Goal: Task Accomplishment & Management: Manage account settings

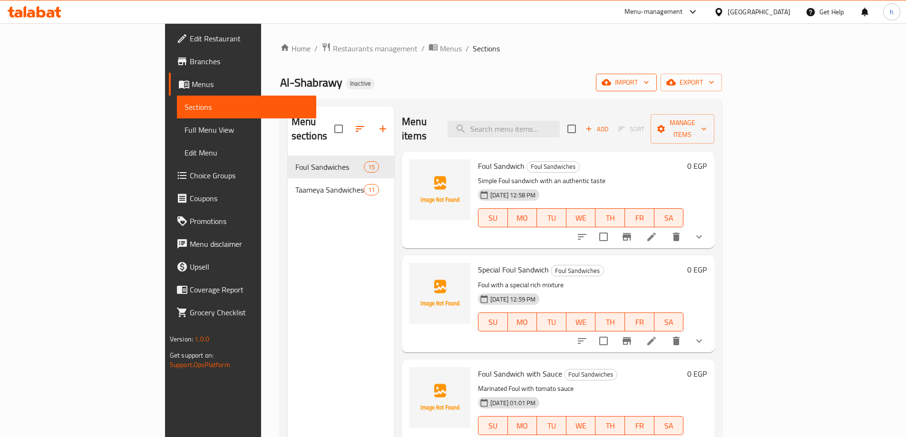
click at [649, 83] on span "import" at bounding box center [627, 83] width 46 height 12
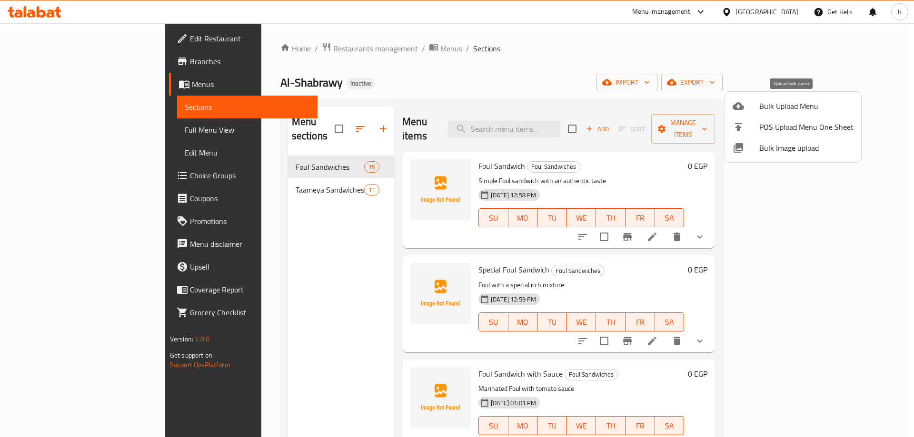
click at [789, 103] on span "Bulk Upload Menu" at bounding box center [806, 105] width 94 height 11
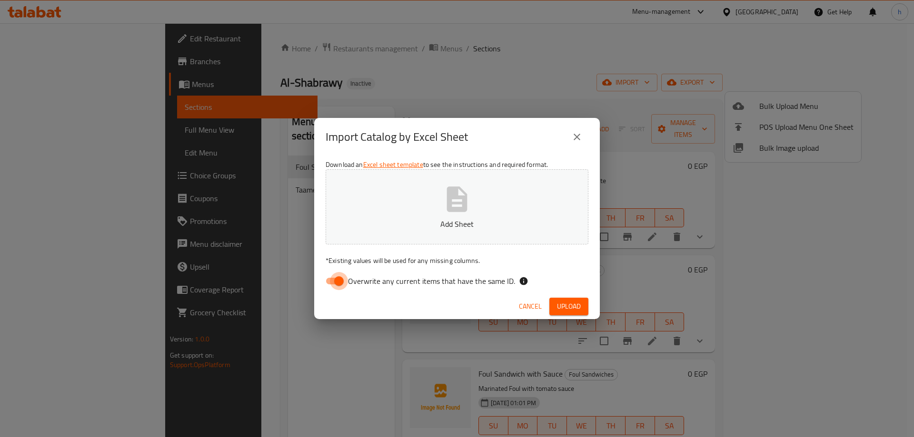
click at [337, 281] on input "Overwrite any current items that have the same ID." at bounding box center [339, 281] width 54 height 18
checkbox input "false"
click at [565, 304] on span "Upload" at bounding box center [569, 307] width 24 height 12
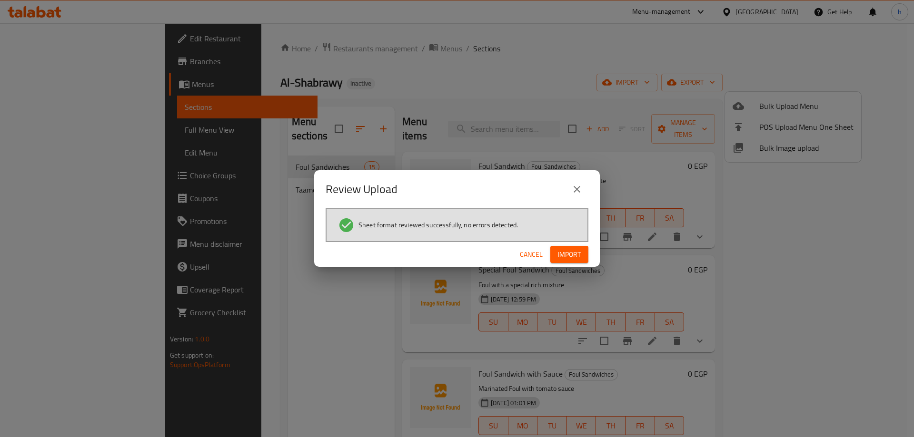
click at [566, 259] on span "Import" at bounding box center [569, 255] width 23 height 12
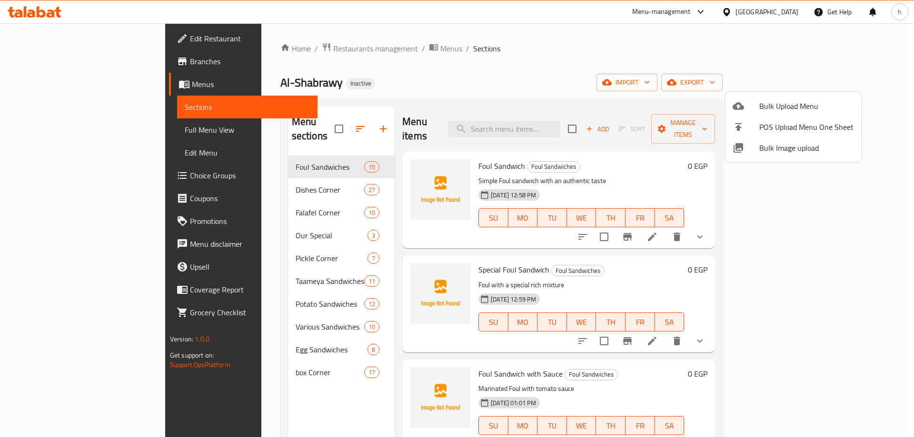
click at [215, 243] on div at bounding box center [457, 218] width 914 height 437
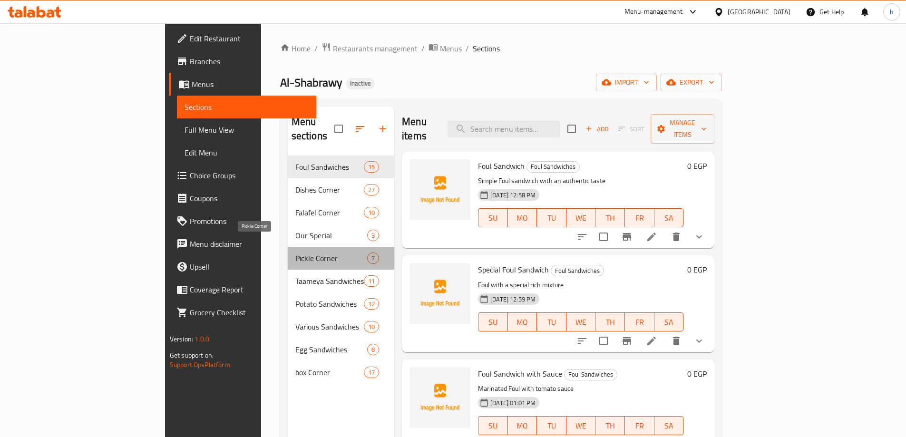
click at [295, 253] on span "Pickle Corner" at bounding box center [331, 258] width 72 height 11
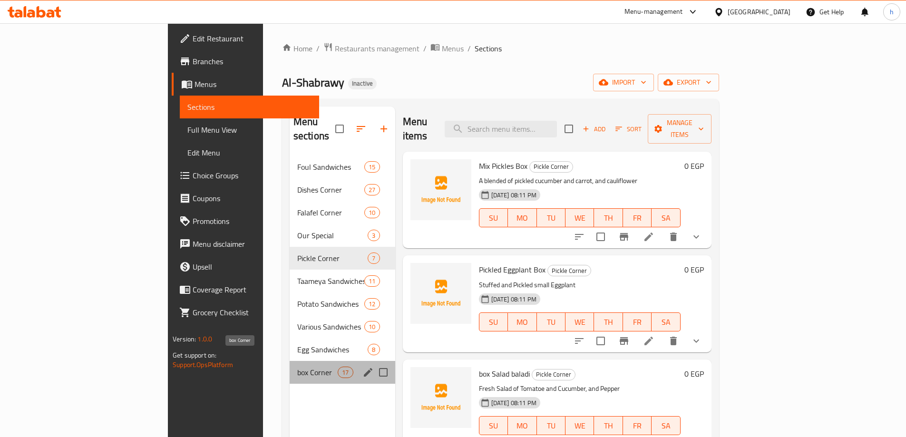
click at [297, 367] on span "box Corner" at bounding box center [317, 372] width 40 height 11
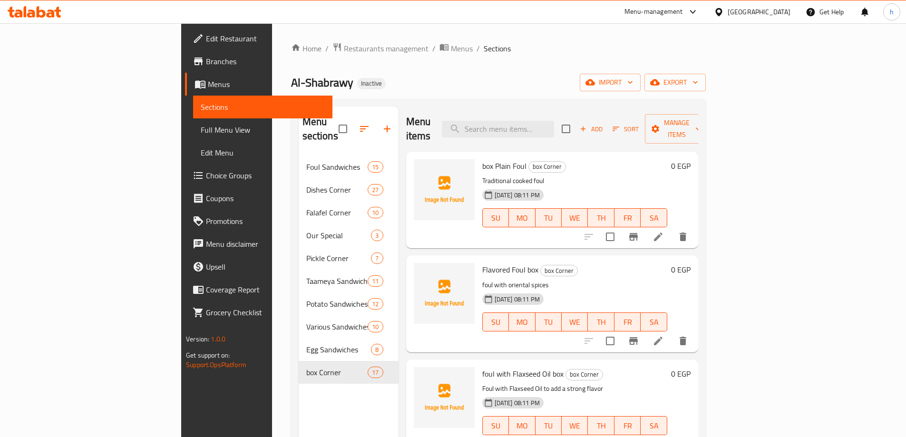
click at [206, 176] on span "Choice Groups" at bounding box center [265, 175] width 119 height 11
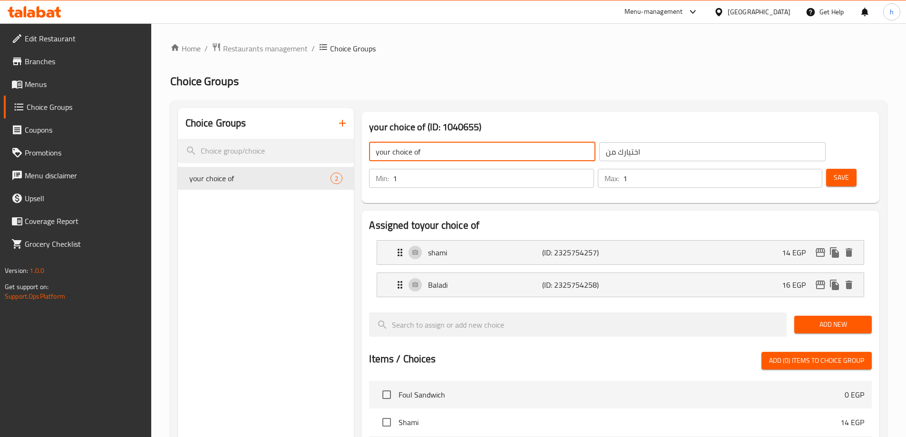
click at [456, 154] on input "your choice of" at bounding box center [482, 151] width 226 height 19
click at [290, 156] on input "search" at bounding box center [266, 151] width 177 height 24
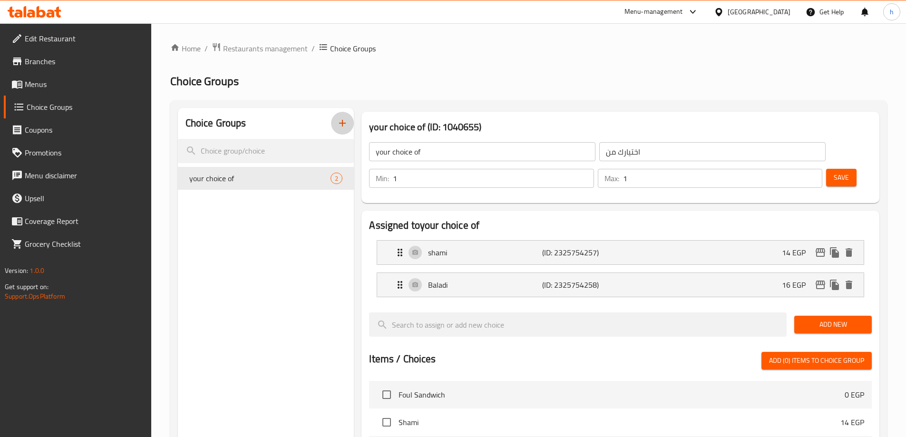
click at [345, 121] on icon "button" at bounding box center [342, 123] width 11 height 11
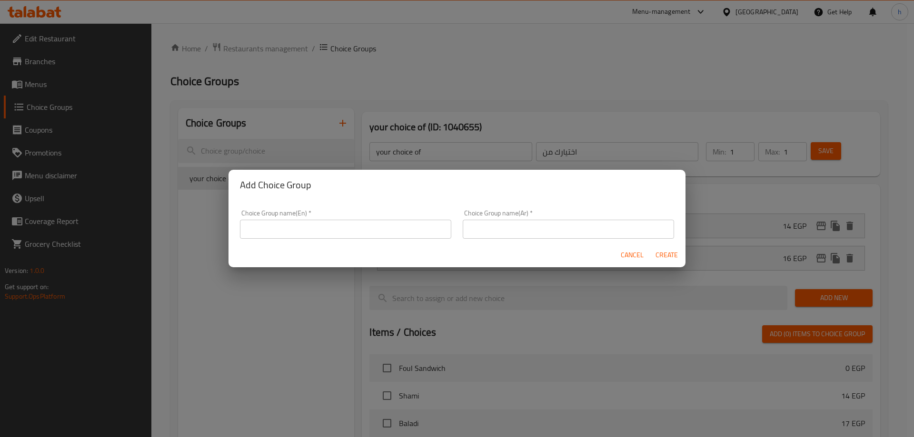
click at [363, 230] on input "text" at bounding box center [345, 229] width 211 height 19
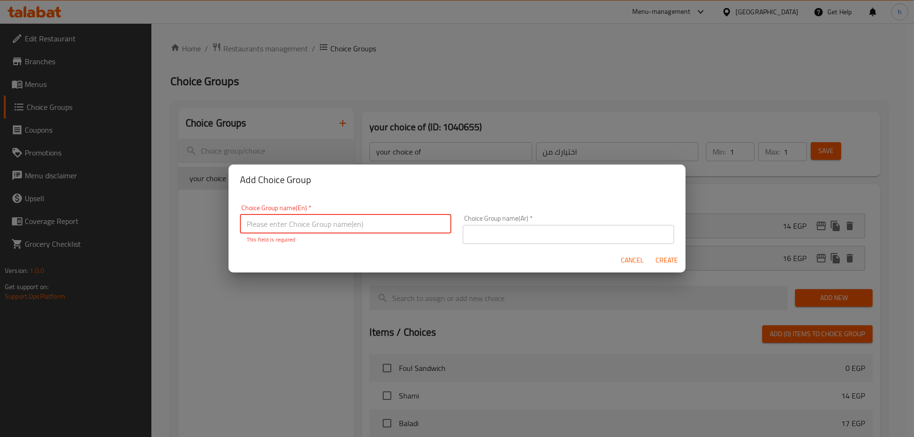
click at [376, 221] on input "text" at bounding box center [345, 224] width 211 height 19
paste input "Choose size"
type input "Choose size"
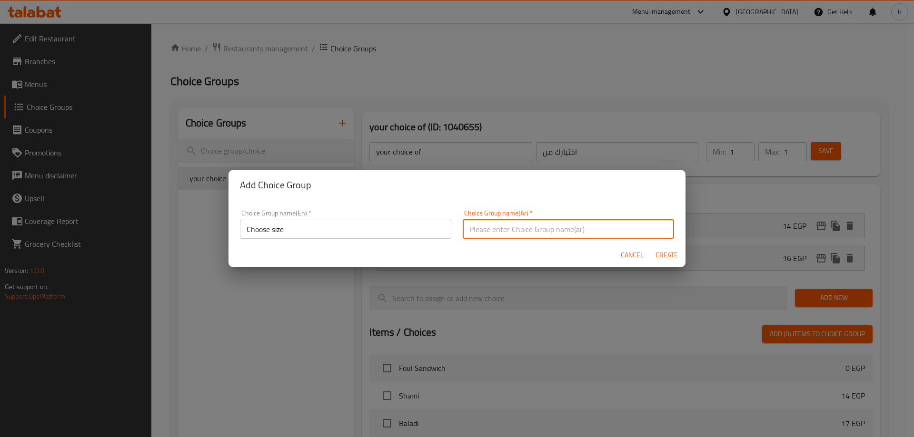
click at [501, 233] on input "text" at bounding box center [567, 229] width 211 height 19
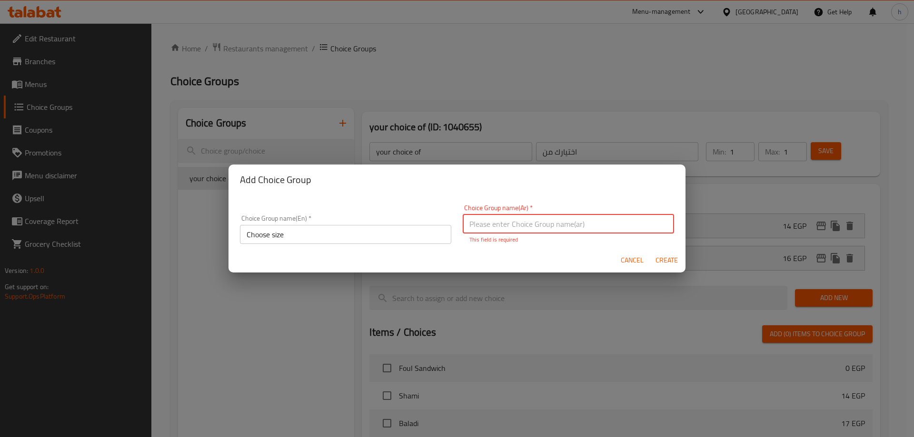
click at [511, 220] on input "text" at bounding box center [567, 224] width 211 height 19
paste input "اختر الحجم"
type input "اختر الحجم"
click at [664, 262] on button "Create" at bounding box center [666, 261] width 30 height 18
type input "Choose size"
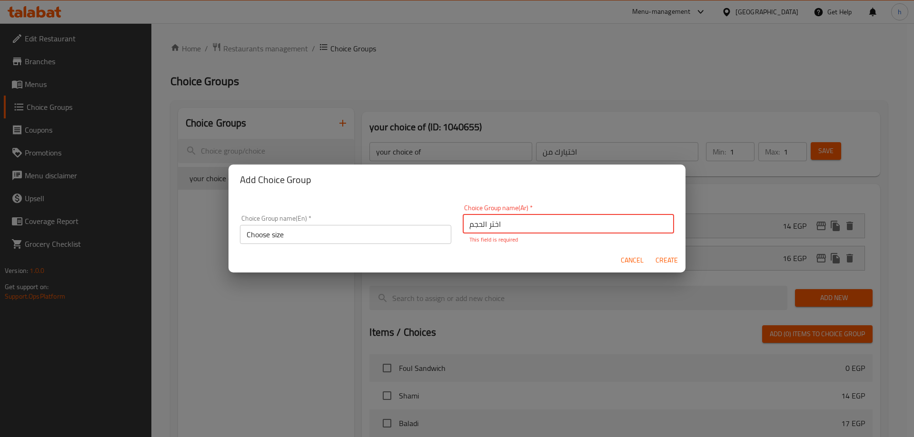
type input "اختر الحجم"
type input "0"
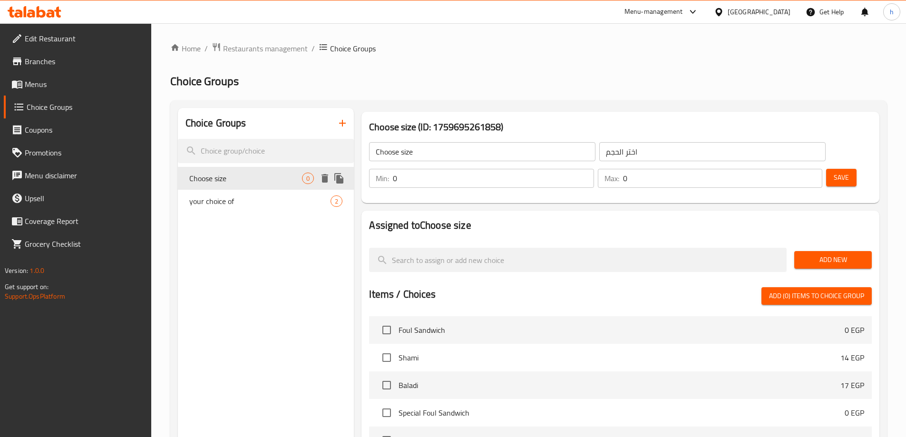
click at [266, 176] on span "Choose size" at bounding box center [245, 178] width 113 height 11
click at [594, 169] on div "Min: 0 ​" at bounding box center [481, 178] width 225 height 19
type input "0"
type input "1"
click at [785, 169] on input "0" at bounding box center [722, 178] width 199 height 19
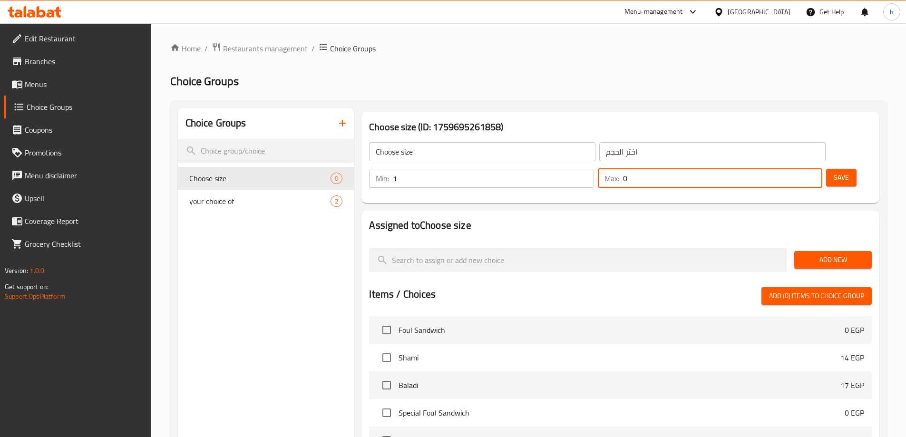
click at [785, 169] on input "0" at bounding box center [722, 178] width 199 height 19
type input "1"
click at [834, 172] on span "Save" at bounding box center [841, 178] width 15 height 12
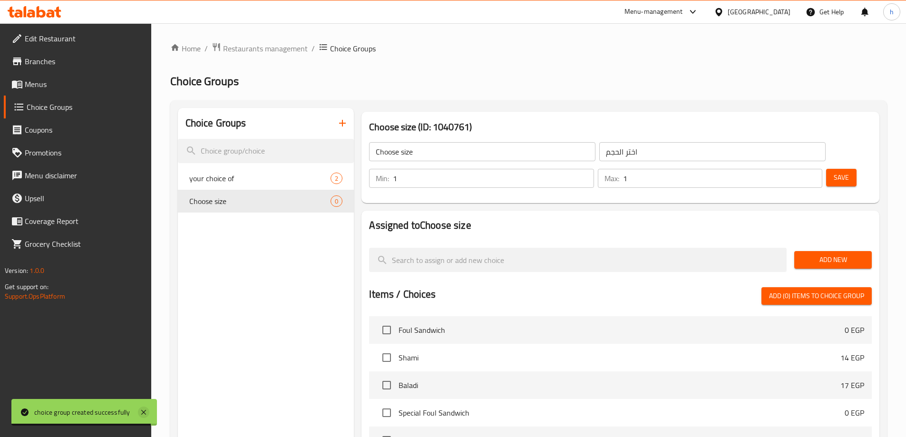
click at [141, 411] on icon at bounding box center [143, 412] width 11 height 11
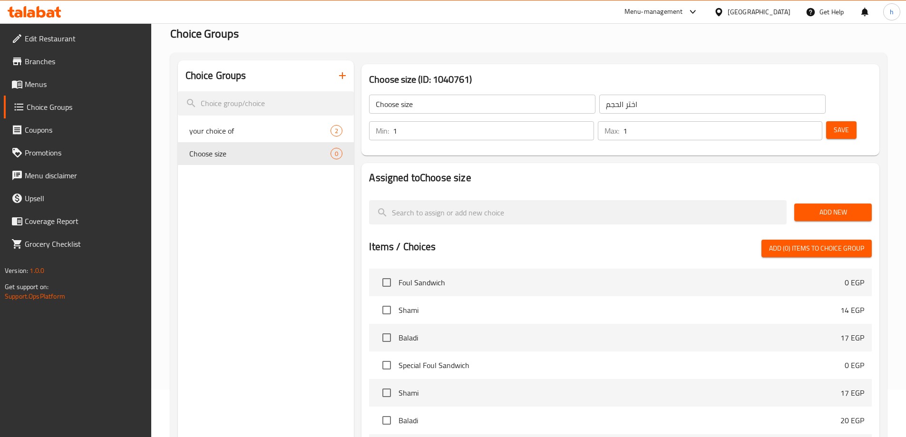
click at [843, 206] on span "Add New" at bounding box center [833, 212] width 62 height 12
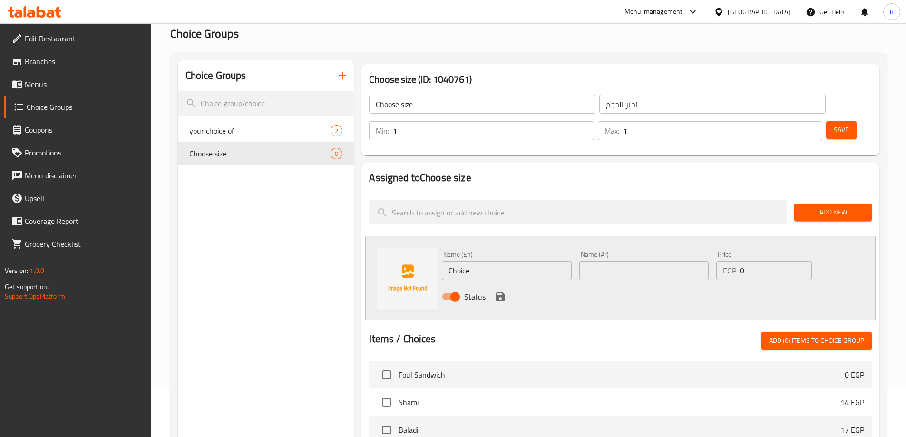
click at [526, 261] on input "Choice" at bounding box center [506, 270] width 129 height 19
type input "small"
click at [611, 261] on input "text" at bounding box center [644, 270] width 129 height 19
type input "صغير"
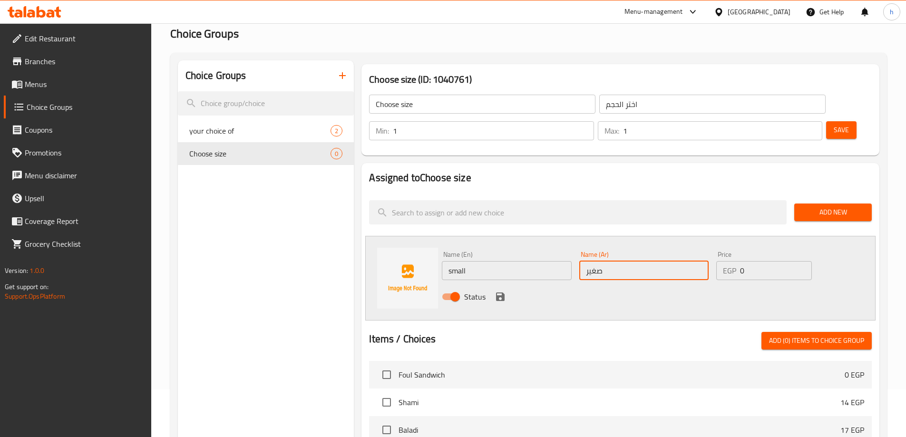
click at [757, 261] on input "0" at bounding box center [775, 270] width 71 height 19
type input "17"
click at [818, 204] on button "Add New" at bounding box center [834, 213] width 78 height 18
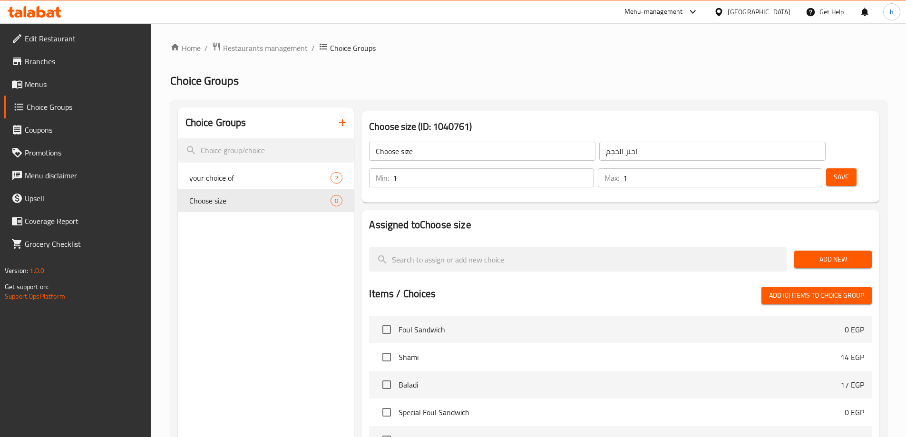
scroll to position [0, 0]
click at [829, 254] on span "Add New" at bounding box center [833, 260] width 62 height 12
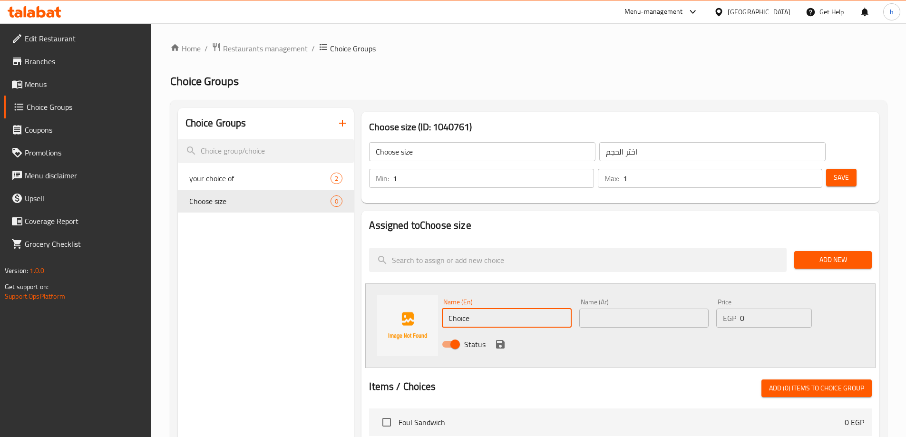
click at [491, 309] on input "Choice" at bounding box center [506, 318] width 129 height 19
click at [537, 309] on input "text" at bounding box center [506, 318] width 129 height 19
type input "س"
type input "small"
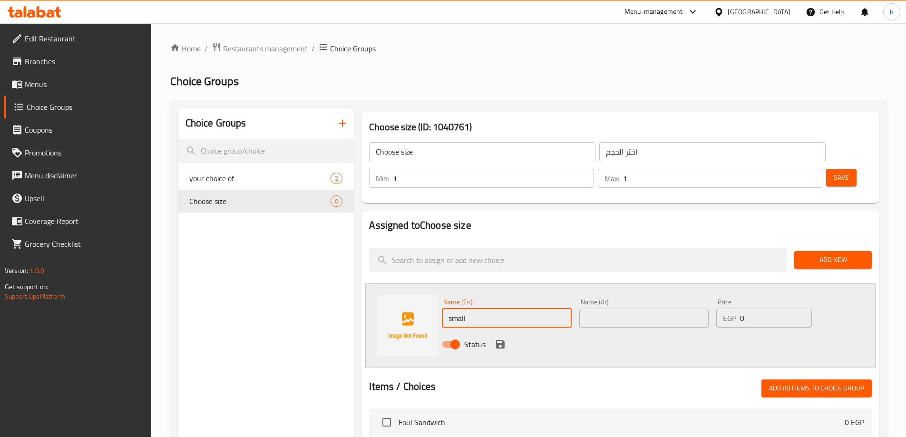
click at [613, 309] on input "text" at bounding box center [644, 318] width 129 height 19
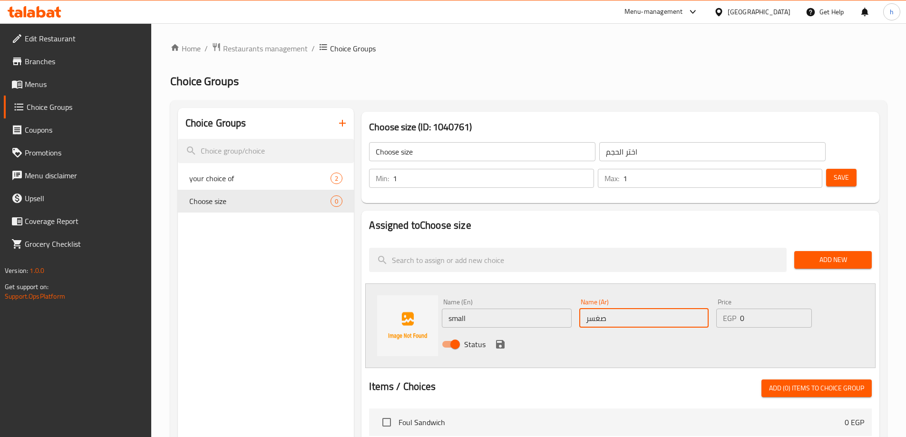
click at [593, 309] on input "صغسر" at bounding box center [644, 318] width 129 height 19
click at [615, 309] on input "سر" at bounding box center [644, 318] width 129 height 19
type input "س"
type input "صغير"
click at [755, 309] on input "0" at bounding box center [775, 318] width 71 height 19
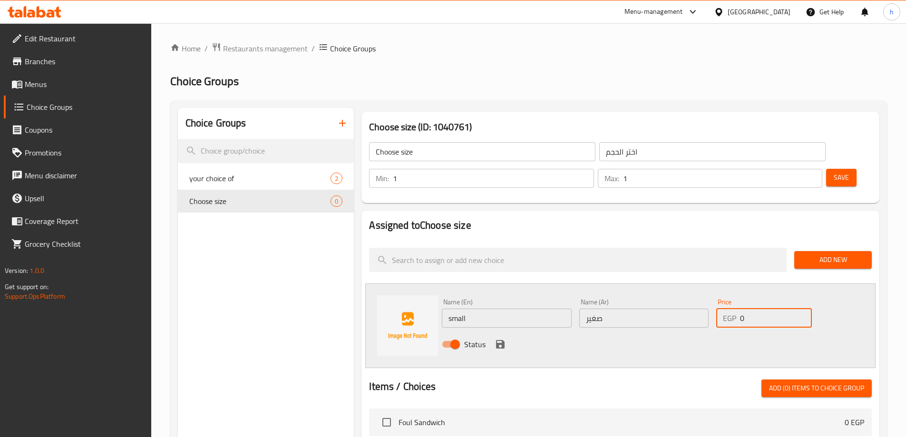
drag, startPoint x: 740, startPoint y: 290, endPoint x: 753, endPoint y: 296, distance: 14.3
click at [753, 309] on div "EGP 0 Price" at bounding box center [764, 318] width 95 height 19
type input "17"
click at [834, 172] on span "Save" at bounding box center [841, 178] width 15 height 12
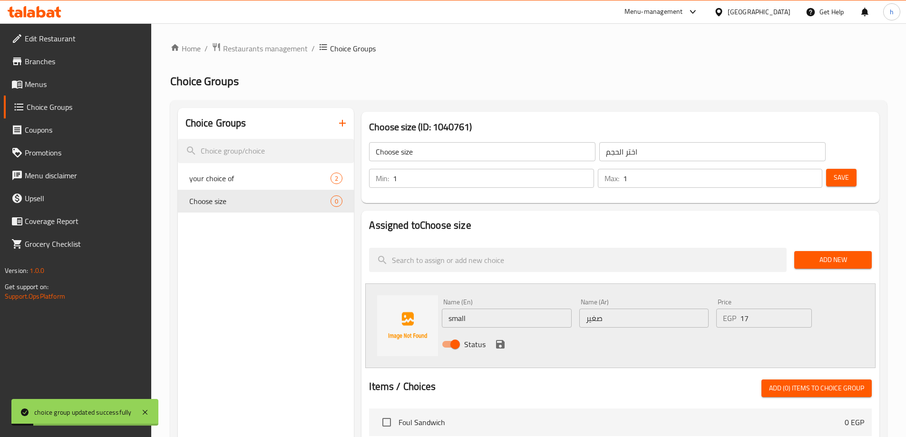
click at [500, 340] on icon "save" at bounding box center [500, 344] width 9 height 9
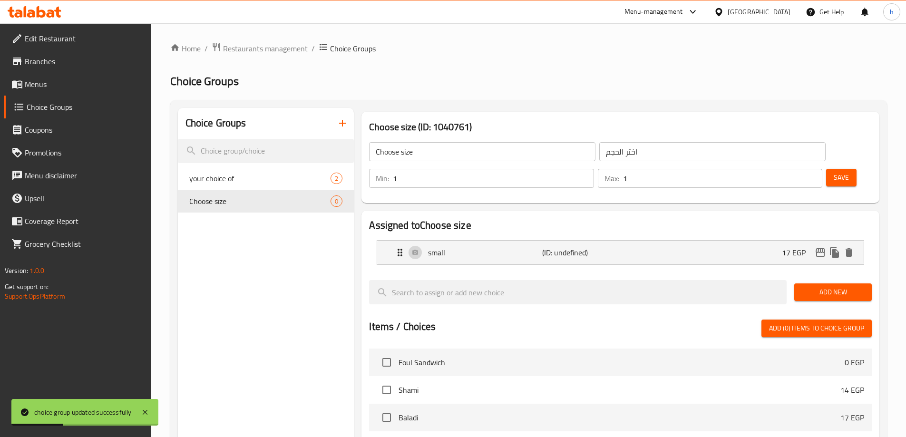
click at [834, 172] on span "Save" at bounding box center [841, 178] width 15 height 12
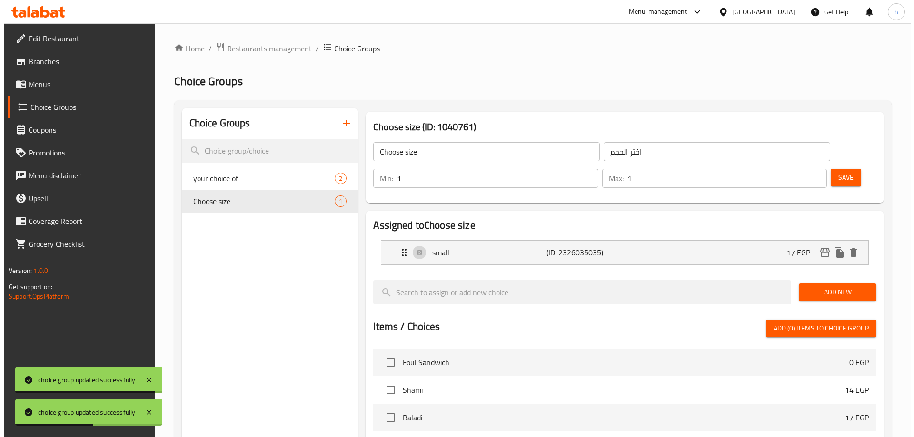
scroll to position [238, 0]
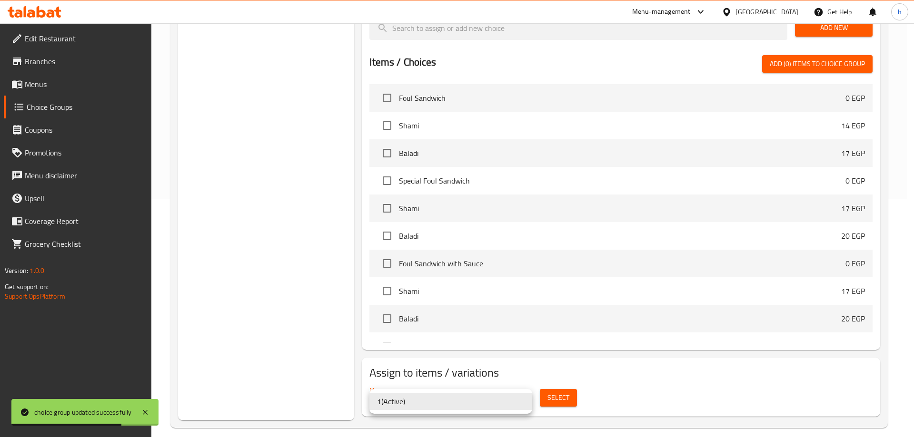
click at [639, 394] on div at bounding box center [457, 218] width 914 height 437
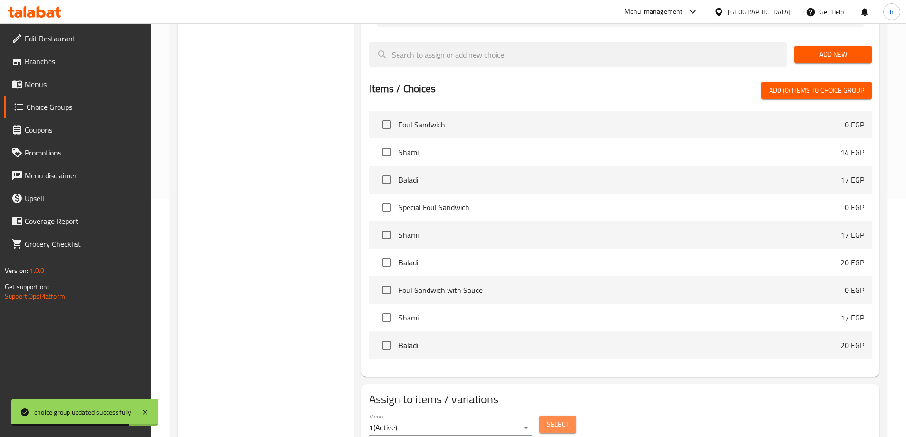
click at [562, 419] on span "Select" at bounding box center [558, 425] width 22 height 12
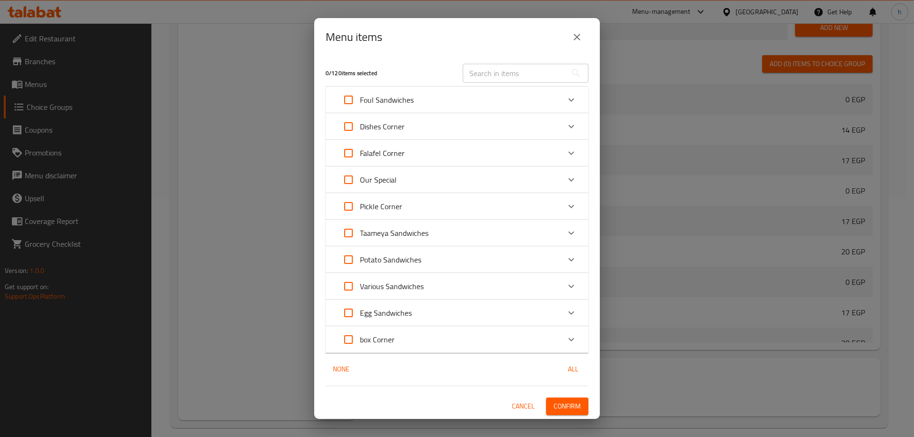
click at [398, 337] on div "box Corner" at bounding box center [448, 339] width 223 height 23
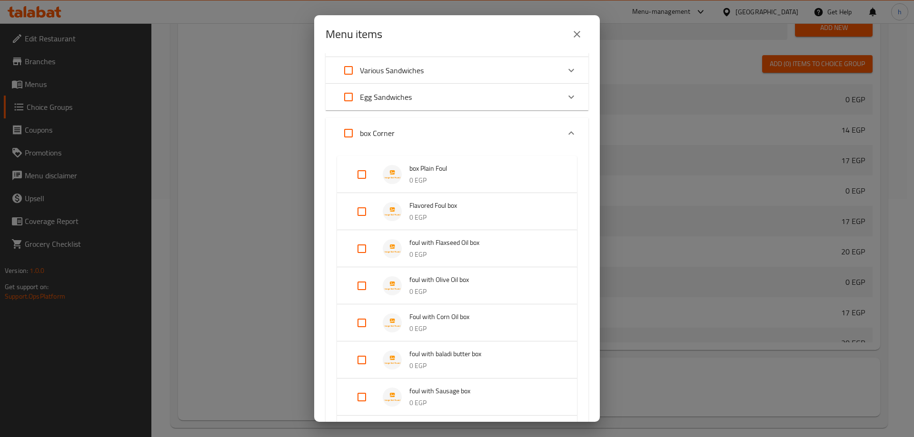
scroll to position [190, 0]
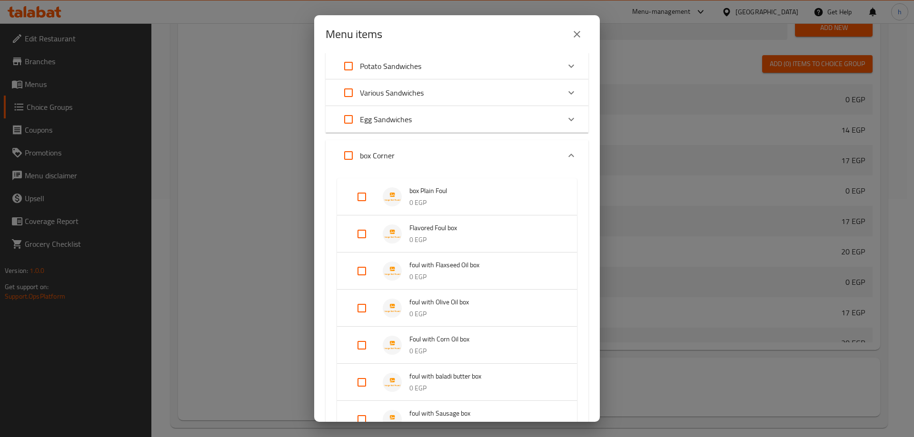
click at [466, 197] on p "0 EGP" at bounding box center [483, 203] width 148 height 12
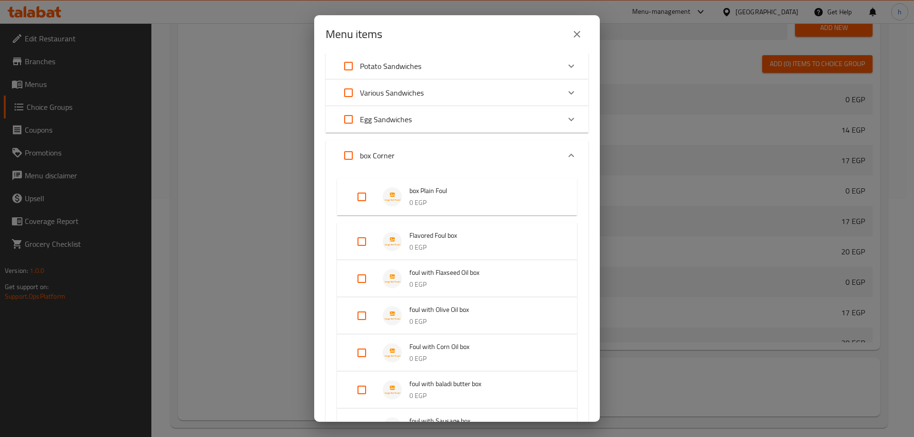
click at [358, 195] on input "Expand" at bounding box center [361, 197] width 23 height 23
checkbox input "true"
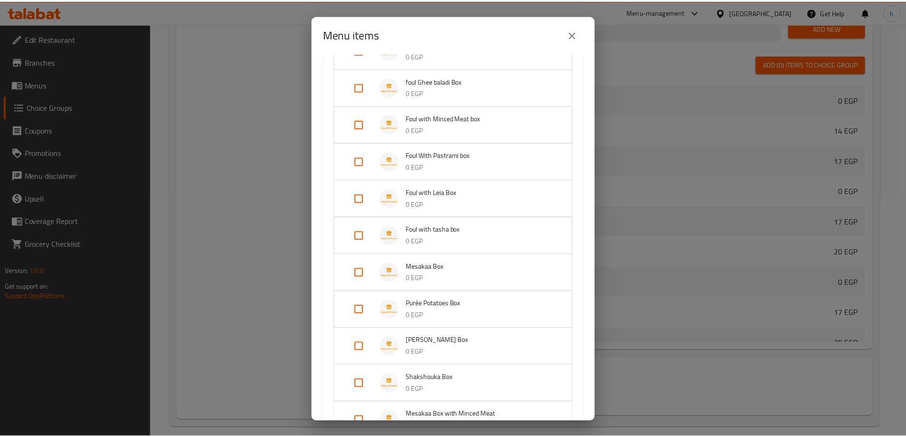
scroll to position [659, 0]
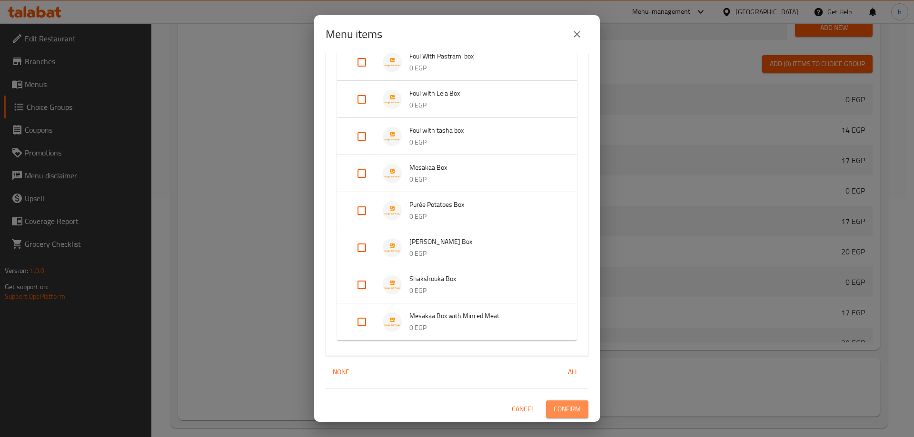
click at [553, 408] on span "Confirm" at bounding box center [566, 409] width 27 height 12
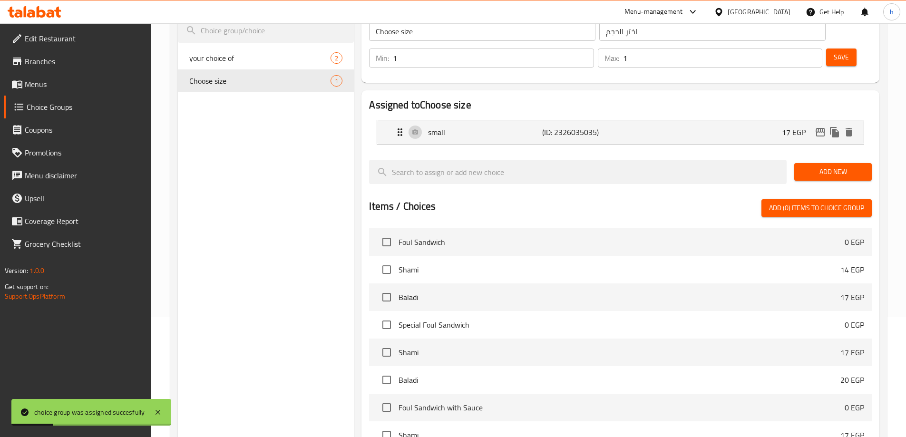
scroll to position [0, 0]
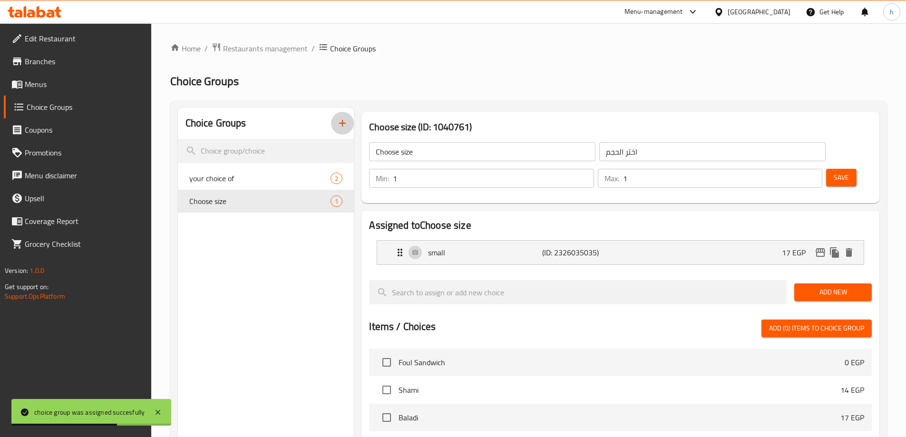
click at [341, 122] on icon "button" at bounding box center [342, 123] width 11 height 11
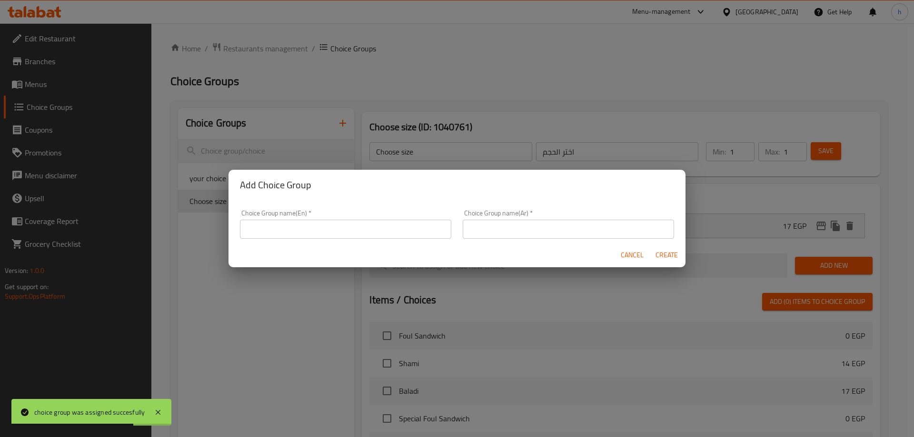
click at [382, 230] on input "text" at bounding box center [345, 229] width 211 height 19
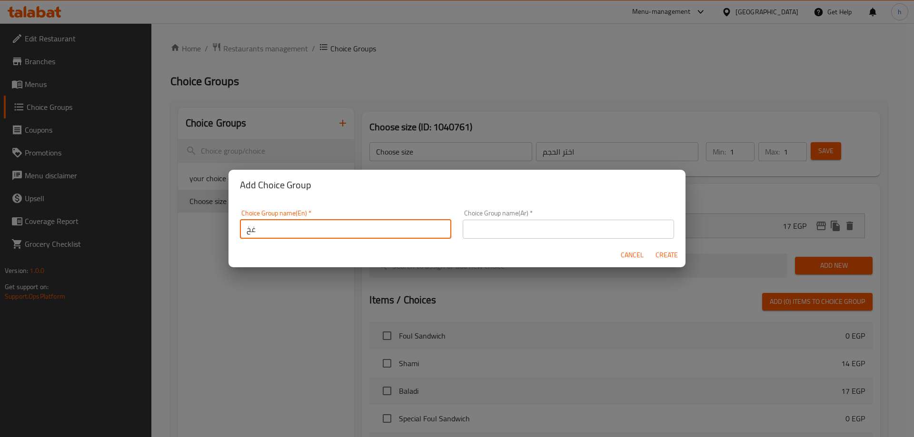
type input "غ"
type input "your choice of size:"
click at [491, 233] on input "text" at bounding box center [567, 229] width 211 height 19
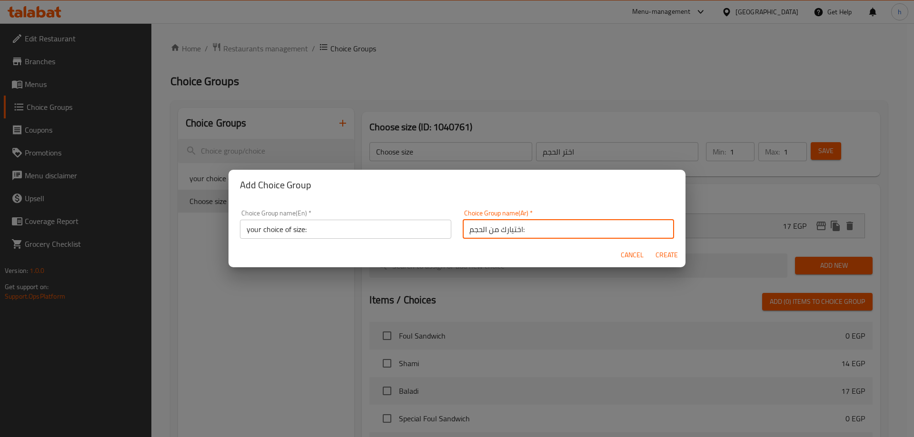
type input "اختيارك من الحجم:"
click at [667, 252] on span "Create" at bounding box center [666, 255] width 23 height 12
type input "your choice of size:"
type input "اختيارك من الحجم:"
type input "0"
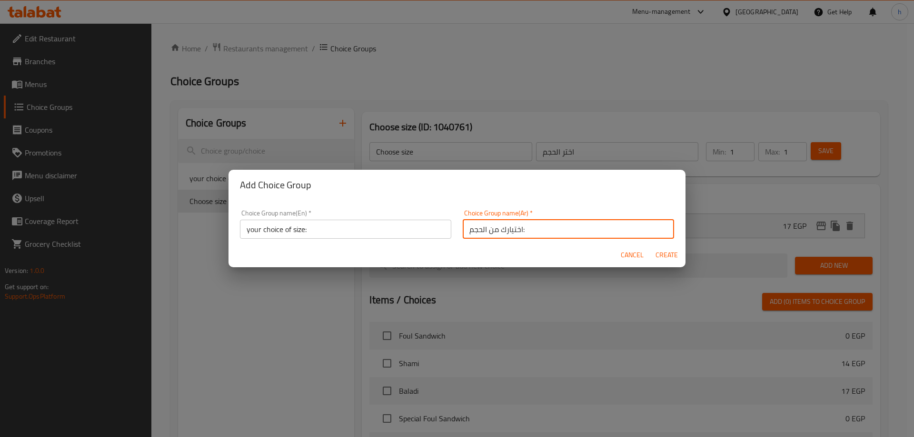
type input "0"
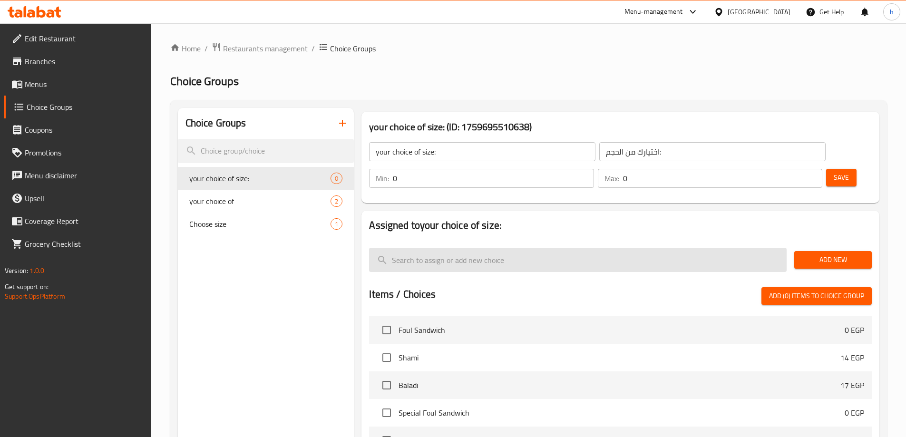
scroll to position [48, 0]
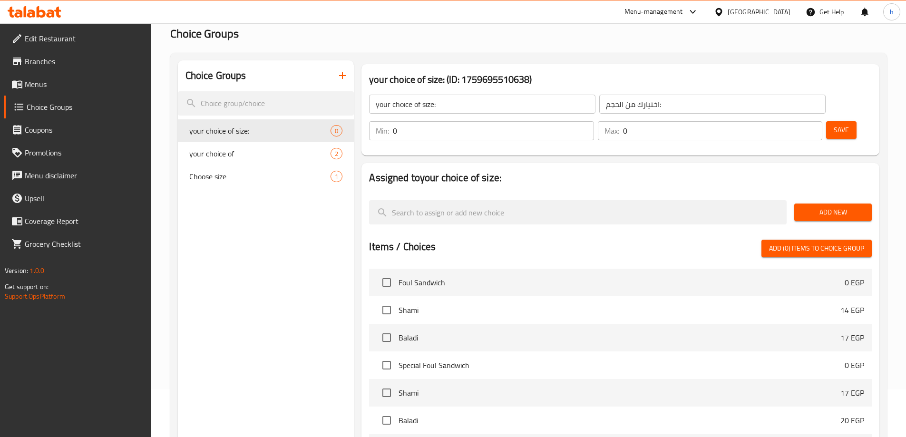
click at [842, 206] on span "Add New" at bounding box center [833, 212] width 62 height 12
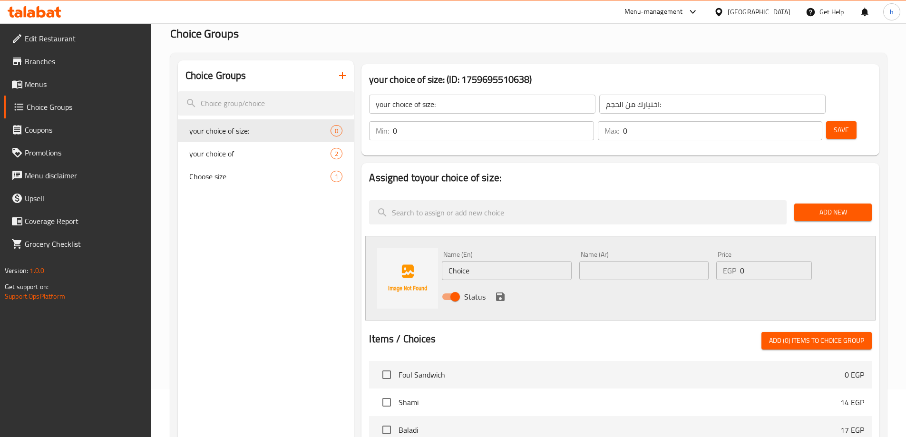
click at [594, 121] on input "0" at bounding box center [493, 130] width 201 height 19
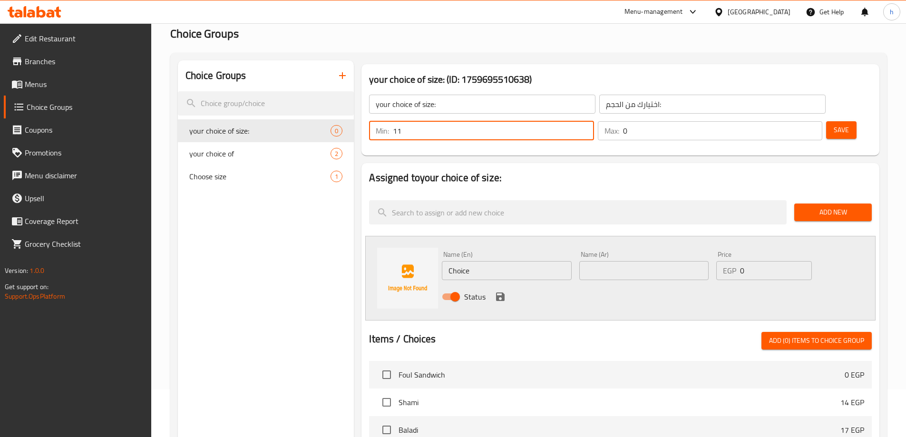
scroll to position [0, 0]
type input "1"
click at [786, 121] on input "0" at bounding box center [722, 130] width 199 height 19
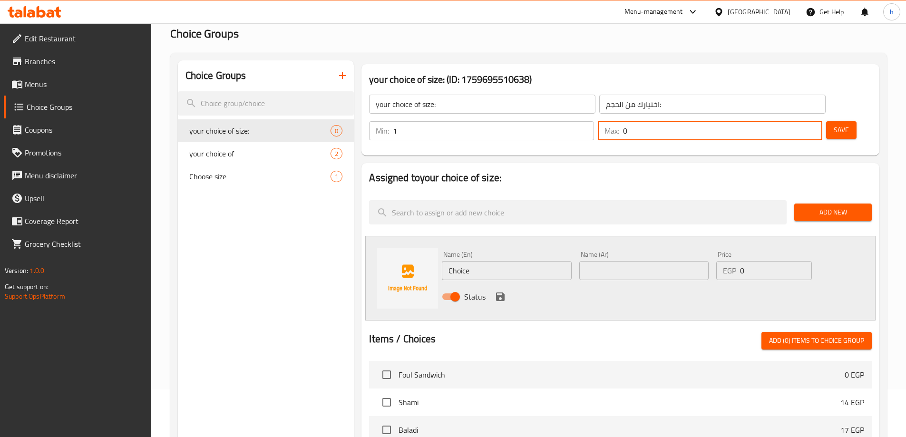
click at [786, 121] on input "0" at bounding box center [722, 130] width 199 height 19
click at [784, 121] on input "0" at bounding box center [722, 130] width 199 height 19
type input "1"
click at [759, 159] on div "Assigned to your choice of size: Add New Name (En) Choice Name (En) Name (Ar) N…" at bounding box center [621, 395] width 526 height 472
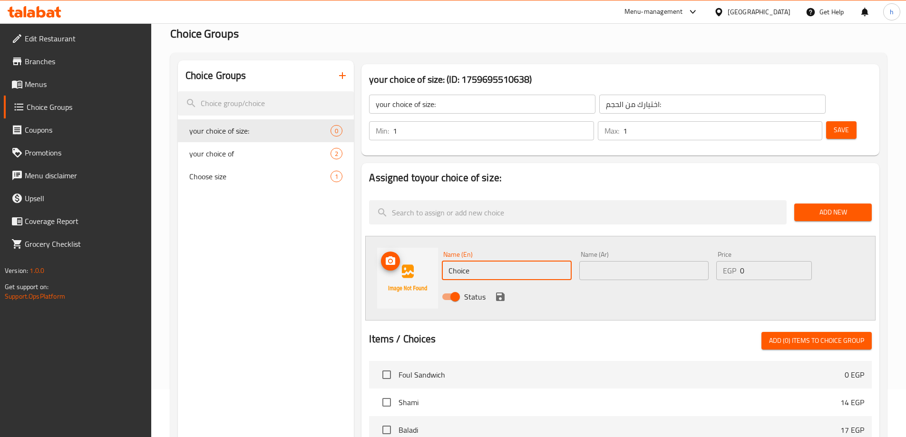
drag, startPoint x: 446, startPoint y: 236, endPoint x: 423, endPoint y: 230, distance: 24.7
click at [423, 236] on div "Name (En) Choice Name (En) Name (Ar) Name (Ar) Price EGP 0 Price Status" at bounding box center [620, 278] width 511 height 85
click at [633, 261] on input "text" at bounding box center [644, 270] width 129 height 19
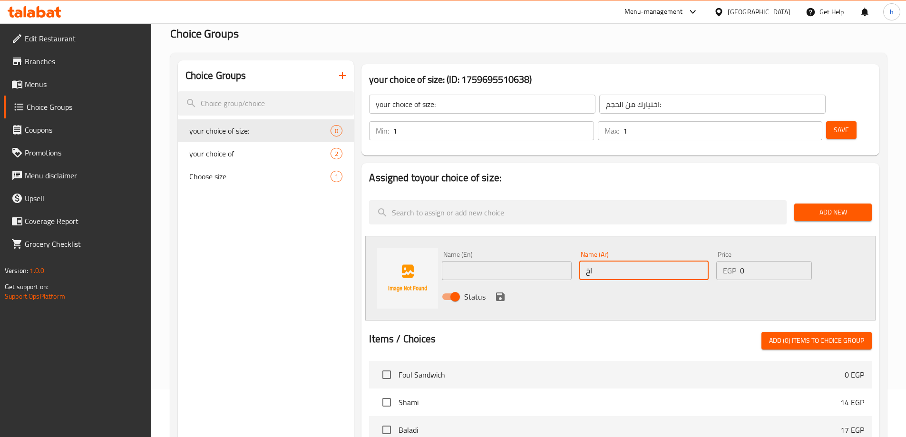
type input "ا"
type input "وسط"
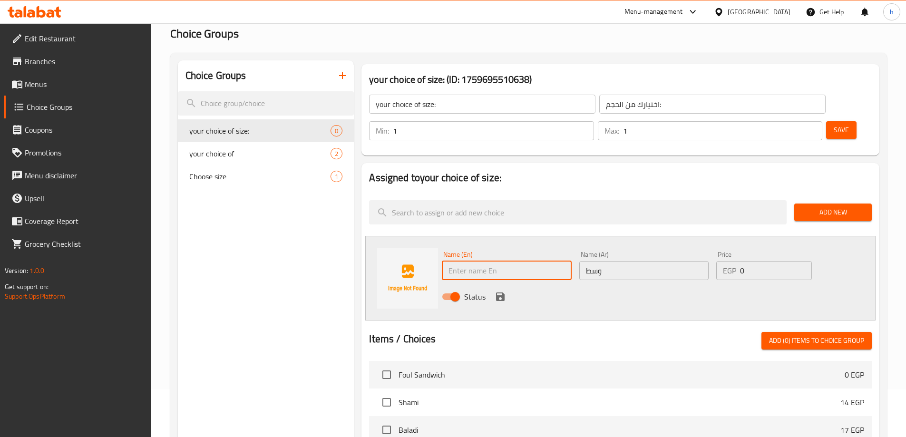
click at [524, 261] on input "text" at bounding box center [506, 270] width 129 height 19
click at [524, 261] on input "medium" at bounding box center [506, 270] width 129 height 19
type input "medium"
drag, startPoint x: 708, startPoint y: 241, endPoint x: 699, endPoint y: 240, distance: 8.2
click at [698, 247] on div "Name (En) medium Name (En) Name (Ar) وسط Name (Ar) Price EGP 0 Price Status" at bounding box center [644, 278] width 412 height 62
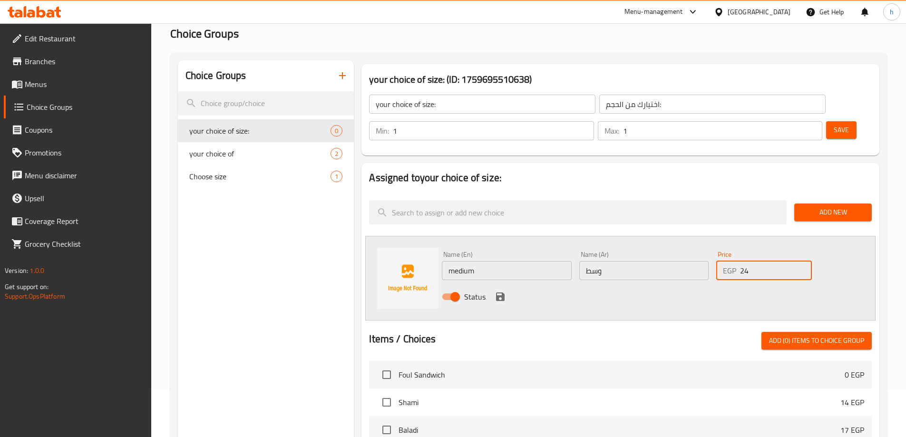
type input "24"
click at [499, 291] on icon "save" at bounding box center [500, 296] width 11 height 11
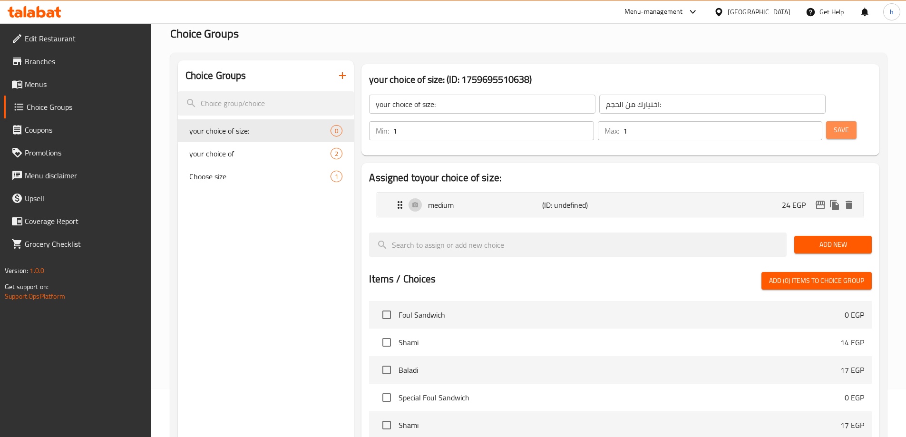
click at [834, 124] on span "Save" at bounding box center [841, 130] width 15 height 12
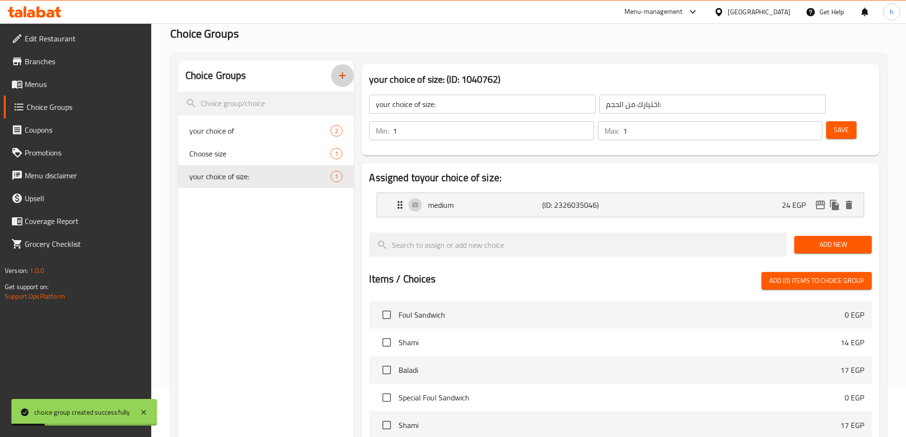
click at [347, 70] on icon "button" at bounding box center [342, 75] width 11 height 11
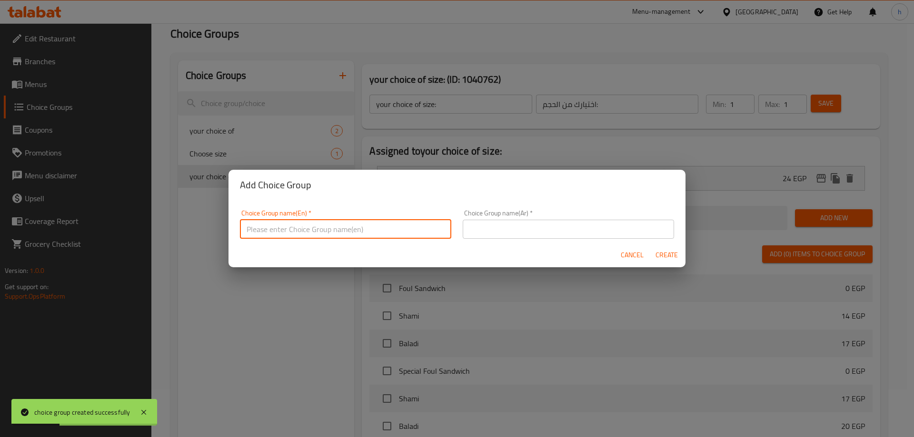
click at [321, 231] on input "text" at bounding box center [345, 229] width 211 height 19
type input "غ"
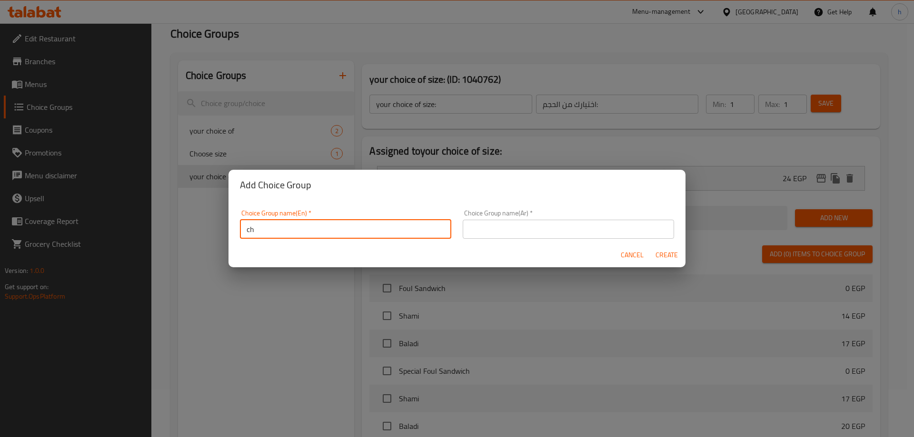
type input "c"
type input "Choose size"
click at [505, 233] on input "text" at bounding box center [567, 229] width 211 height 19
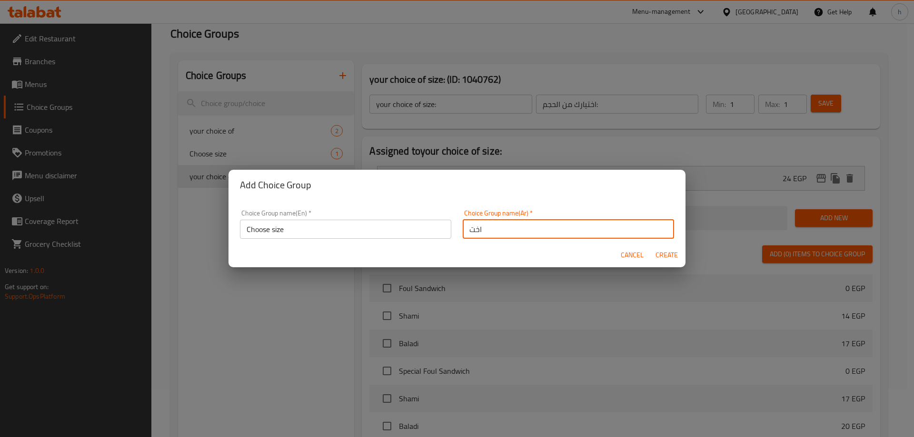
type input "اختر الحجم"
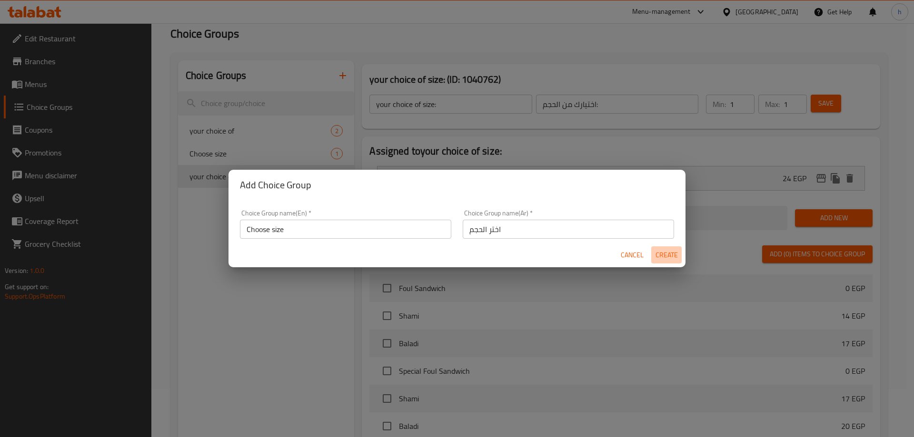
click at [664, 254] on span "Create" at bounding box center [666, 255] width 23 height 12
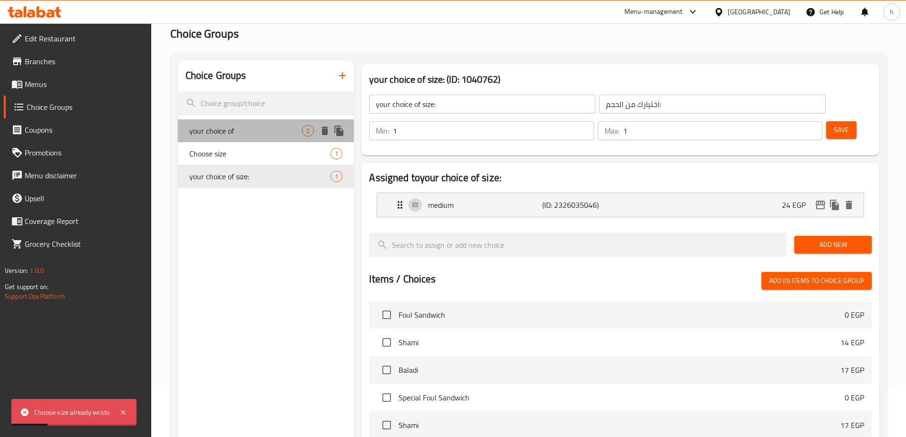
click at [256, 134] on span "your choice of" at bounding box center [245, 130] width 113 height 11
type input "your choice of"
type input "اختيارك من"
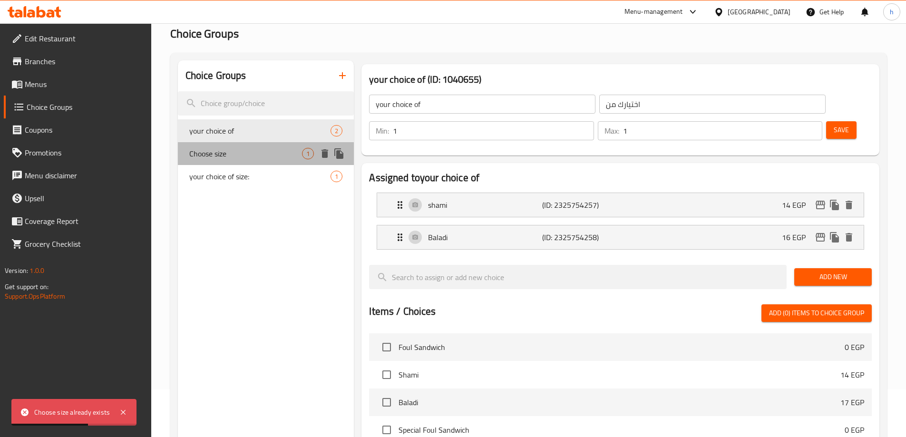
click at [236, 151] on span "Choose size" at bounding box center [245, 153] width 113 height 11
type input "Choose size"
type input "اختر الحجم"
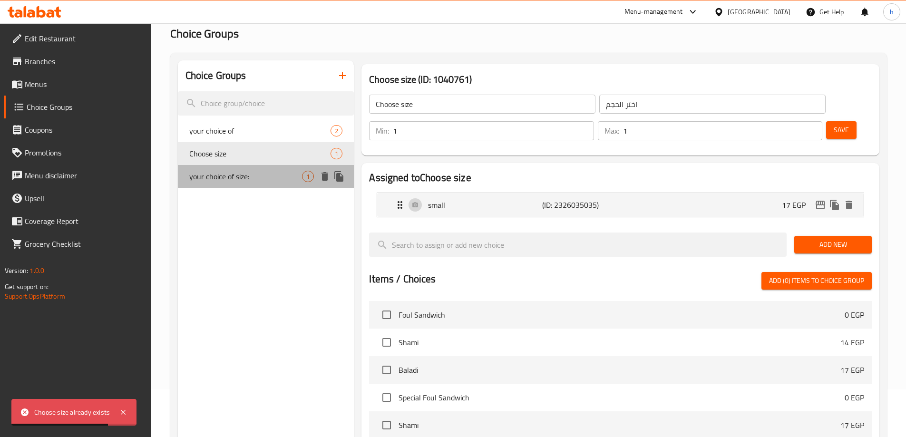
click at [253, 168] on div "your choice of size: 1" at bounding box center [266, 176] width 177 height 23
type input "your choice of size:"
type input "اختيارك من الحجم:"
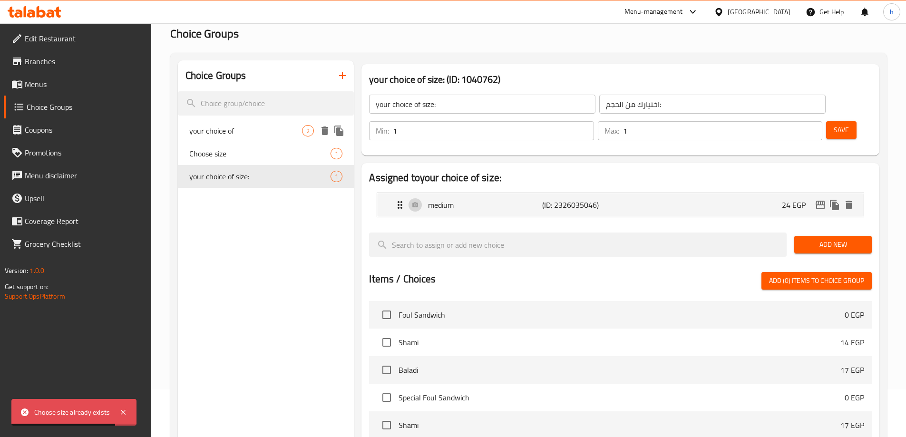
click at [266, 128] on span "your choice of" at bounding box center [245, 130] width 113 height 11
type input "your choice of"
type input "اختيارك من"
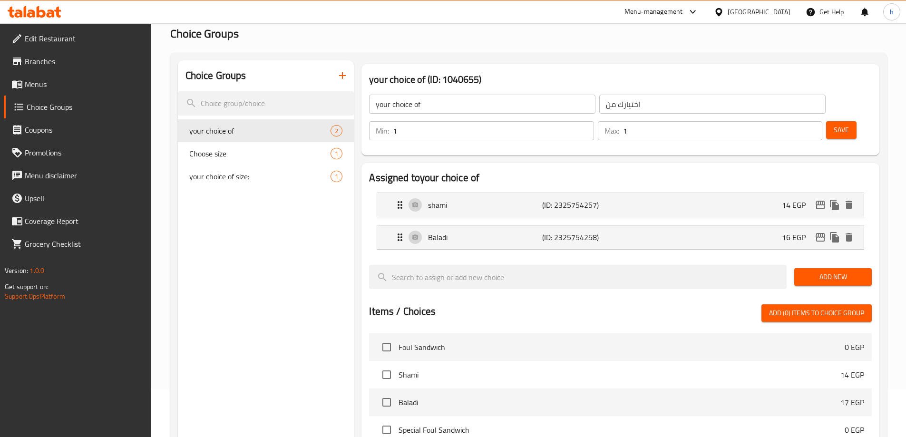
click at [343, 81] on icon "button" at bounding box center [342, 75] width 11 height 11
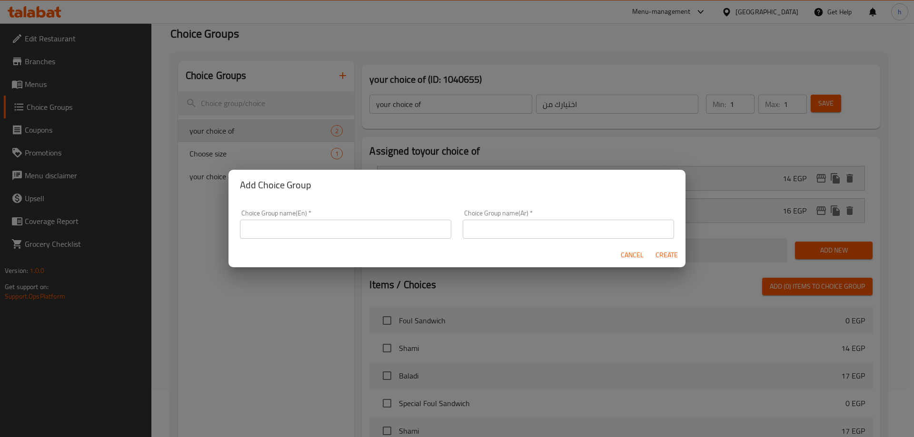
click at [370, 236] on input "text" at bounding box center [345, 229] width 211 height 19
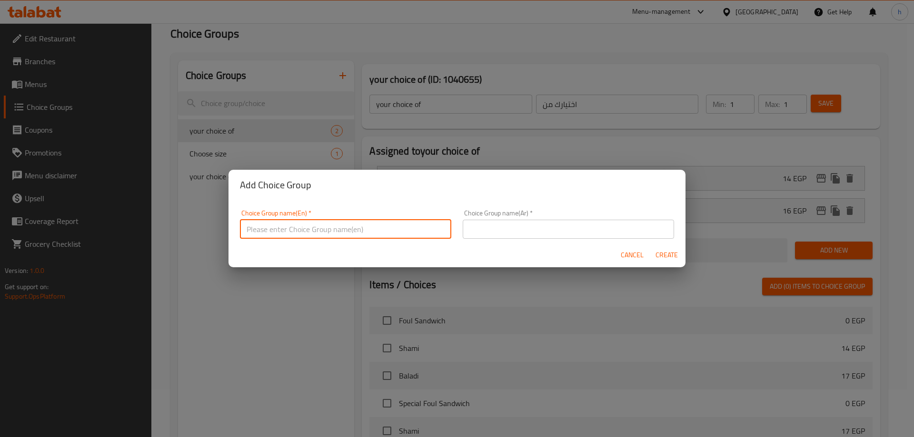
click at [362, 101] on div "Add Choice Group Choice Group name(En)   * Choice Group name(En) * Choice Group…" at bounding box center [457, 218] width 914 height 437
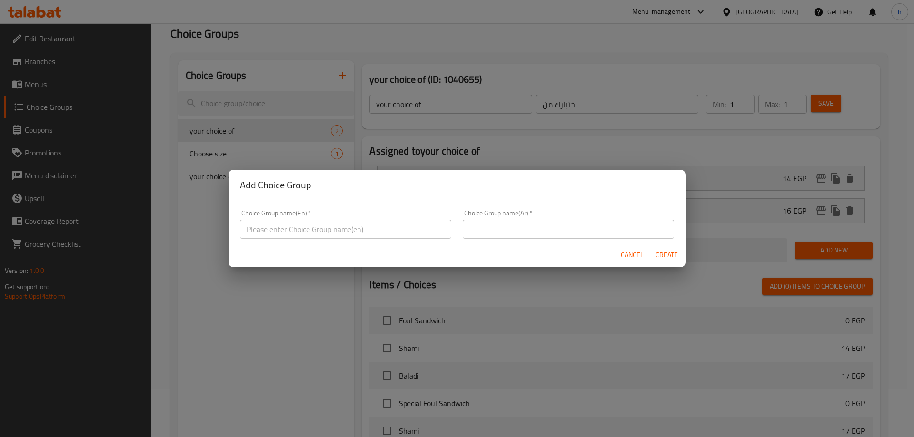
click at [624, 257] on span "Cancel" at bounding box center [631, 255] width 23 height 12
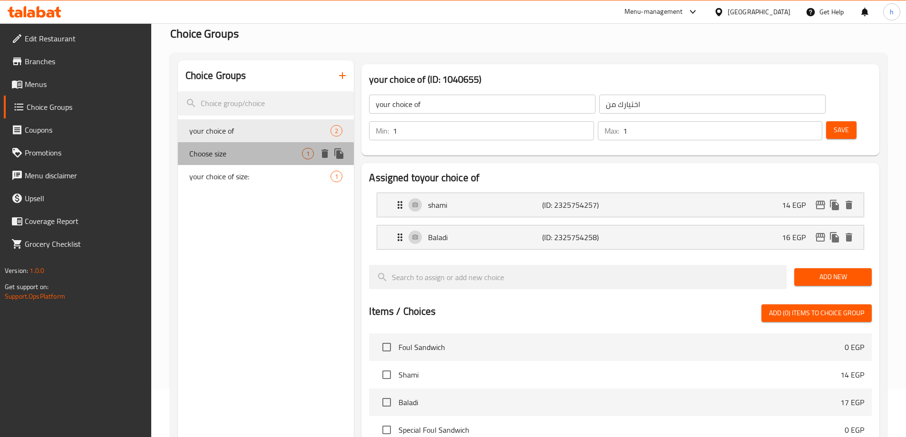
click at [261, 144] on div "Choose size 1" at bounding box center [266, 153] width 177 height 23
type input "Choose size"
type input "اختر الحجم"
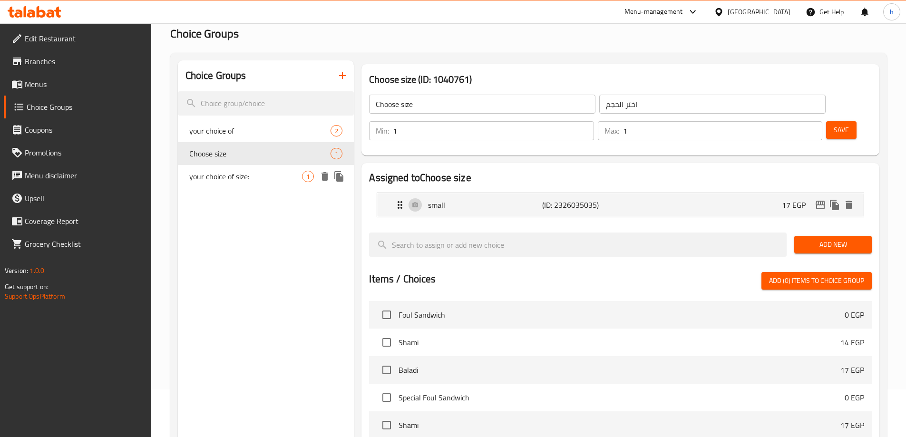
click at [245, 175] on span "your choice of size:" at bounding box center [245, 176] width 113 height 11
type input "your choice of size:"
type input "اختيارك من الحجم:"
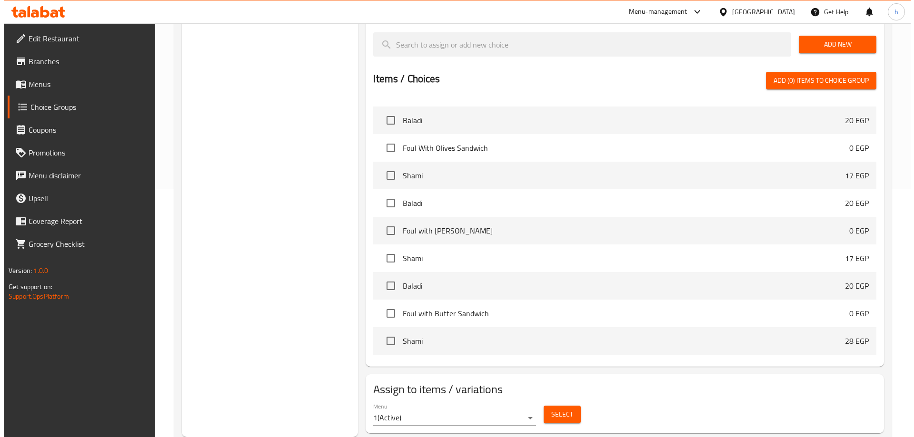
scroll to position [761, 0]
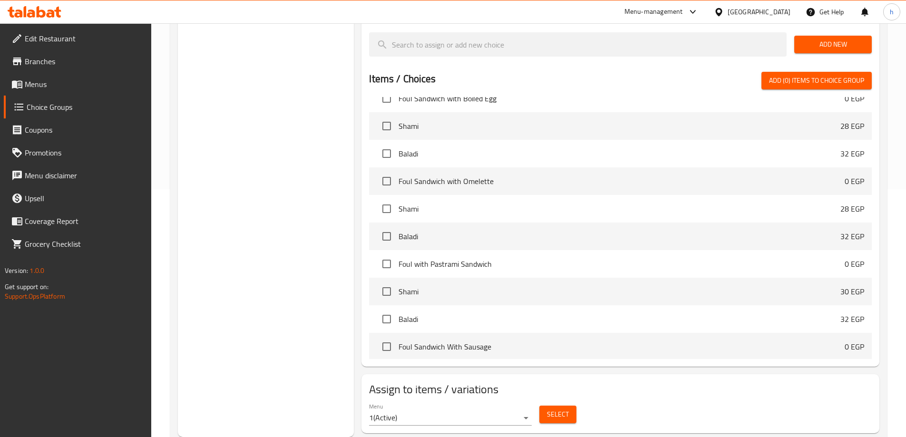
click at [570, 374] on div "Assign to items / variations Menu 1 ( Active ) Select" at bounding box center [621, 403] width 518 height 59
click at [566, 406] on button "Select" at bounding box center [558, 415] width 37 height 18
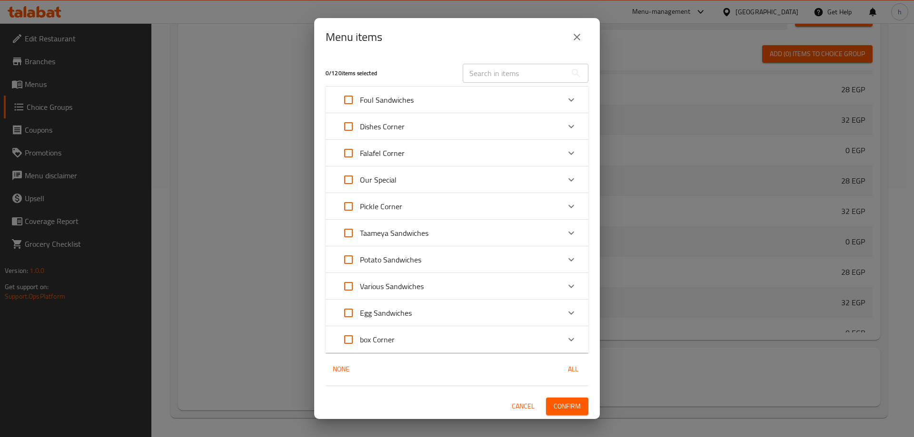
click at [417, 337] on div "box Corner" at bounding box center [448, 339] width 223 height 23
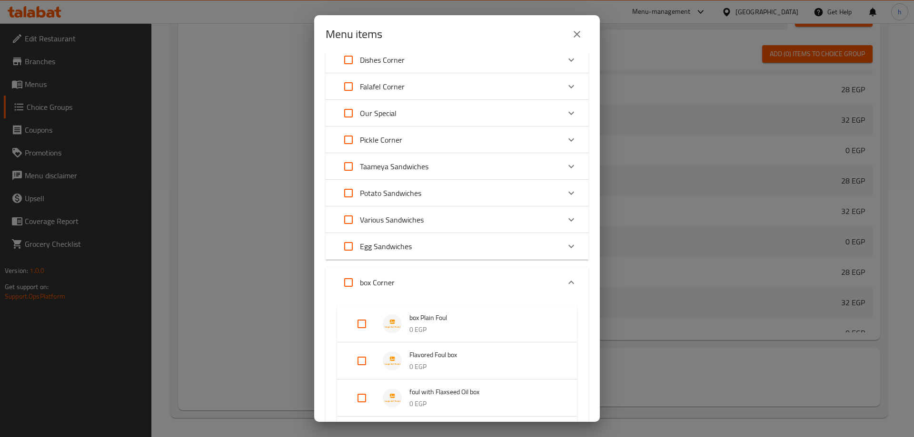
scroll to position [143, 0]
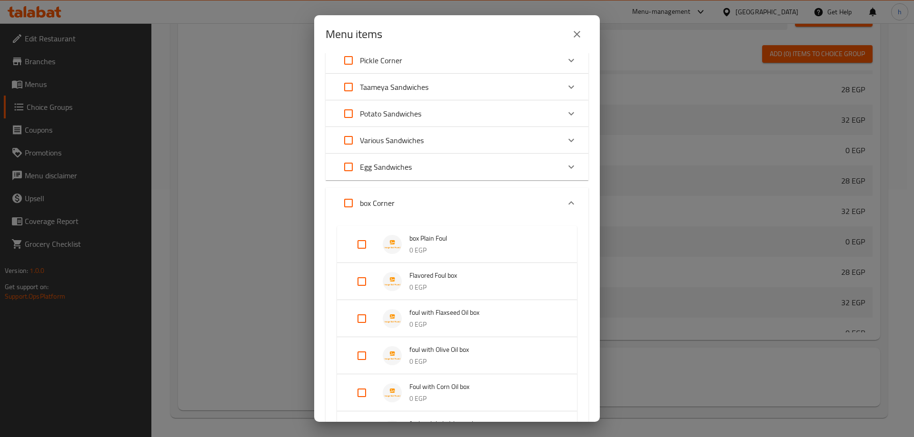
click at [449, 246] on p "0 EGP" at bounding box center [483, 251] width 148 height 12
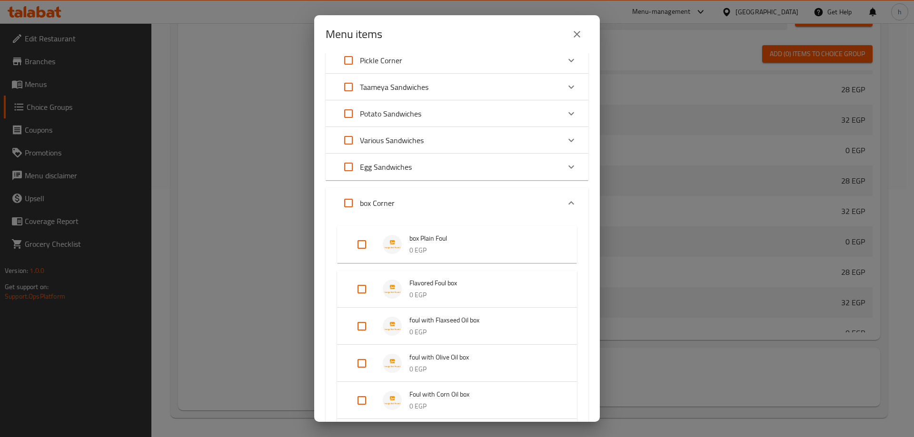
click at [361, 244] on input "Expand" at bounding box center [361, 244] width 23 height 23
checkbox input "true"
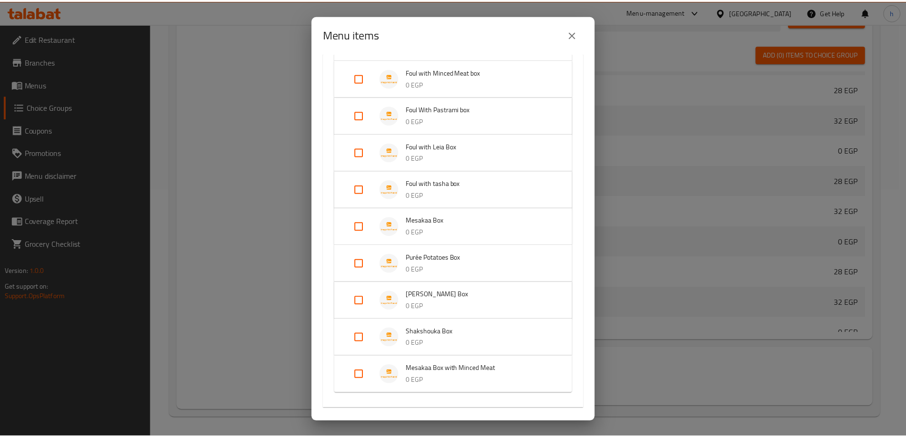
scroll to position [659, 0]
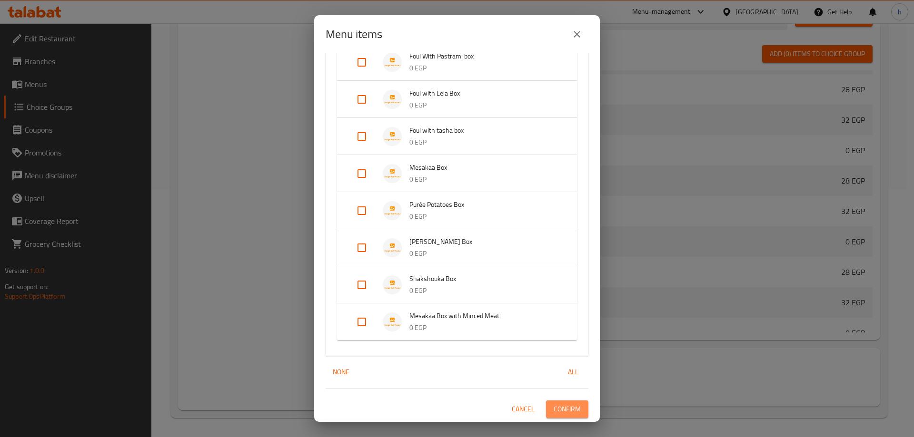
click at [575, 406] on button "Confirm" at bounding box center [567, 410] width 42 height 18
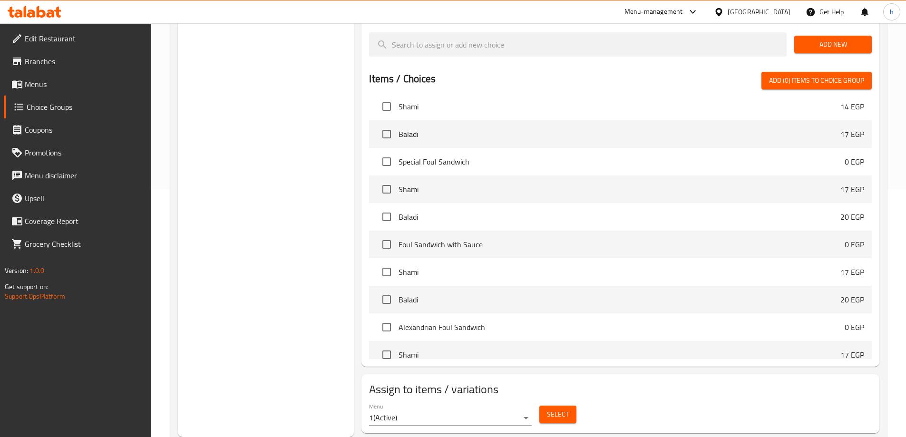
scroll to position [0, 0]
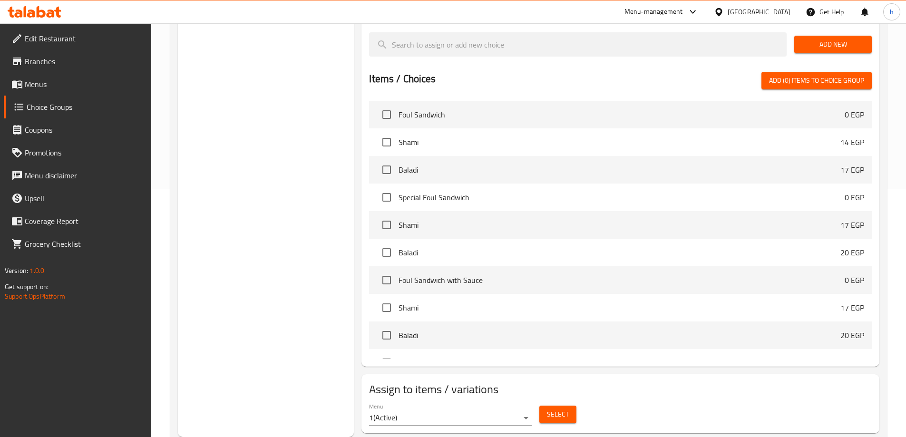
click at [63, 79] on span "Menus" at bounding box center [84, 84] width 119 height 11
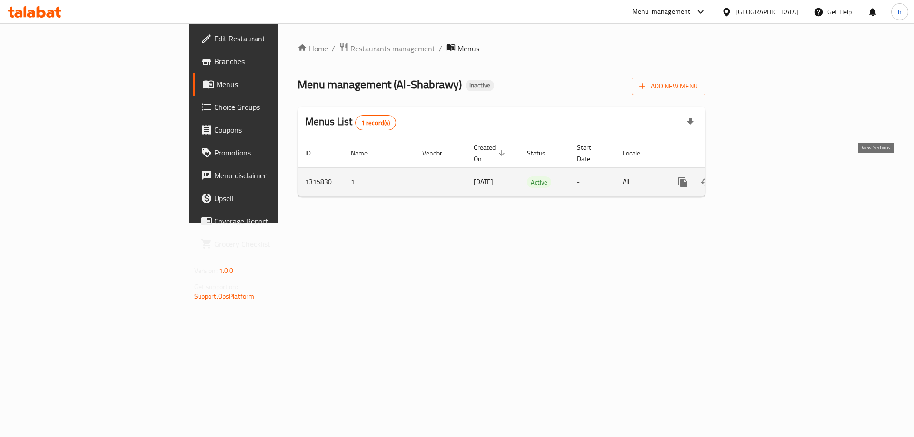
click at [763, 171] on link "enhanced table" at bounding box center [751, 182] width 23 height 23
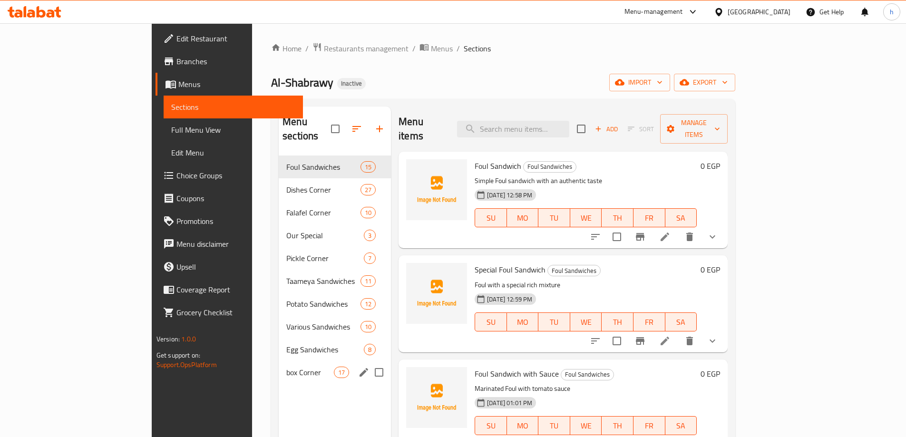
click at [369, 363] on input "Menu sections" at bounding box center [379, 373] width 20 height 20
checkbox input "true"
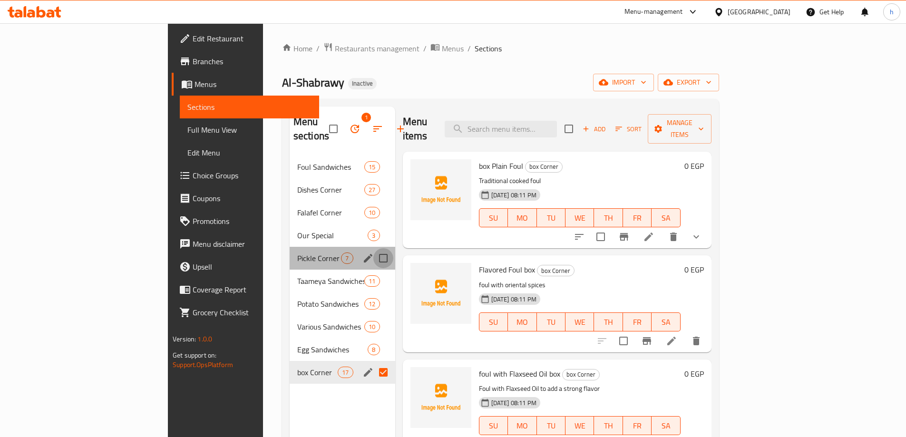
click at [374, 248] on input "Menu sections" at bounding box center [384, 258] width 20 height 20
checkbox input "true"
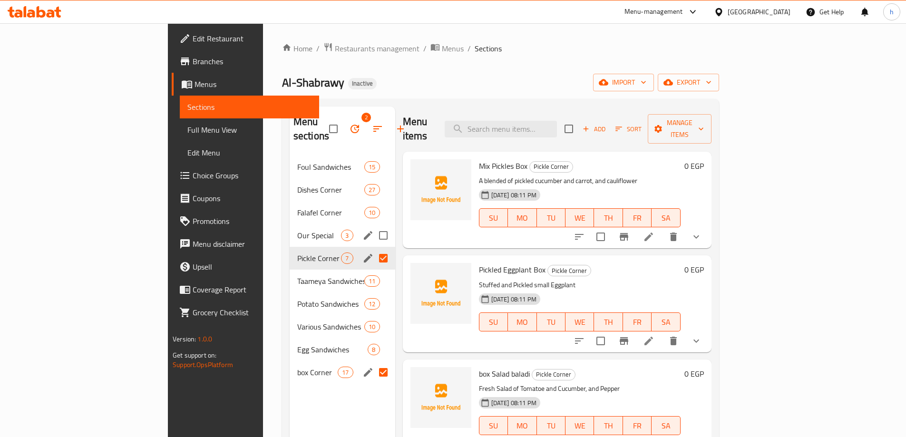
drag, startPoint x: 339, startPoint y: 221, endPoint x: 334, endPoint y: 221, distance: 5.7
click at [374, 226] on input "Menu sections" at bounding box center [384, 236] width 20 height 20
checkbox input "true"
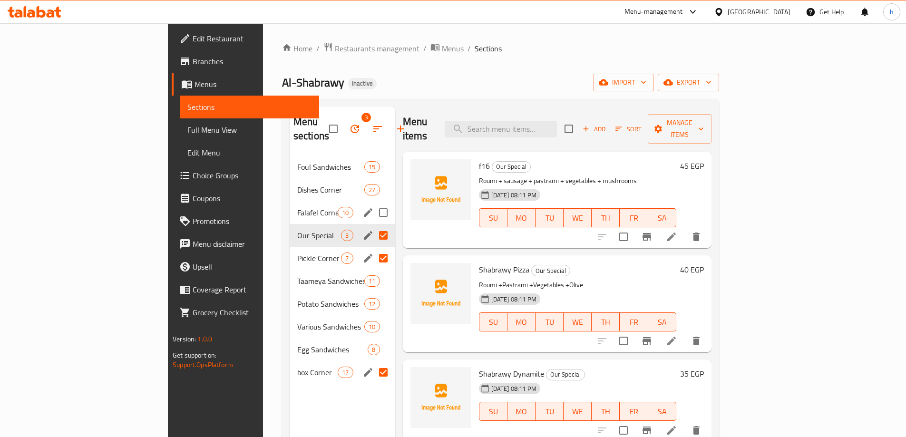
click at [374, 206] on input "Menu sections" at bounding box center [384, 213] width 20 height 20
checkbox input "true"
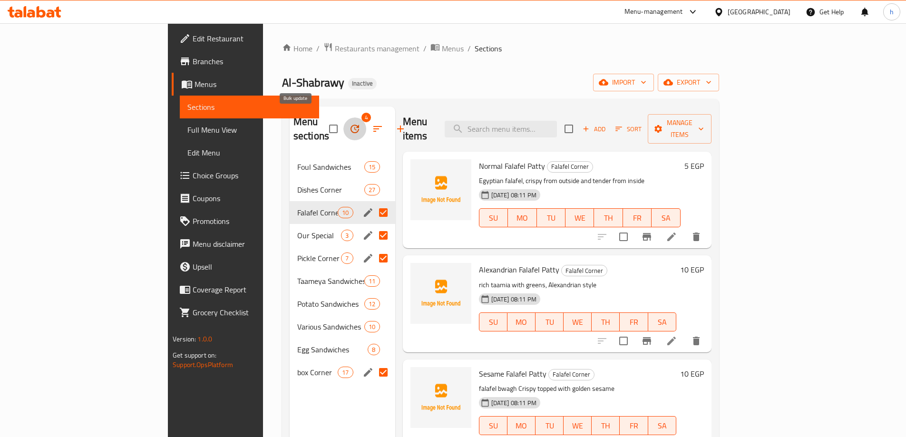
click at [344, 123] on button "button" at bounding box center [355, 129] width 23 height 23
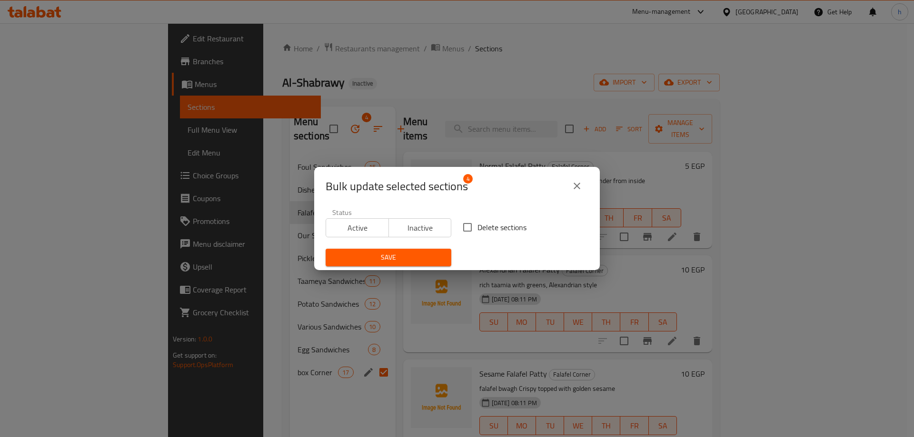
click at [464, 227] on input "Delete sections" at bounding box center [467, 227] width 20 height 20
checkbox input "true"
click at [427, 263] on span "Save" at bounding box center [388, 258] width 110 height 12
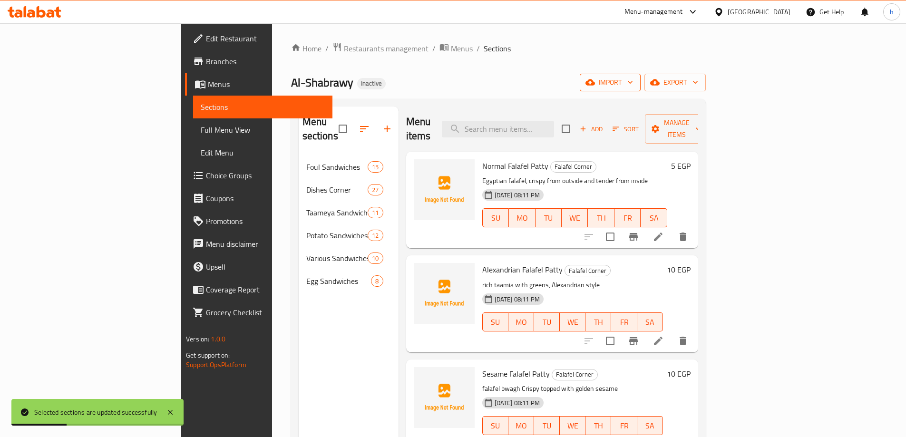
click at [633, 83] on span "import" at bounding box center [611, 83] width 46 height 12
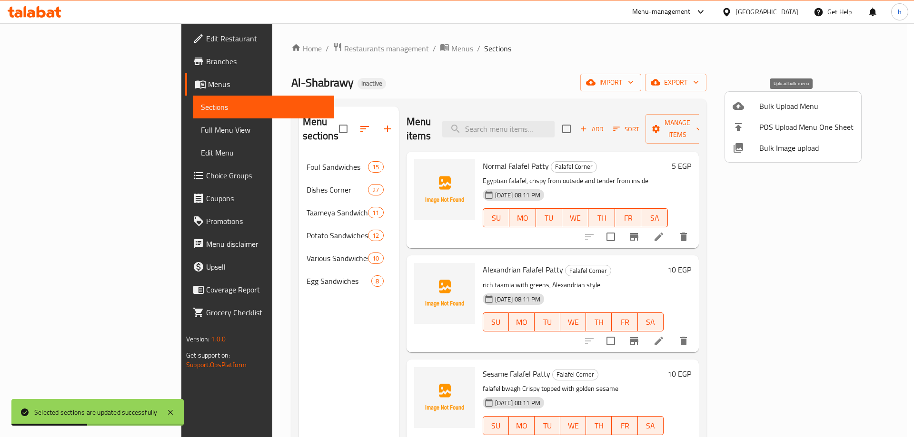
click at [778, 108] on span "Bulk Upload Menu" at bounding box center [806, 105] width 94 height 11
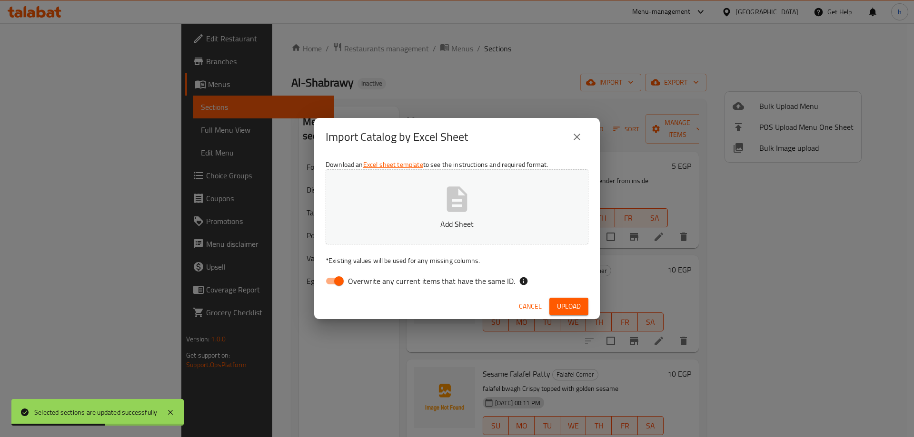
click at [397, 285] on span "Overwrite any current items that have the same ID." at bounding box center [431, 280] width 167 height 11
click at [366, 285] on input "Overwrite any current items that have the same ID." at bounding box center [339, 281] width 54 height 18
checkbox input "false"
click at [567, 309] on span "Upload" at bounding box center [569, 307] width 24 height 12
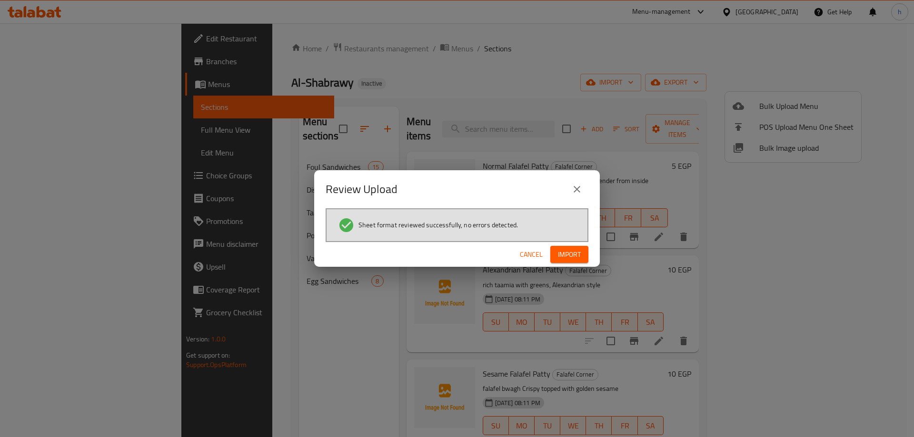
click at [579, 251] on span "Import" at bounding box center [569, 255] width 23 height 12
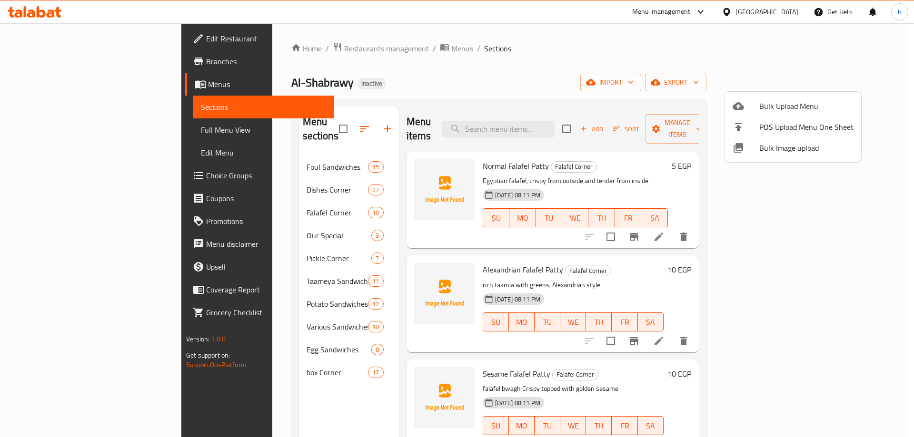
click at [66, 131] on div at bounding box center [457, 218] width 914 height 437
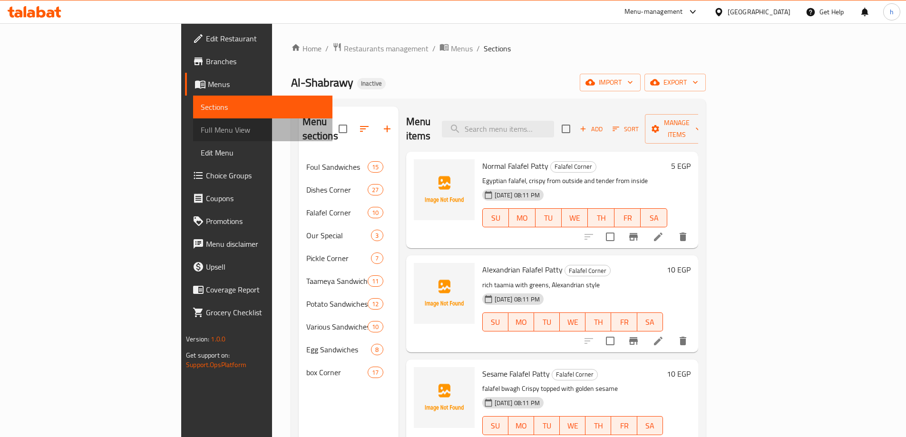
click at [201, 131] on span "Full Menu View" at bounding box center [263, 129] width 124 height 11
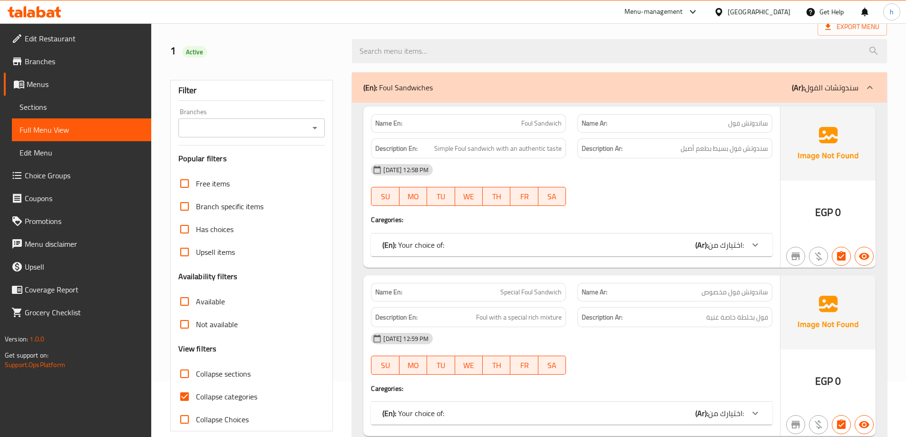
scroll to position [143, 0]
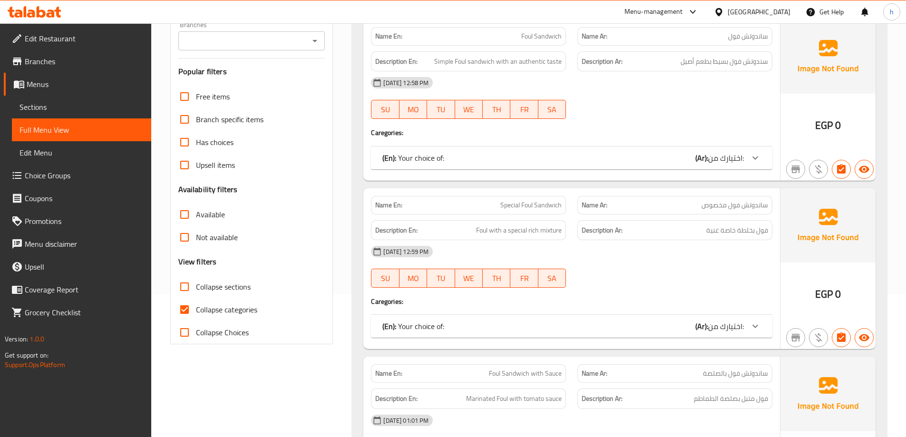
click at [179, 310] on input "Collapse categories" at bounding box center [184, 309] width 23 height 23
checkbox input "false"
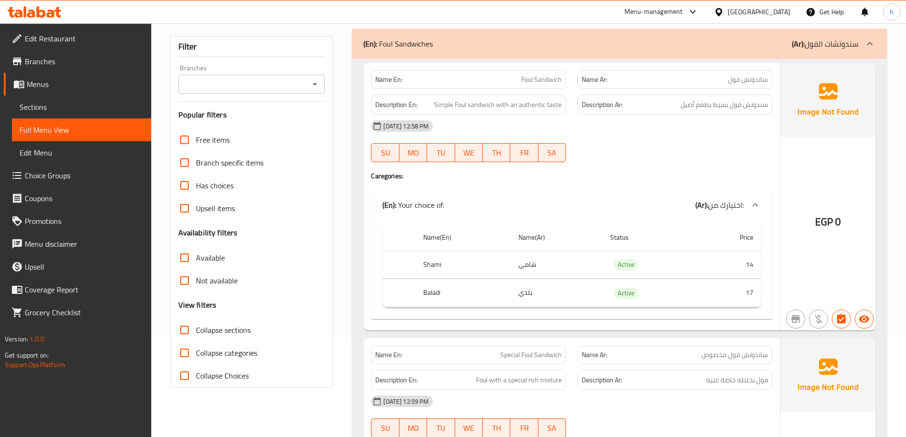
scroll to position [0, 0]
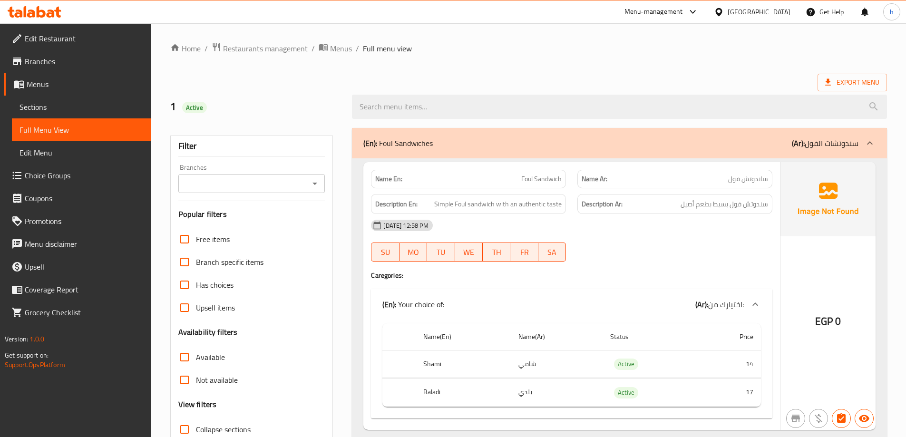
drag, startPoint x: 190, startPoint y: 426, endPoint x: 185, endPoint y: 437, distance: 11.9
click at [191, 426] on input "Collapse sections" at bounding box center [184, 429] width 23 height 23
checkbox input "true"
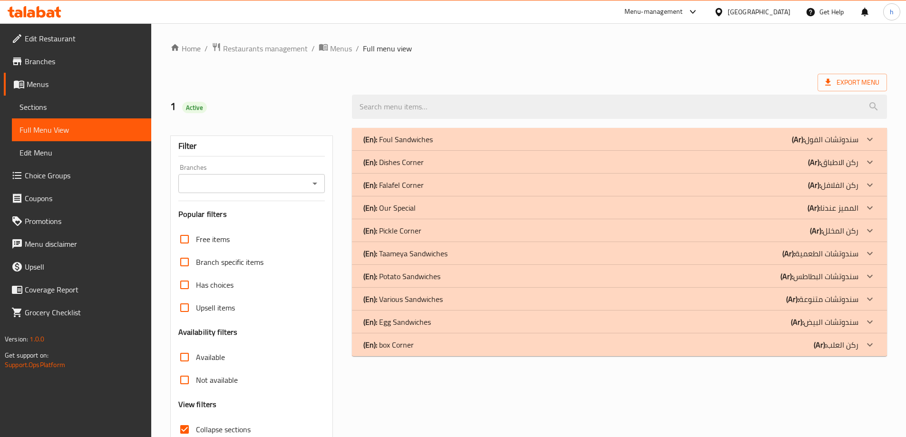
click at [453, 348] on div "(En): box Corner (Ar): ركن العلب" at bounding box center [611, 344] width 495 height 11
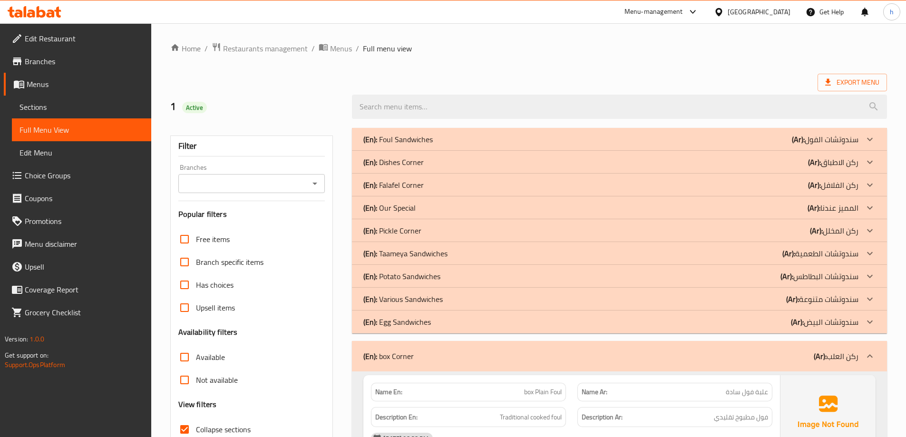
click at [431, 238] on div "(En): Pickle Corner (Ar): ركن المخلل" at bounding box center [619, 230] width 535 height 23
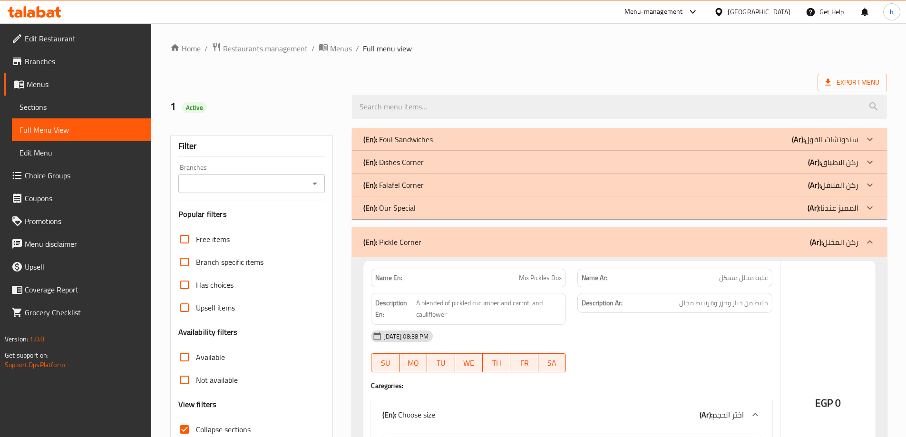
click at [415, 211] on div "(En): Our Special (Ar): المميز عندنا" at bounding box center [611, 207] width 495 height 11
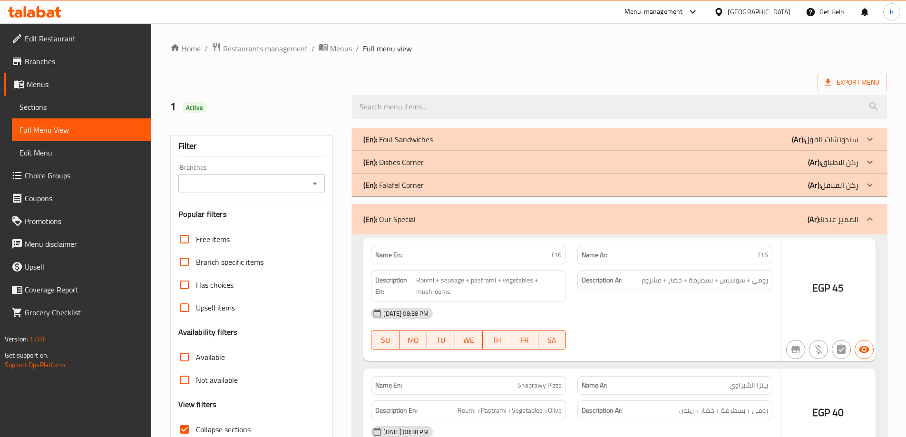
click at [432, 184] on div "(En): Falafel Corner (Ar): ركن الفلافل" at bounding box center [611, 184] width 495 height 11
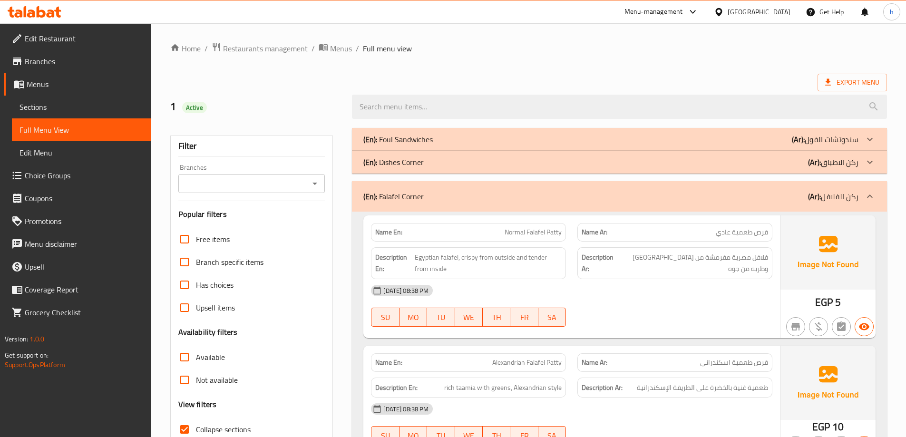
click at [659, 262] on span "فلافل مصرية مقرمشة من [GEOGRAPHIC_DATA] وطرية من جوه" at bounding box center [694, 263] width 150 height 23
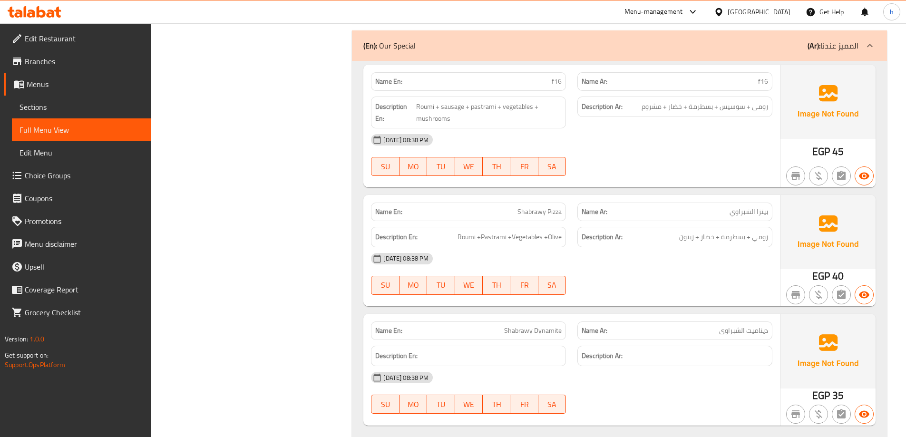
scroll to position [1884, 0]
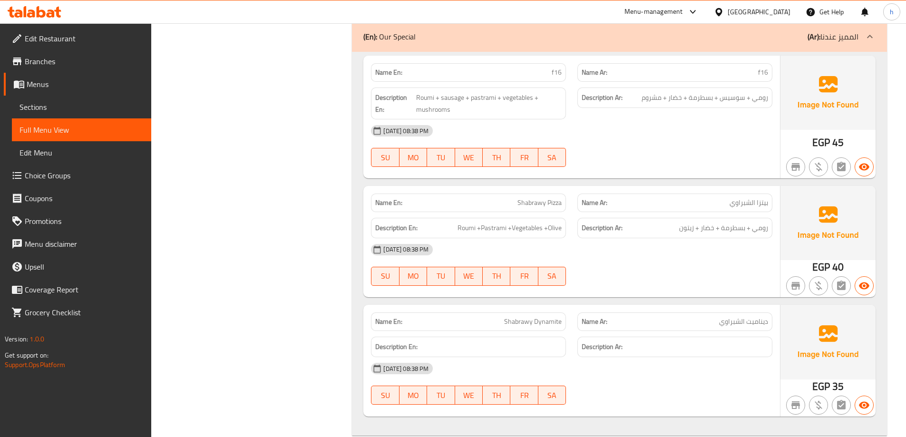
click at [764, 73] on span "f16" at bounding box center [763, 73] width 10 height 10
copy span "f16"
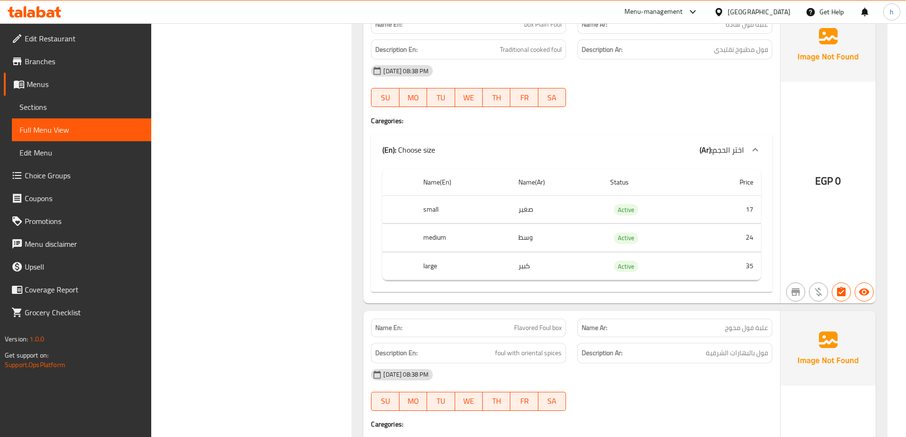
scroll to position [4549, 0]
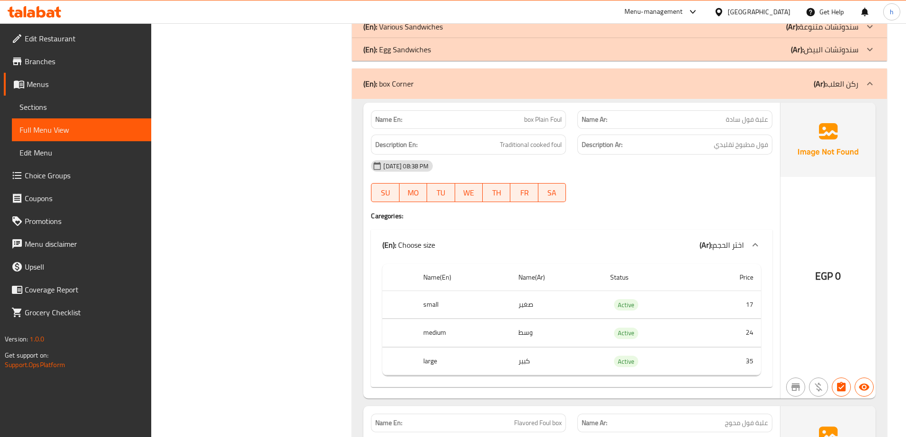
click at [822, 220] on div "EGP 0" at bounding box center [828, 251] width 95 height 296
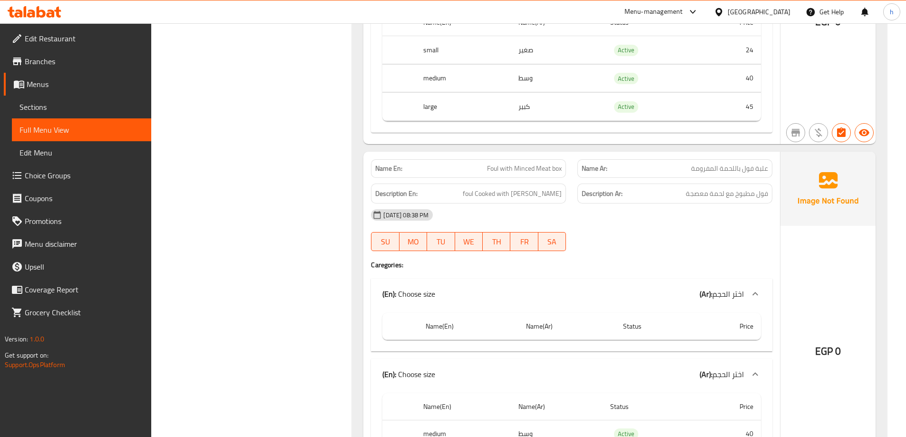
scroll to position [7001, 0]
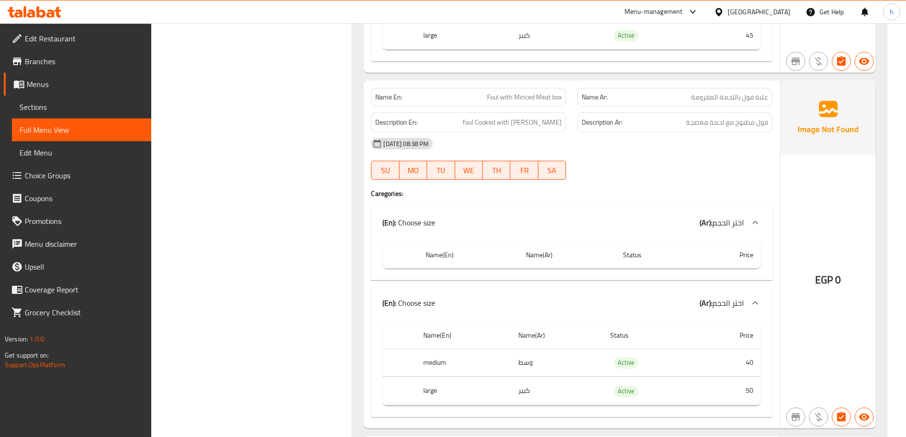
click at [522, 102] on span "Foul with Minced Meat box" at bounding box center [524, 97] width 75 height 10
copy span "Foul with Minced Meat box"
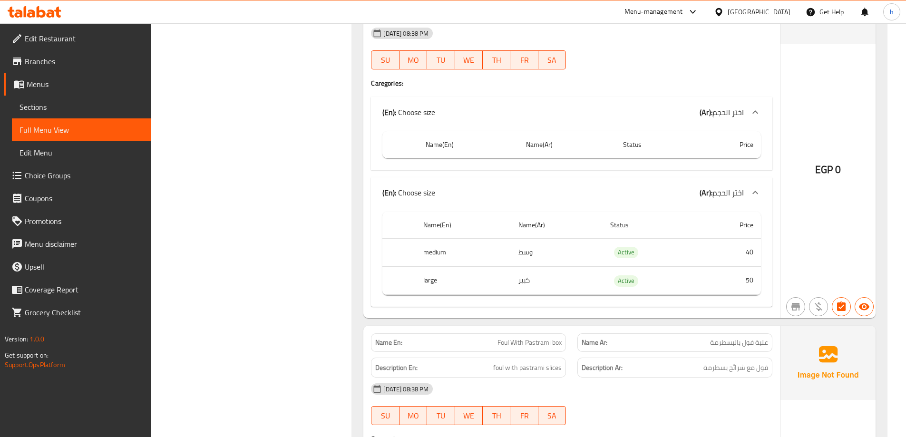
scroll to position [7191, 0]
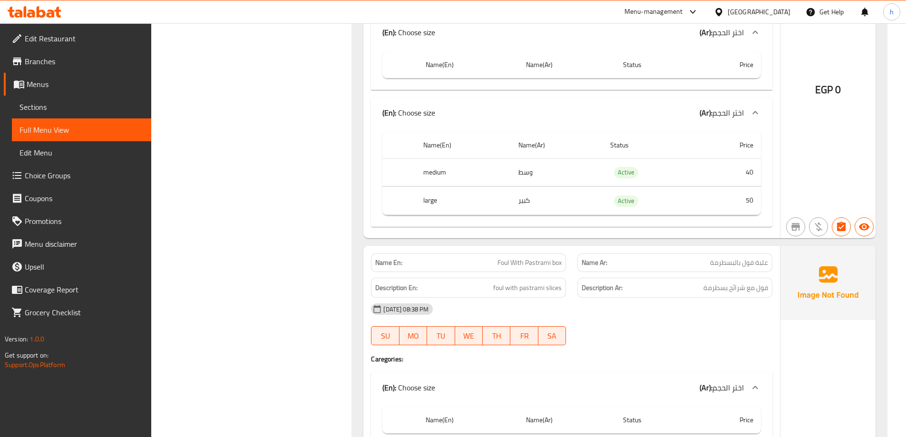
click at [528, 265] on span "Foul With Pastrami box" at bounding box center [530, 263] width 64 height 10
copy span "Pastrami"
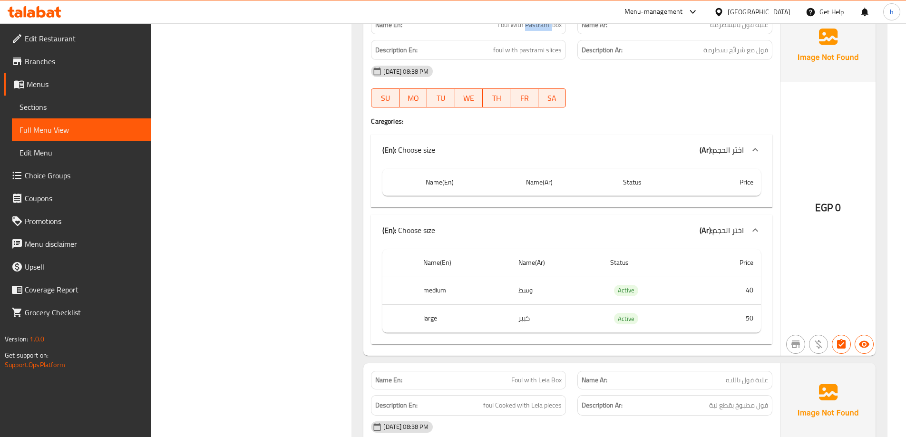
scroll to position [7334, 0]
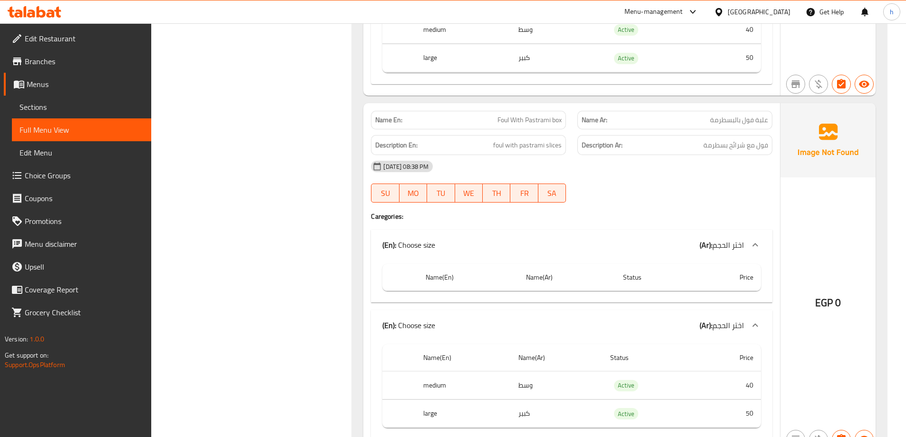
click at [504, 121] on span "Foul With Pastrami box" at bounding box center [530, 120] width 64 height 10
click at [553, 118] on span "Foul With Pastrami box" at bounding box center [530, 120] width 64 height 10
copy span "Foul With Pastrami box"
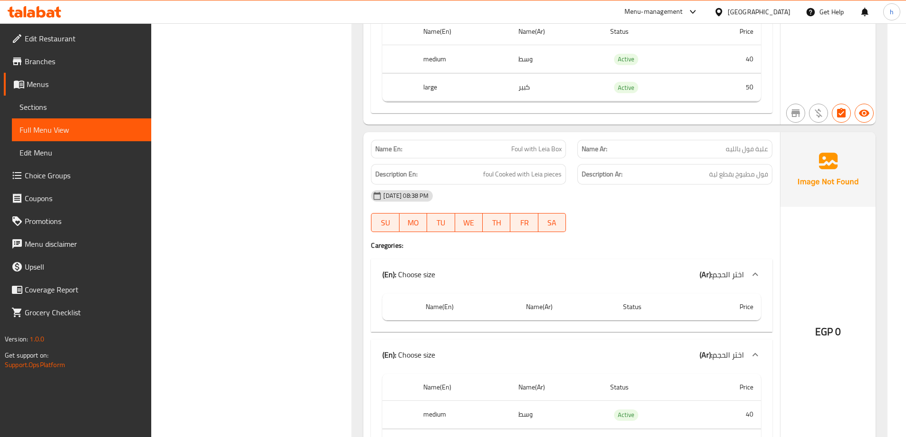
scroll to position [7762, 0]
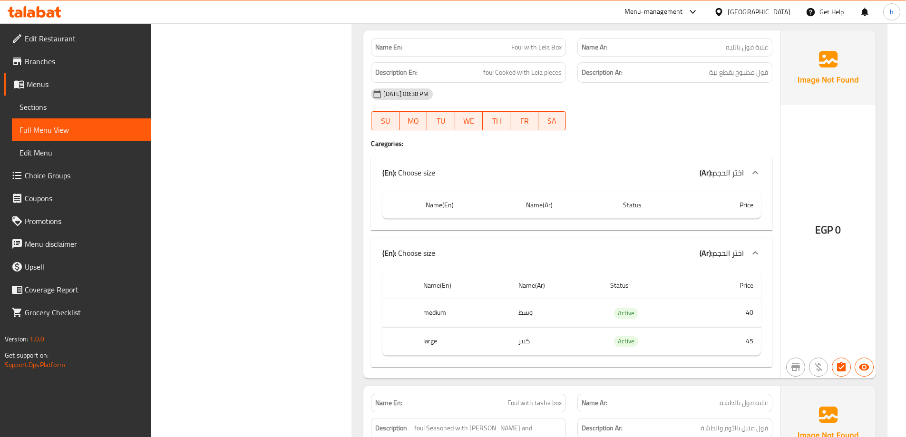
click at [520, 46] on span "Foul with Leia Box" at bounding box center [536, 47] width 50 height 10
click at [556, 49] on span "Foul with Leia Box" at bounding box center [536, 47] width 50 height 10
copy span "Foul with Leia Box"
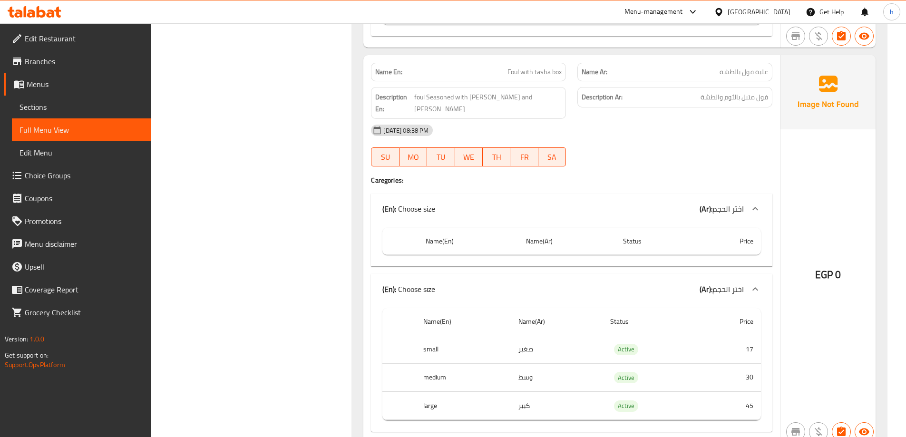
scroll to position [8095, 0]
click at [514, 69] on span "Foul with tasha box" at bounding box center [535, 70] width 54 height 10
click at [558, 73] on span "Foul with tasha box" at bounding box center [535, 70] width 54 height 10
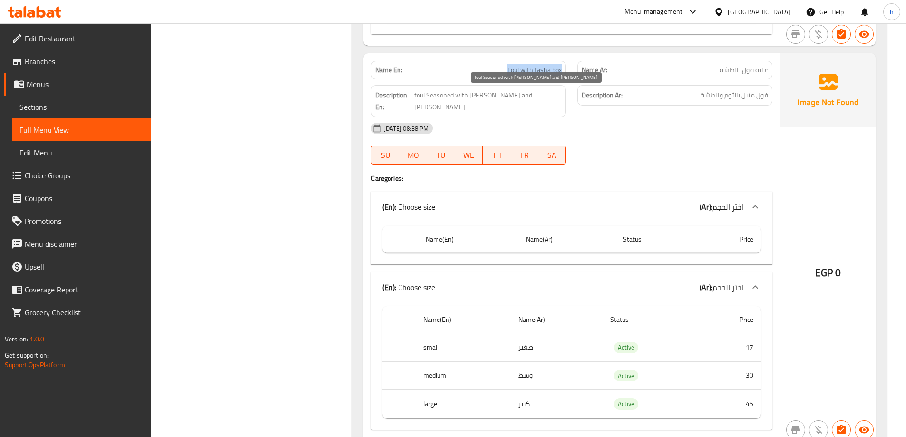
copy span "Foul with tasha box"
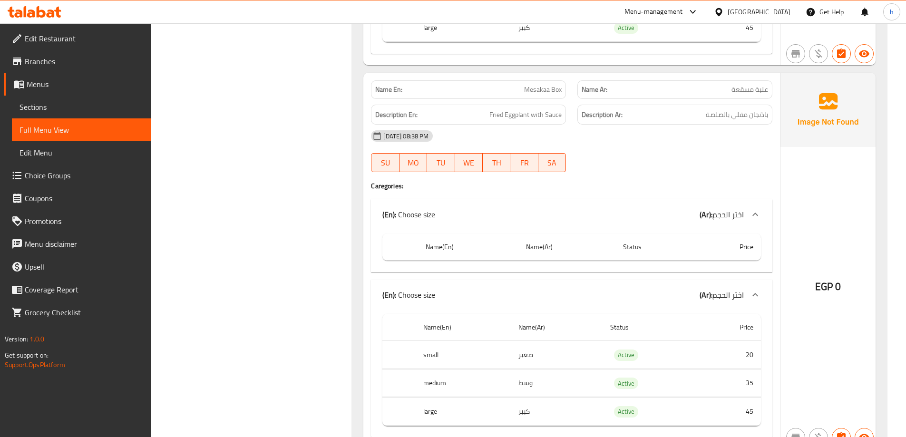
scroll to position [8476, 0]
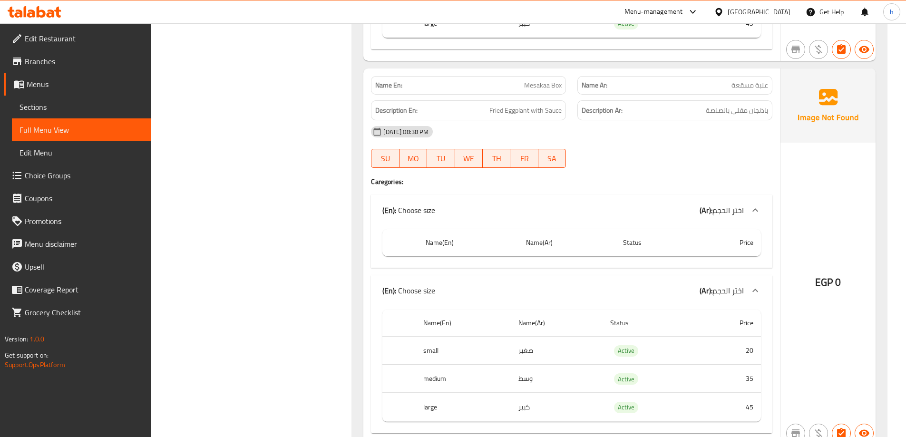
click at [539, 80] on span "Mesakaa Box" at bounding box center [543, 85] width 38 height 10
copy span "Mesakaa Box"
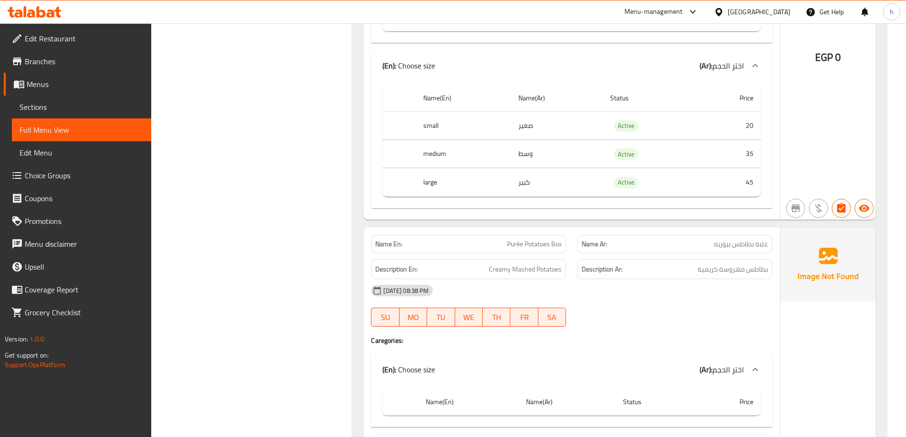
scroll to position [8761, 0]
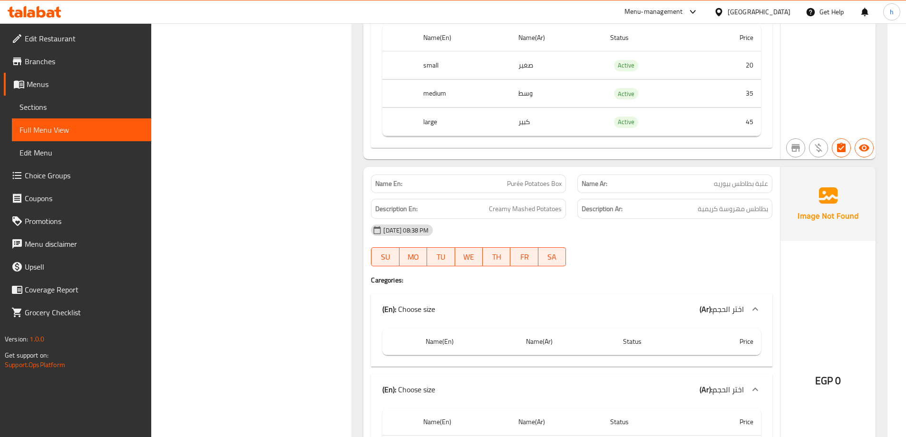
click at [513, 179] on span "Purée Potatoes Box" at bounding box center [534, 184] width 55 height 10
click at [556, 179] on span "Purée Potatoes Box" at bounding box center [534, 184] width 55 height 10
copy span "Purée Potatoes Box"
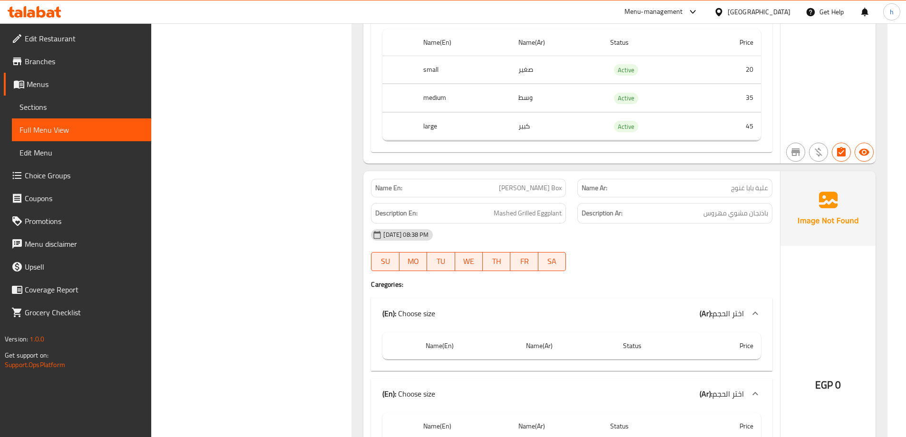
scroll to position [9142, 0]
click at [521, 182] on span "[PERSON_NAME] Box" at bounding box center [530, 187] width 63 height 10
copy span "[PERSON_NAME] Box"
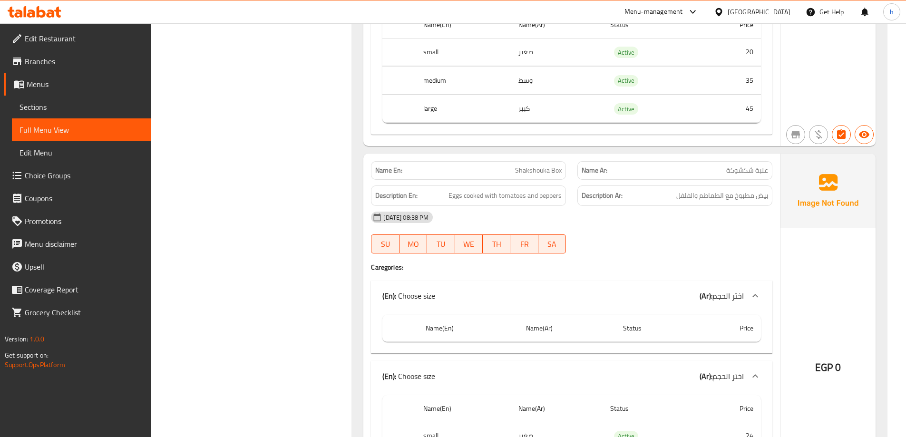
scroll to position [9570, 0]
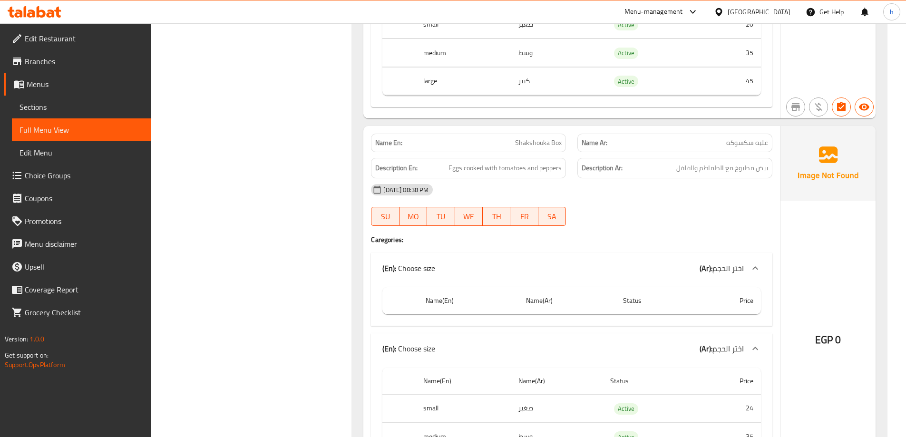
click at [532, 138] on span "Shakshouka Box" at bounding box center [538, 143] width 47 height 10
copy span "Shakshouka Box"
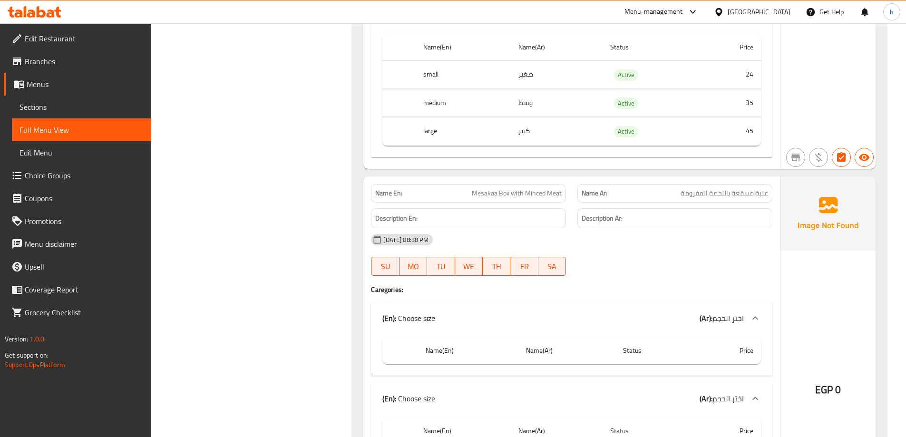
scroll to position [9903, 0]
click at [516, 179] on div "Name En: Mesakaa Box with Minced Meat" at bounding box center [468, 194] width 206 height 30
click at [511, 189] on span "Mesakaa Box with Minced Meat" at bounding box center [517, 194] width 90 height 10
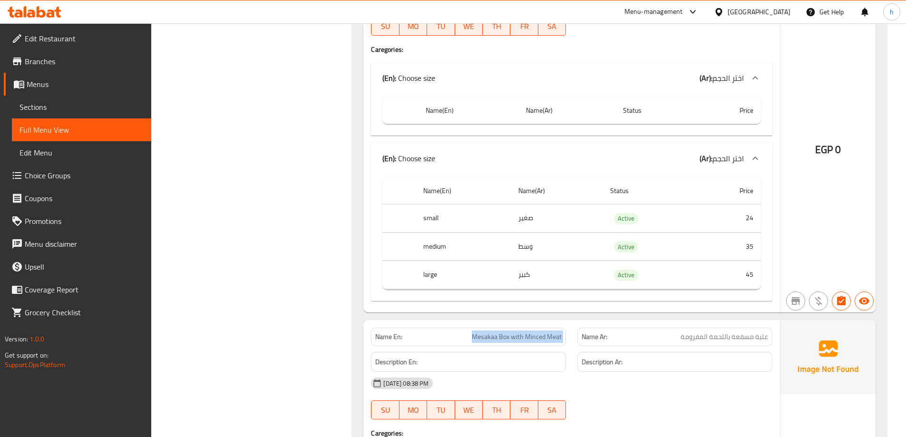
scroll to position [9570, 0]
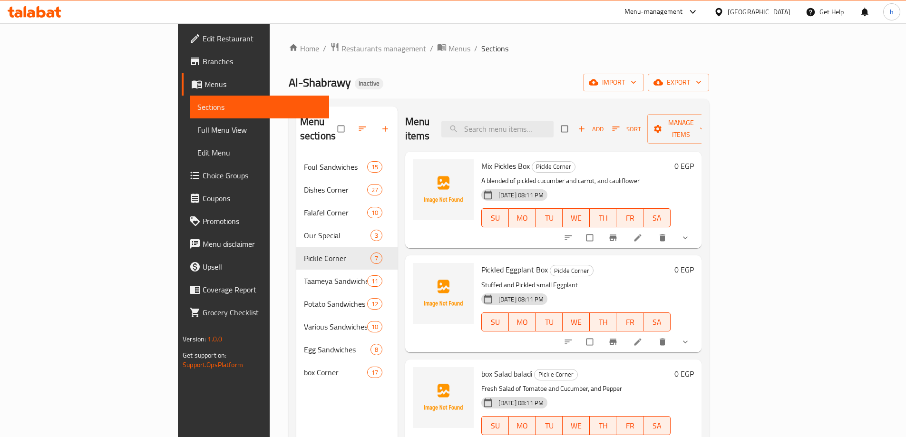
click at [197, 133] on span "Full Menu View" at bounding box center [259, 129] width 124 height 11
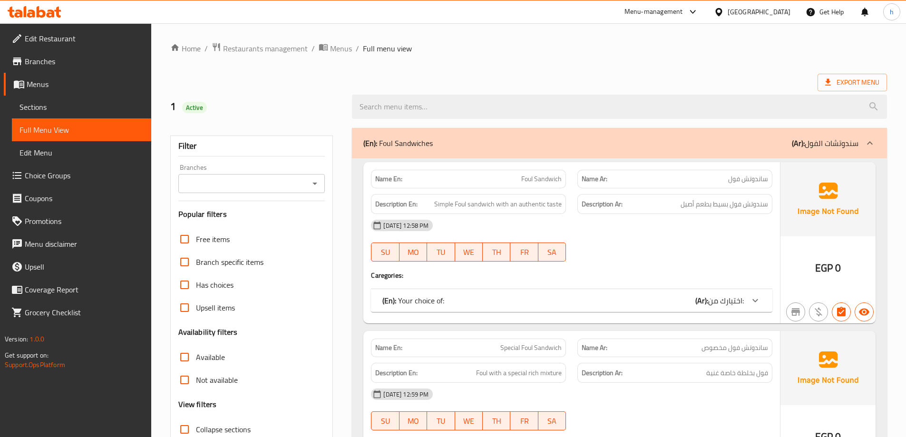
scroll to position [190, 0]
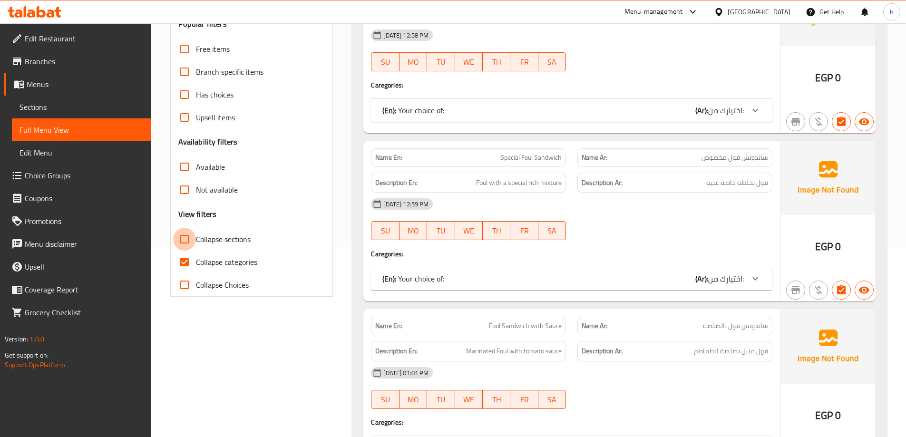
click at [188, 239] on input "Collapse sections" at bounding box center [184, 239] width 23 height 23
checkbox input "true"
click at [183, 260] on input "Collapse categories" at bounding box center [184, 262] width 23 height 23
checkbox input "false"
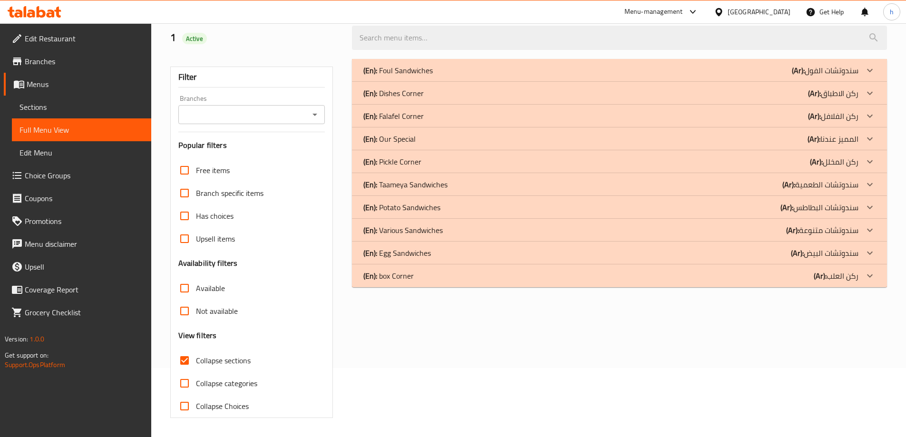
scroll to position [69, 0]
click at [410, 119] on p "(En): Falafel Corner" at bounding box center [394, 115] width 60 height 11
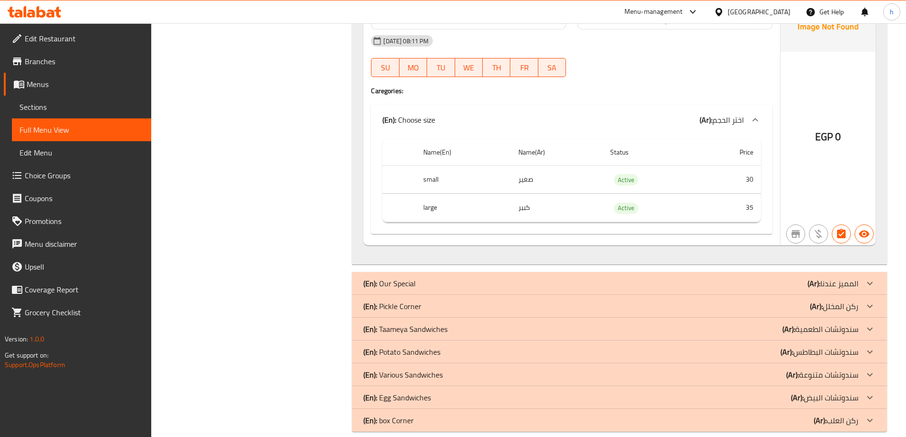
scroll to position [1647, 0]
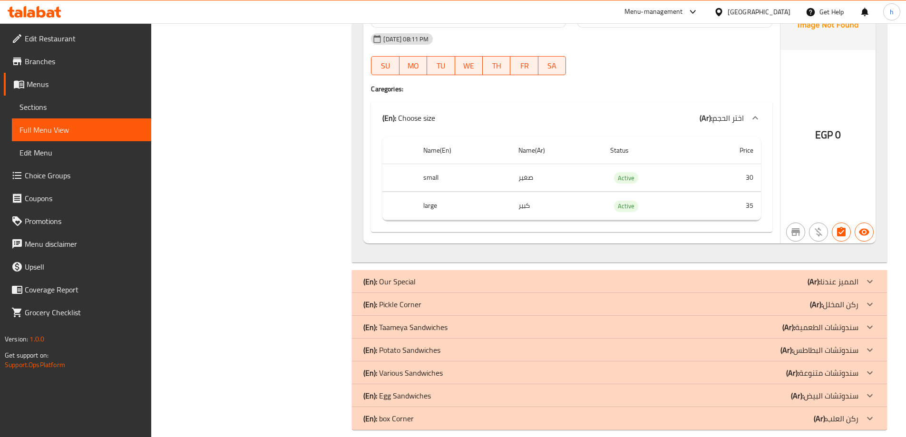
click at [435, 413] on div "(En): box Corner (Ar): ركن العلب" at bounding box center [611, 418] width 495 height 11
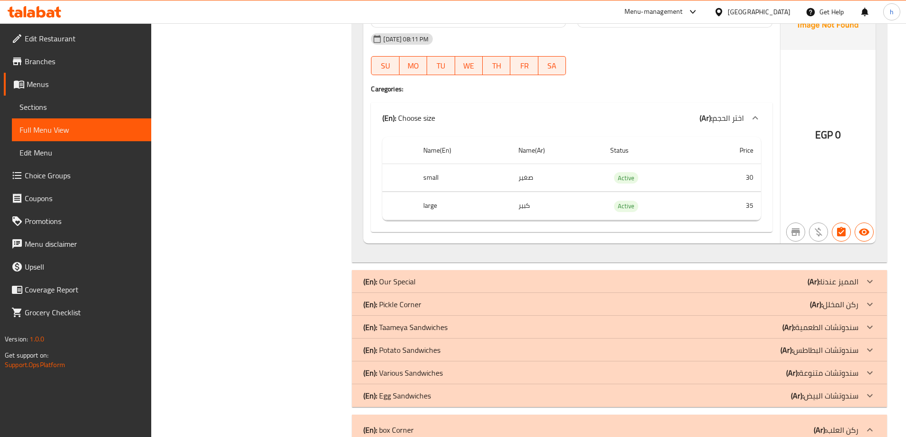
click at [414, 299] on p "(En): Pickle Corner" at bounding box center [393, 304] width 58 height 11
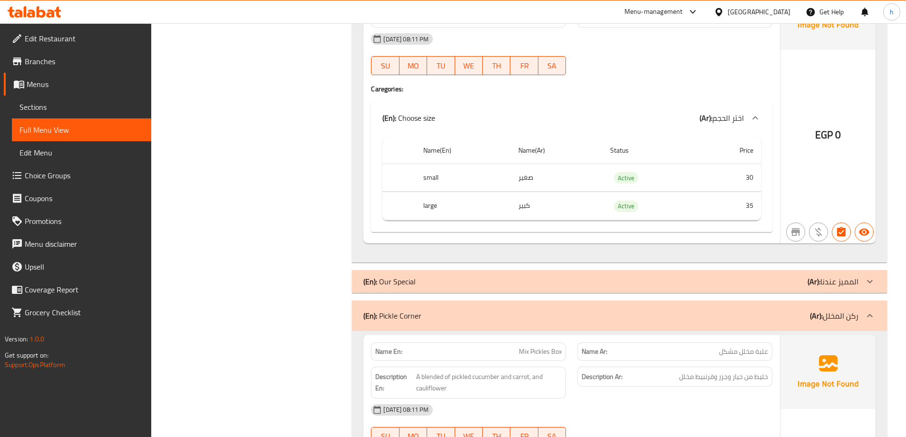
click at [418, 276] on div "(En): Our Special (Ar): المميز عندنا" at bounding box center [611, 281] width 495 height 11
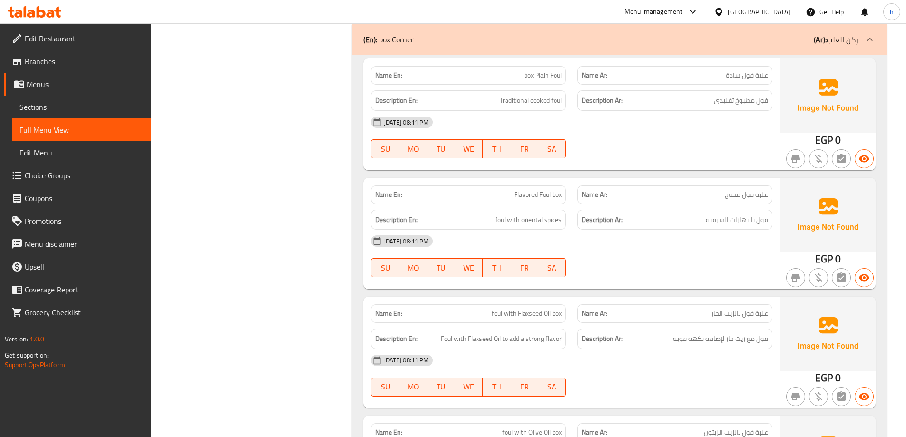
scroll to position [4414, 0]
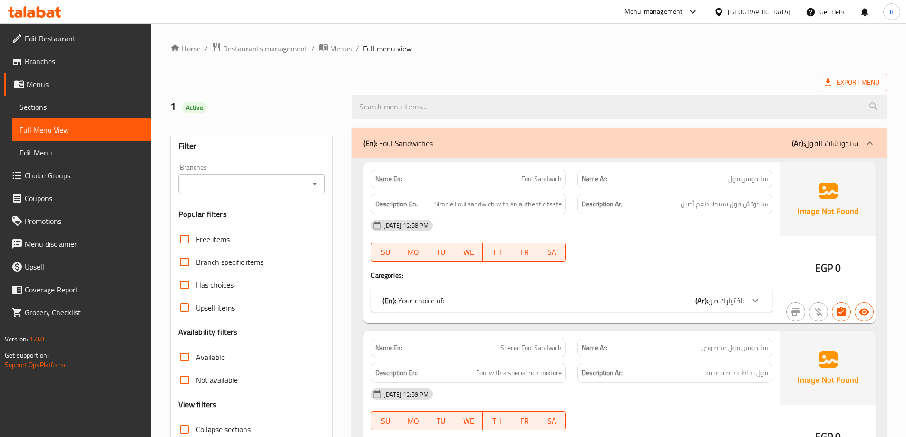
click at [110, 112] on span "Sections" at bounding box center [82, 106] width 124 height 11
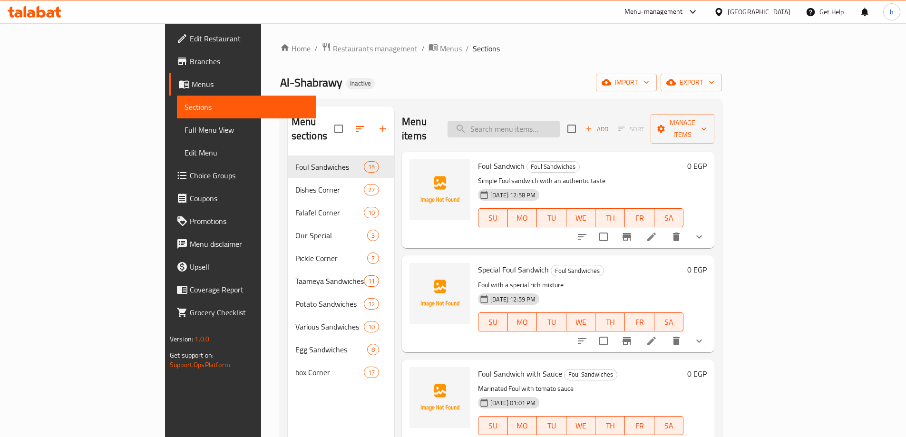
click at [547, 127] on input "search" at bounding box center [504, 129] width 112 height 17
paste input "f16"
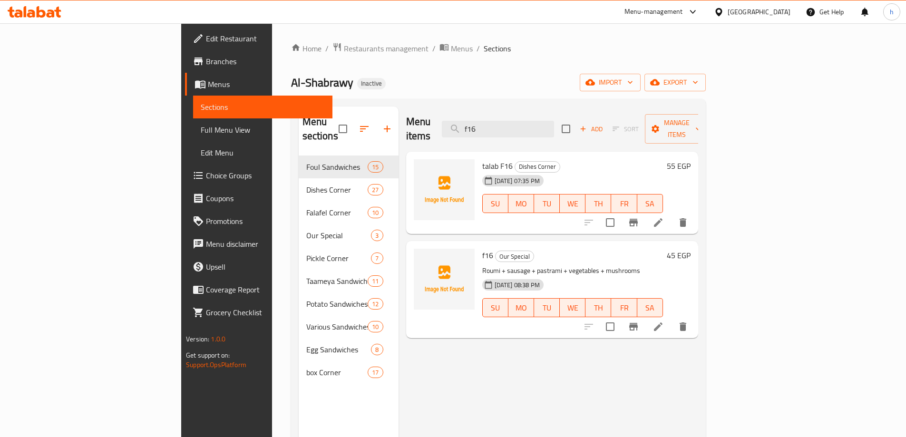
type input "f16"
click at [672, 318] on li at bounding box center [658, 326] width 27 height 17
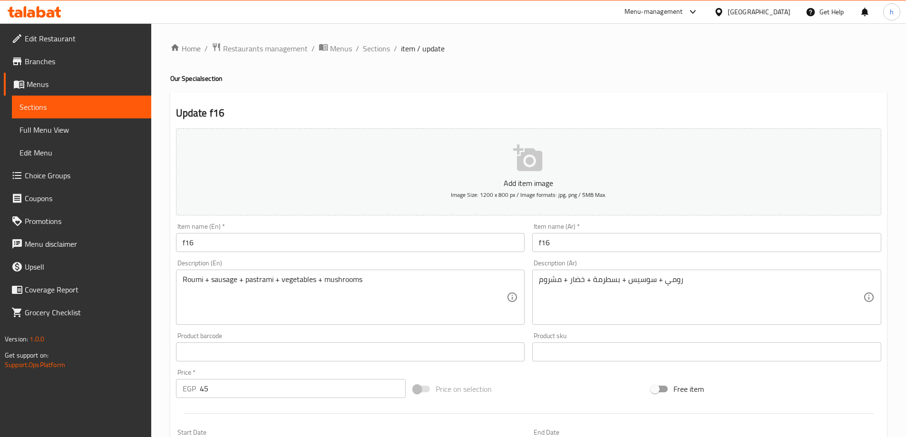
click at [557, 248] on input "f16" at bounding box center [706, 242] width 349 height 19
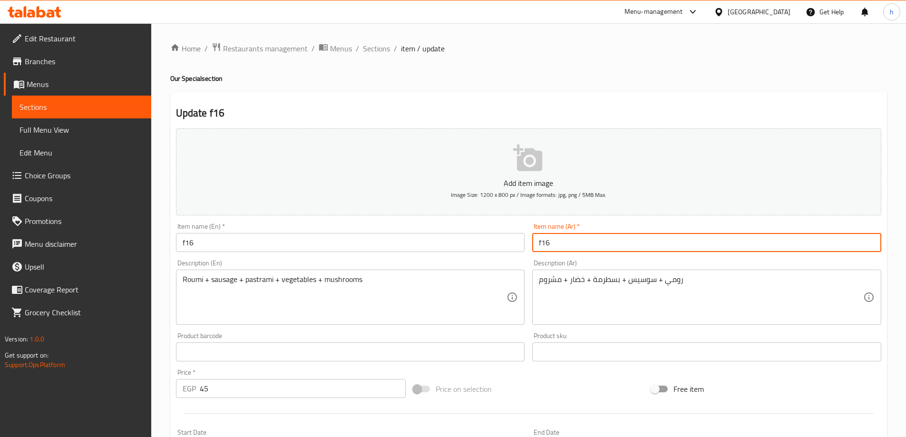
click at [557, 248] on input "f16" at bounding box center [706, 242] width 349 height 19
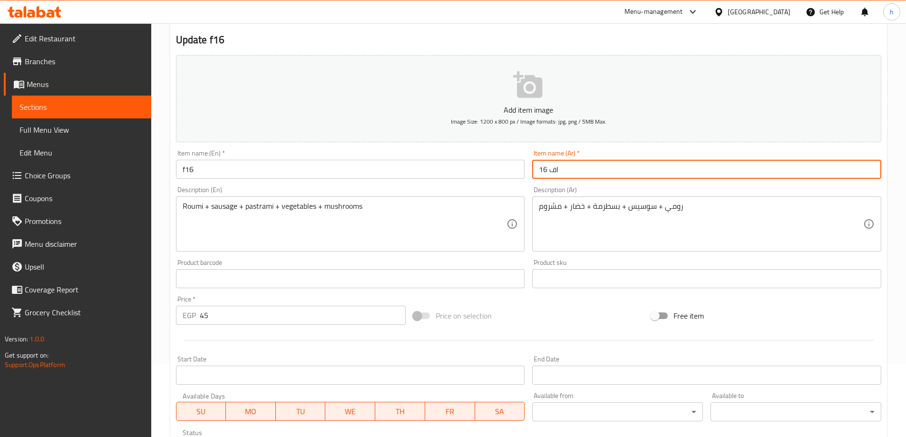
scroll to position [235, 0]
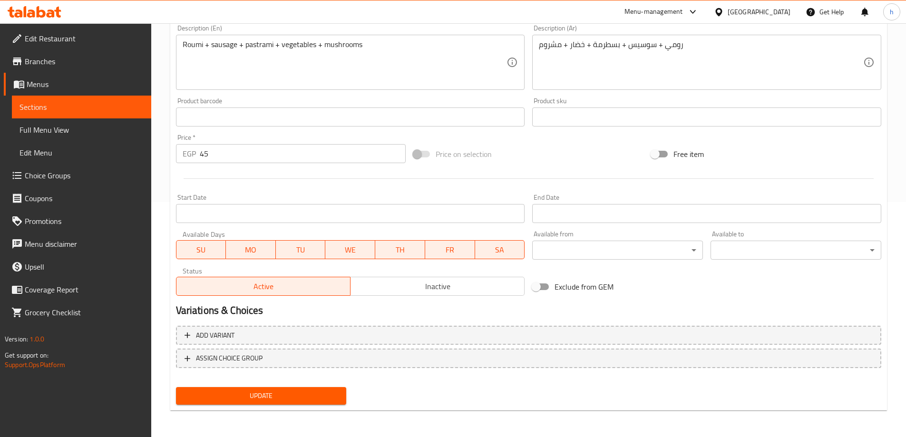
type input "اف 16"
click at [328, 404] on button "Update" at bounding box center [261, 396] width 171 height 18
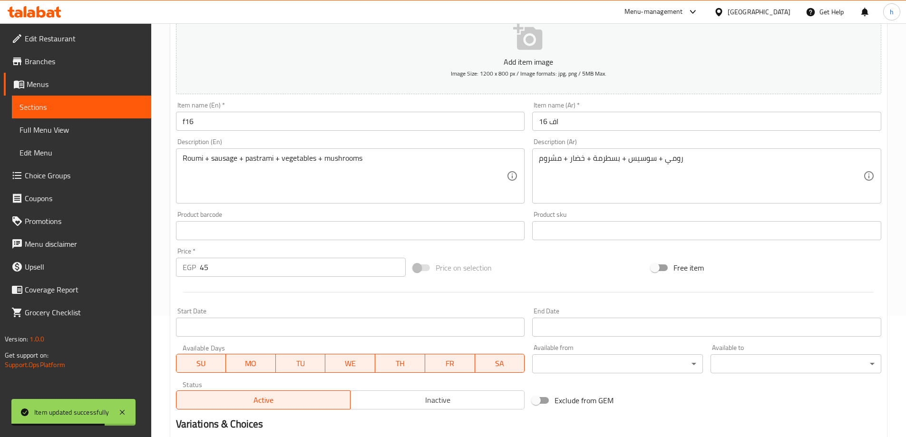
scroll to position [0, 0]
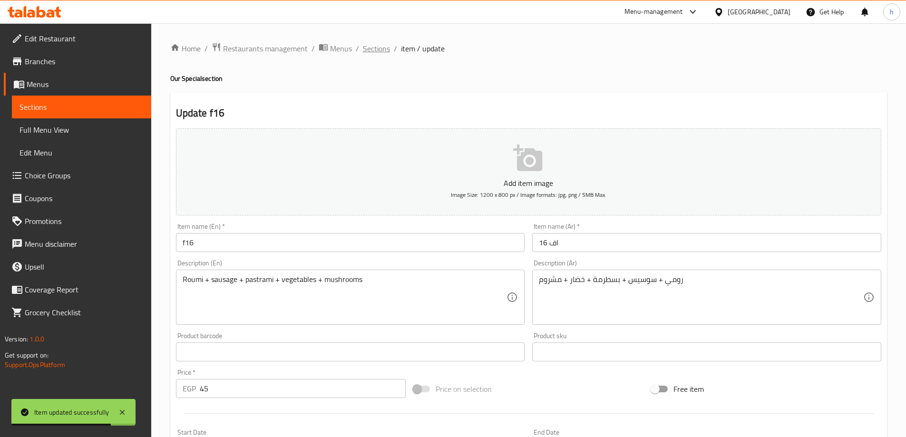
click at [373, 51] on span "Sections" at bounding box center [376, 48] width 27 height 11
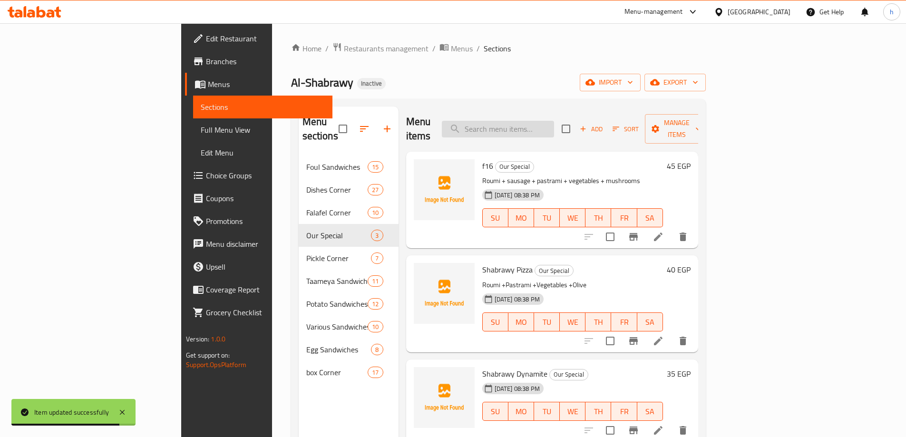
paste input "Foul with Minced Meat box"
click at [554, 121] on input "search" at bounding box center [498, 129] width 112 height 17
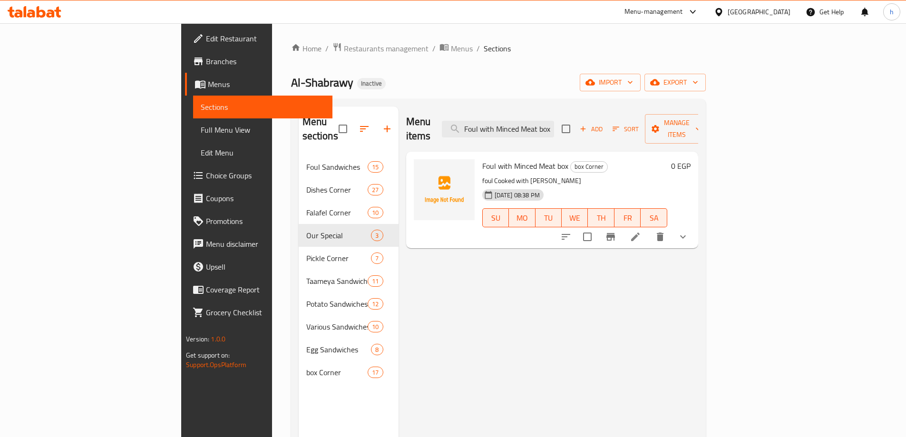
type input "Foul with Minced Meat box"
click at [641, 231] on icon at bounding box center [635, 236] width 11 height 11
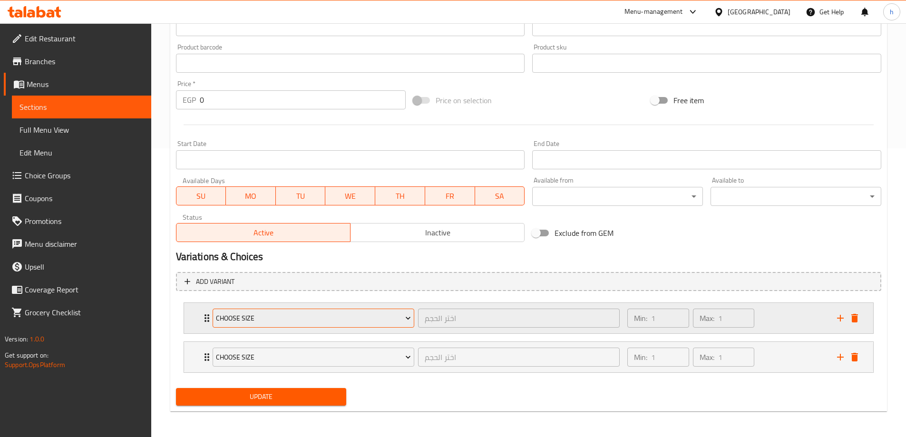
scroll to position [290, 0]
click at [783, 326] on div "Min: 1 ​ Max: 1 ​" at bounding box center [726, 317] width 209 height 30
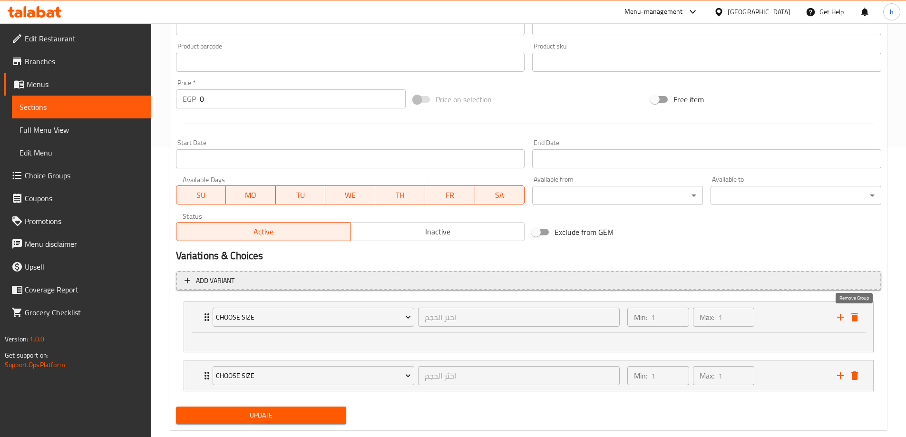
click at [857, 318] on icon "delete" at bounding box center [855, 317] width 7 height 9
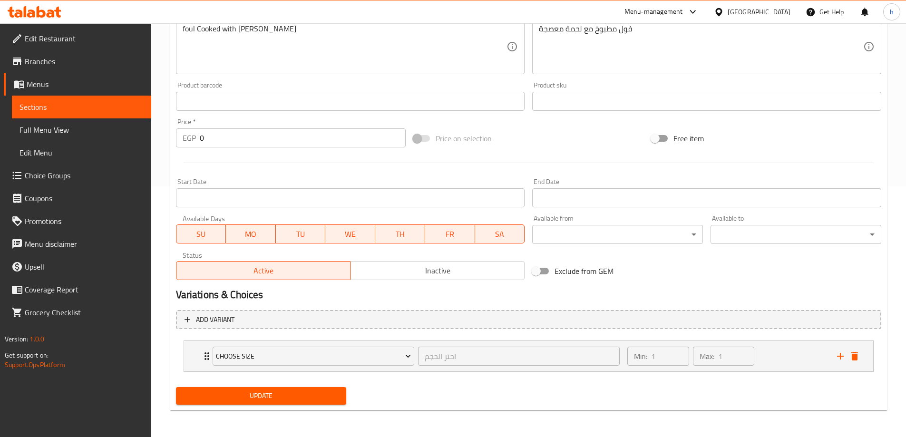
scroll to position [251, 0]
click at [279, 395] on span "Update" at bounding box center [262, 396] width 156 height 12
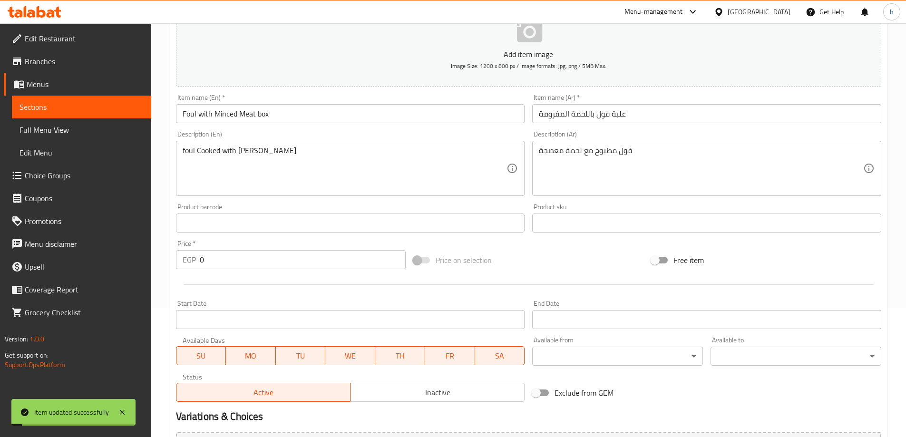
scroll to position [0, 0]
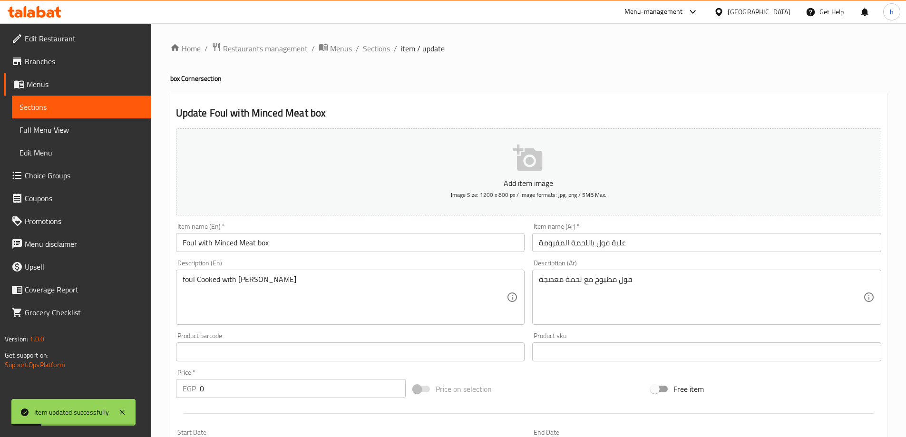
click at [380, 47] on span "Sections" at bounding box center [376, 48] width 27 height 11
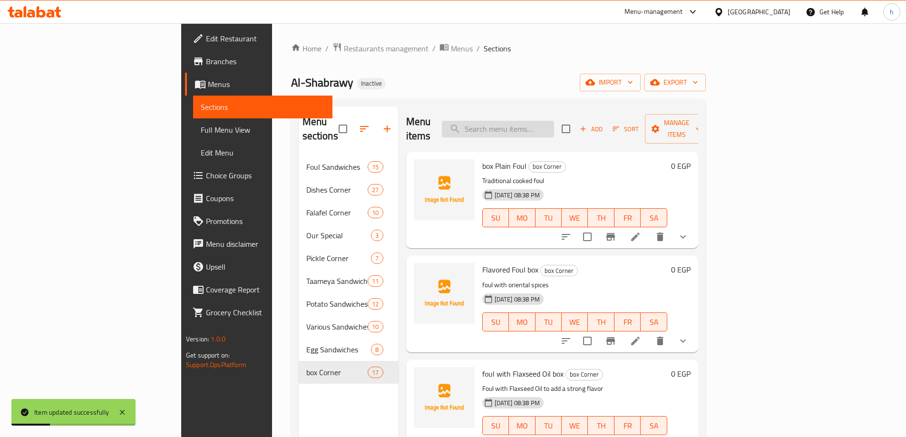
click at [554, 121] on input "search" at bounding box center [498, 129] width 112 height 17
paste input "Pastrami"
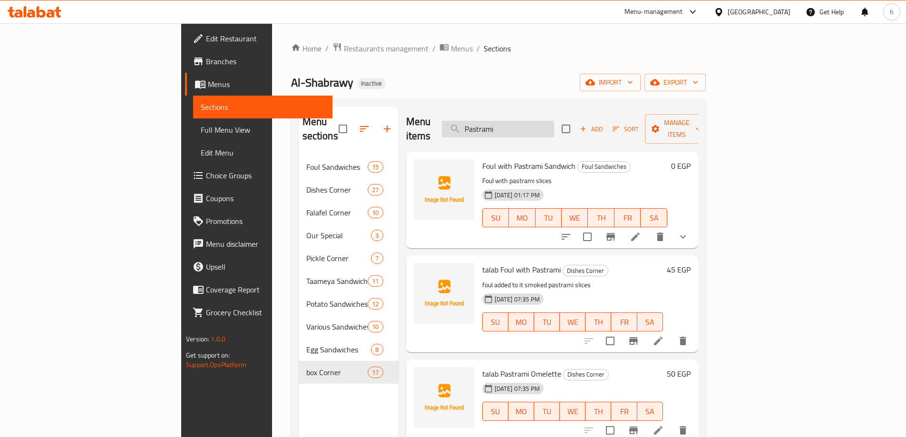
click at [554, 122] on input "Pastrami" at bounding box center [498, 129] width 112 height 17
paste input "Foul With Pastrami box"
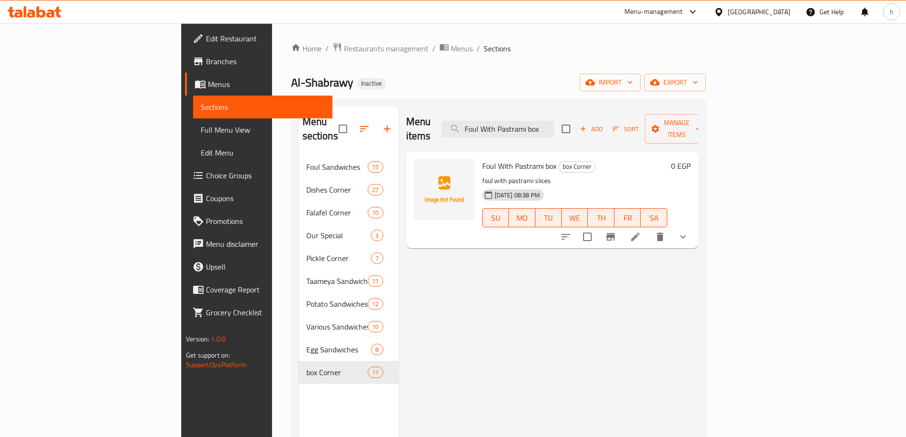
type input "Foul With Pastrami box"
click at [649, 228] on li at bounding box center [635, 236] width 27 height 17
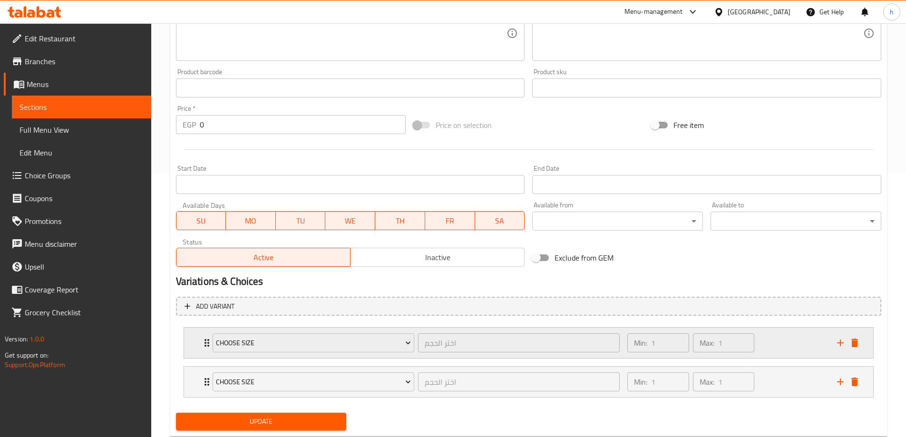
scroll to position [290, 0]
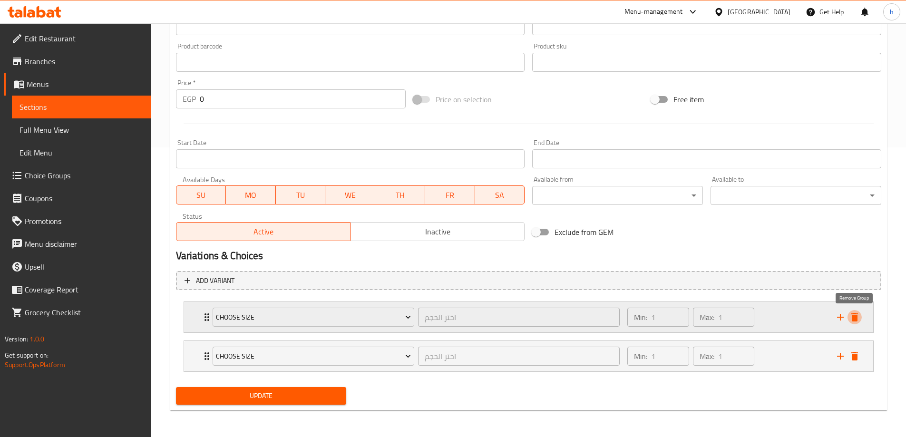
click at [853, 316] on icon "delete" at bounding box center [855, 317] width 7 height 9
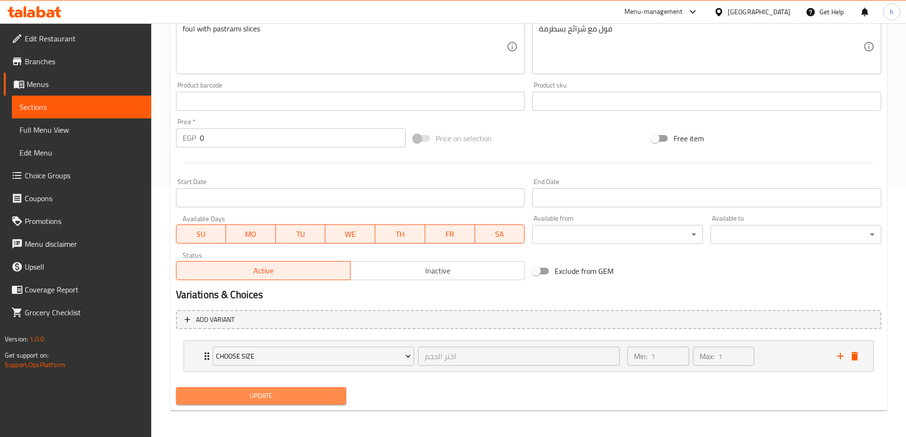
click at [300, 397] on span "Update" at bounding box center [262, 396] width 156 height 12
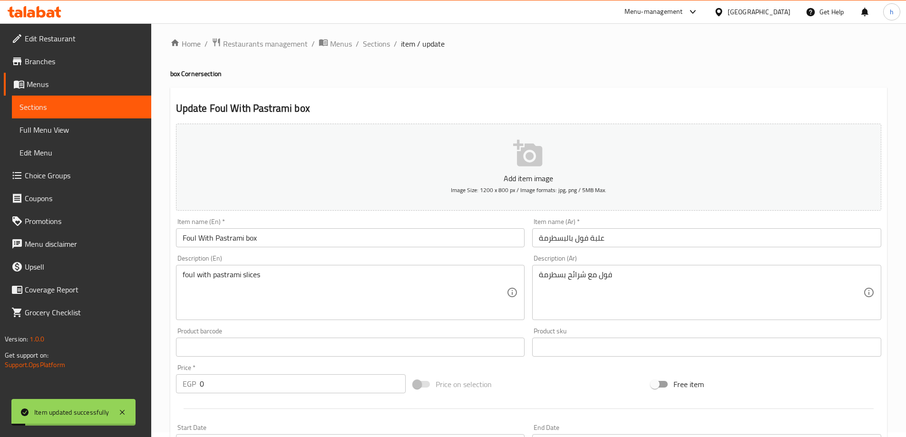
scroll to position [0, 0]
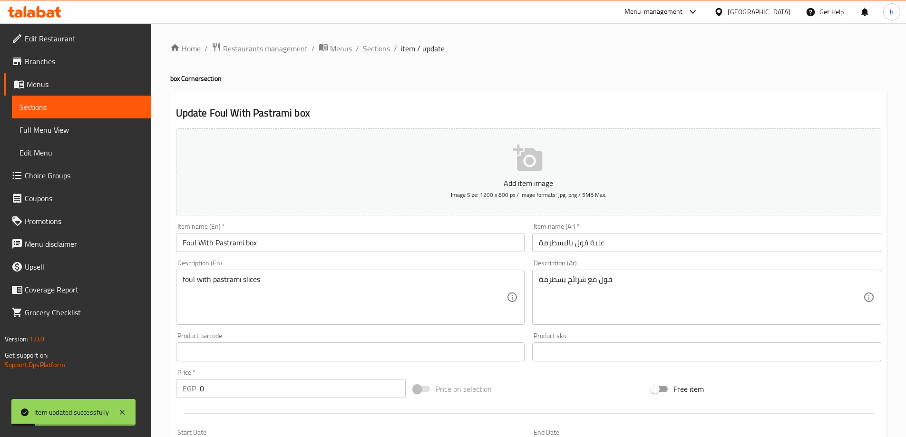
click at [375, 49] on span "Sections" at bounding box center [376, 48] width 27 height 11
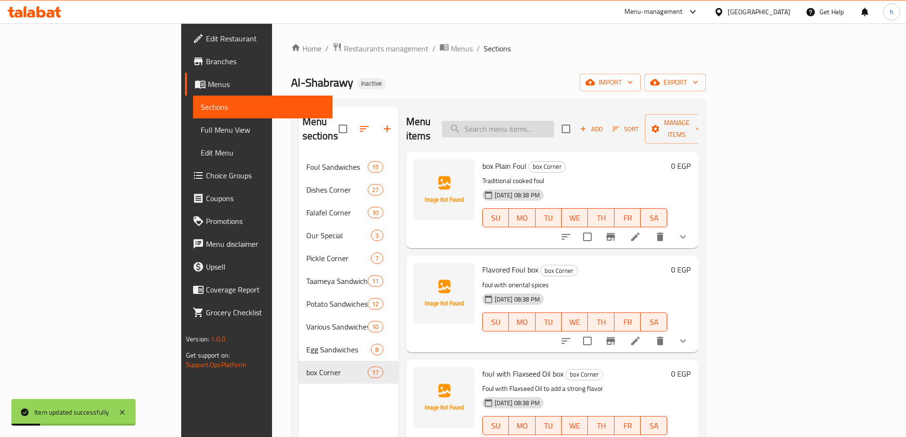
click at [554, 124] on input "search" at bounding box center [498, 129] width 112 height 17
paste input "Foul with Leia Box"
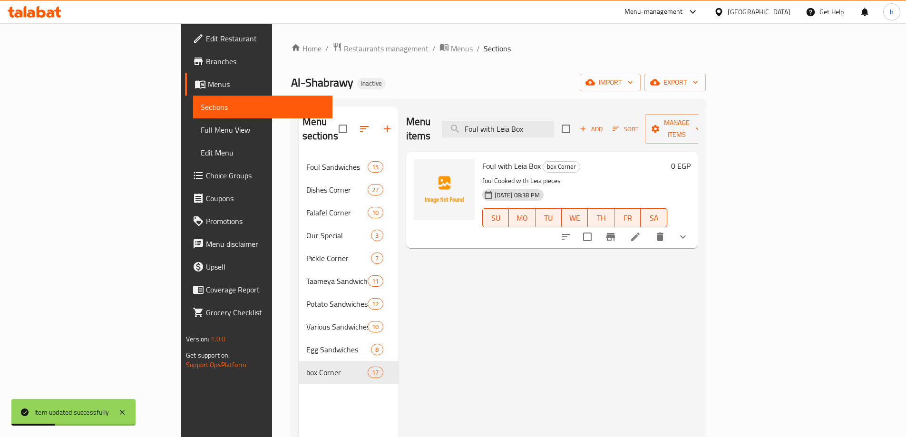
type input "Foul with Leia Box"
click at [641, 231] on icon at bounding box center [635, 236] width 11 height 11
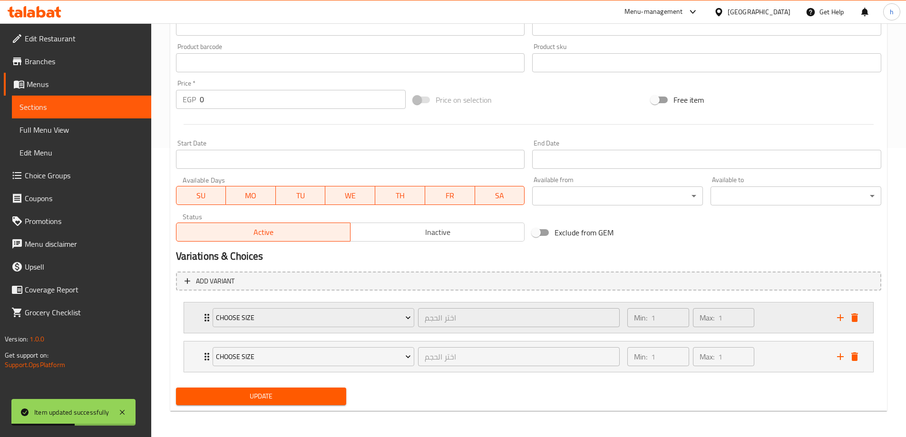
scroll to position [290, 0]
click at [856, 315] on icon "delete" at bounding box center [855, 317] width 7 height 9
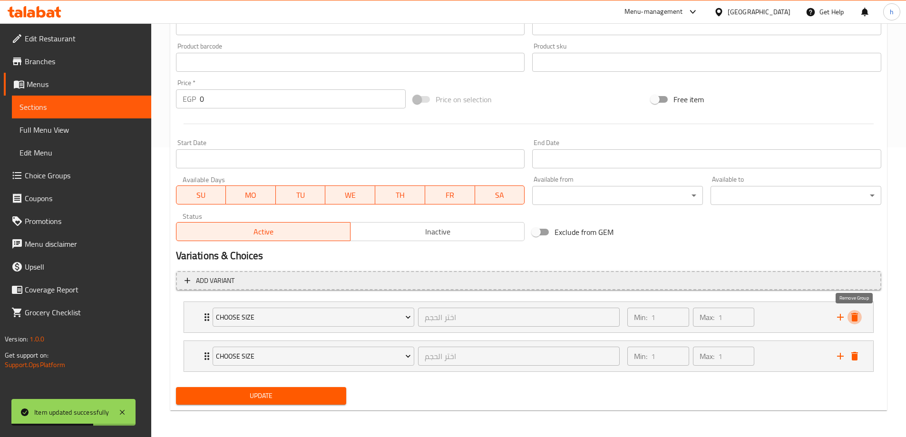
scroll to position [251, 0]
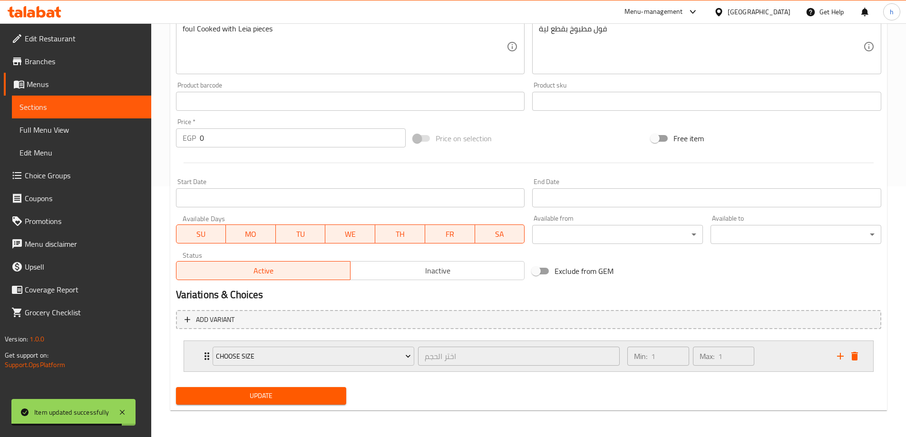
click at [763, 358] on div "Min: 1 ​ Max: 1 ​" at bounding box center [726, 356] width 209 height 30
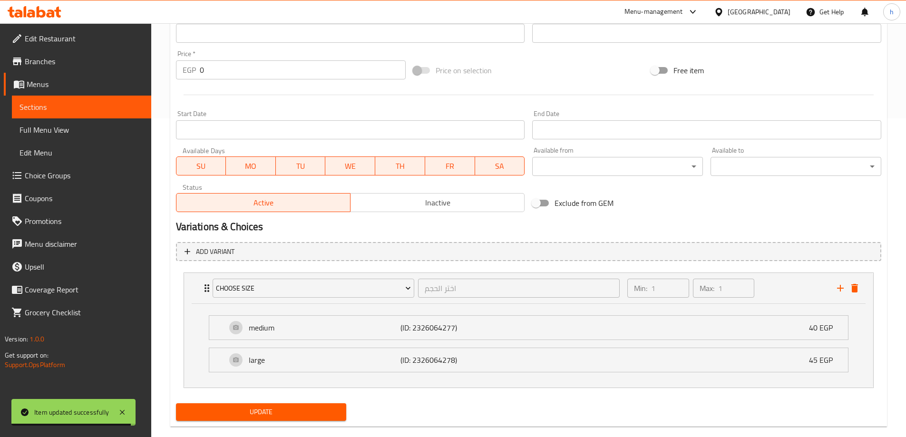
scroll to position [335, 0]
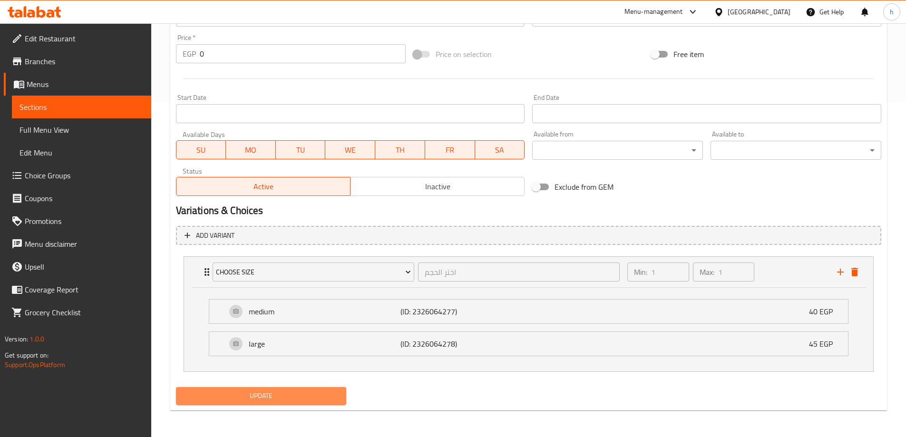
click at [324, 399] on span "Update" at bounding box center [262, 396] width 156 height 12
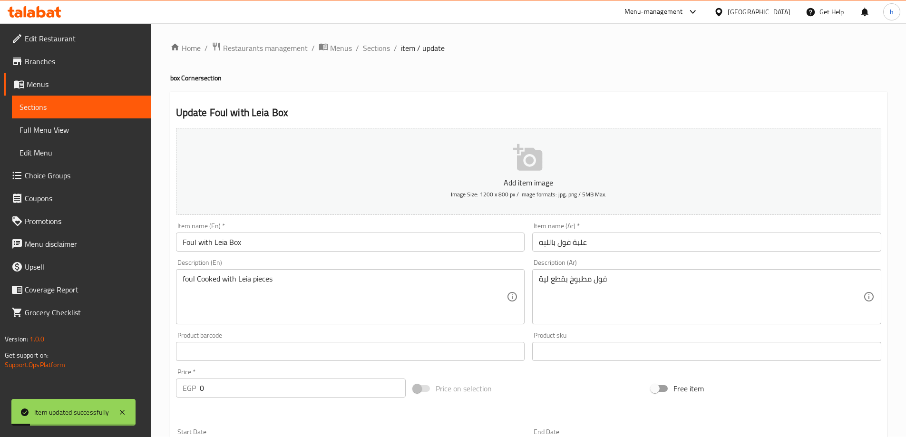
scroll to position [0, 0]
click at [368, 57] on div "Home / Restaurants management / Menus / Sections / item / update box Corner sec…" at bounding box center [528, 397] width 717 height 711
click at [373, 54] on span "Sections" at bounding box center [376, 48] width 27 height 11
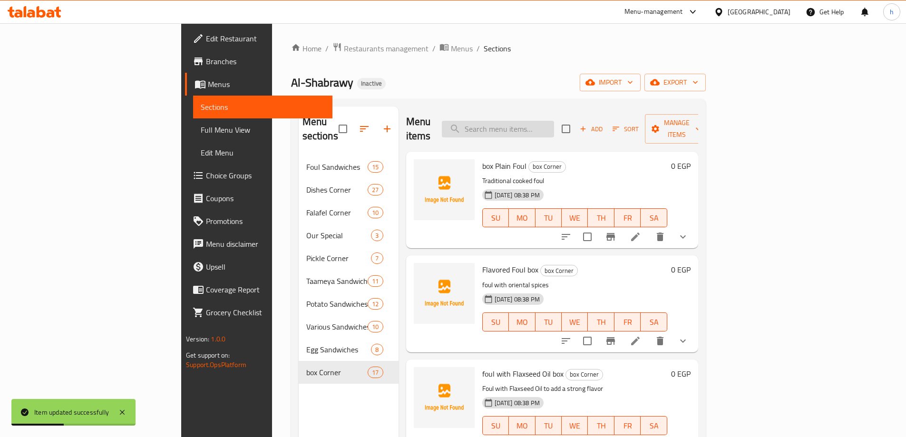
click at [554, 121] on input "search" at bounding box center [498, 129] width 112 height 17
paste input "Foul with tasha box"
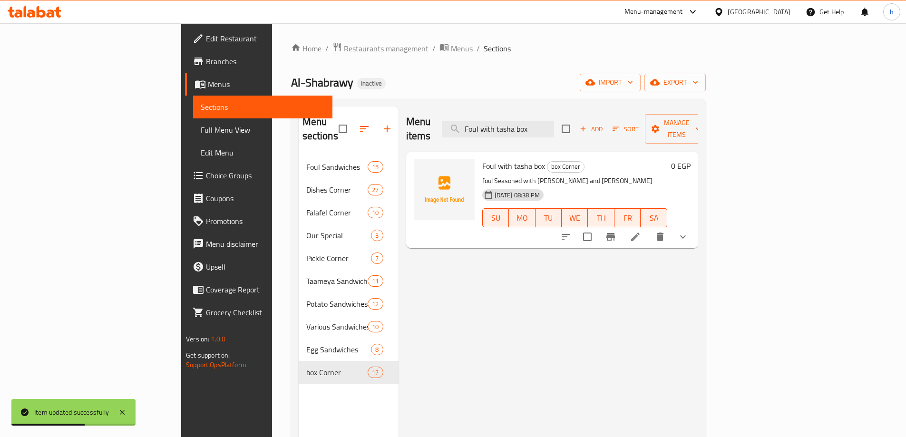
type input "Foul with tasha box"
click at [649, 228] on li at bounding box center [635, 236] width 27 height 17
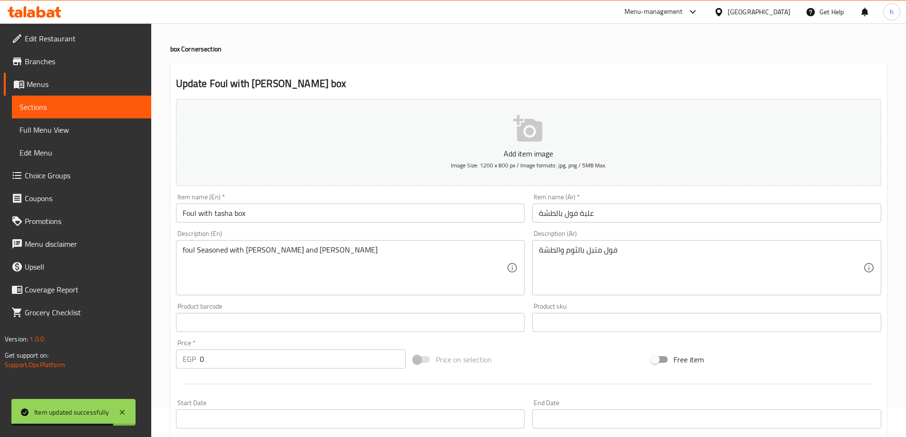
scroll to position [290, 0]
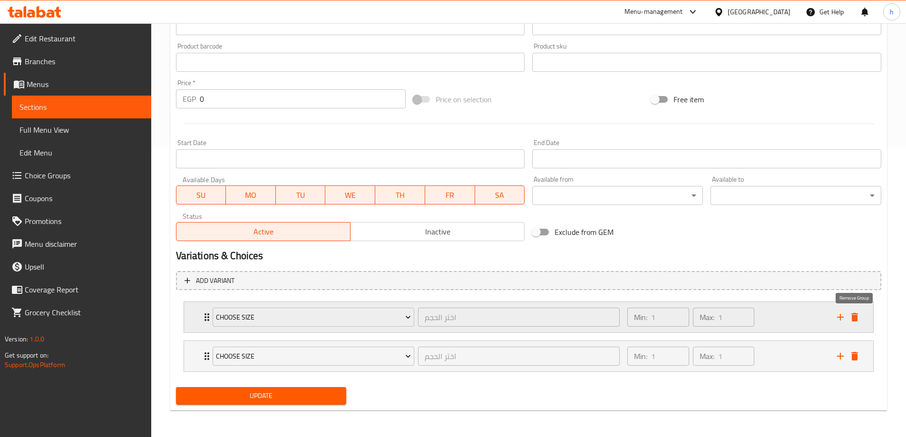
click at [854, 315] on icon "delete" at bounding box center [854, 317] width 11 height 11
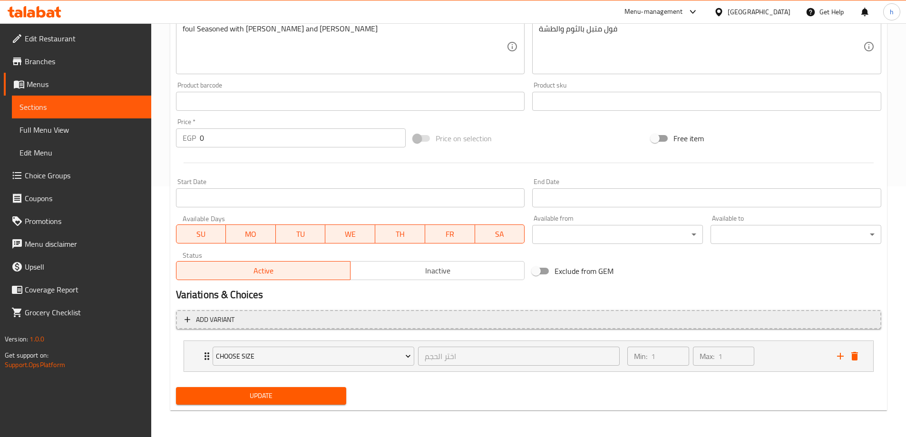
scroll to position [251, 0]
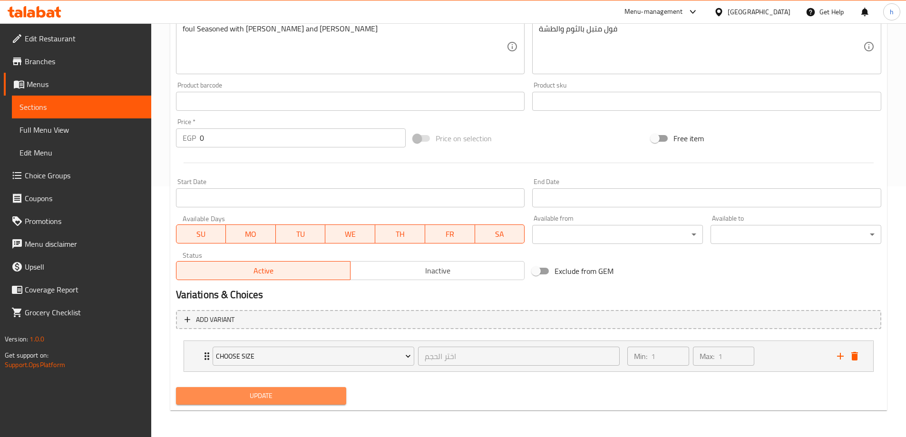
click at [327, 399] on span "Update" at bounding box center [262, 396] width 156 height 12
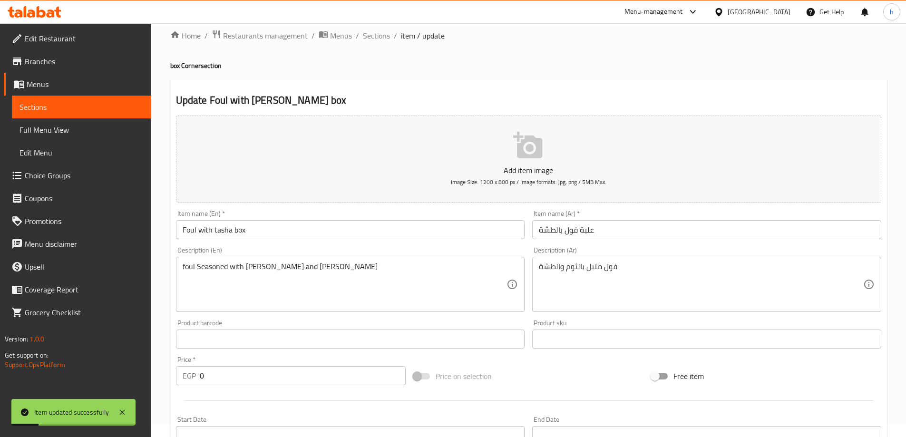
scroll to position [0, 0]
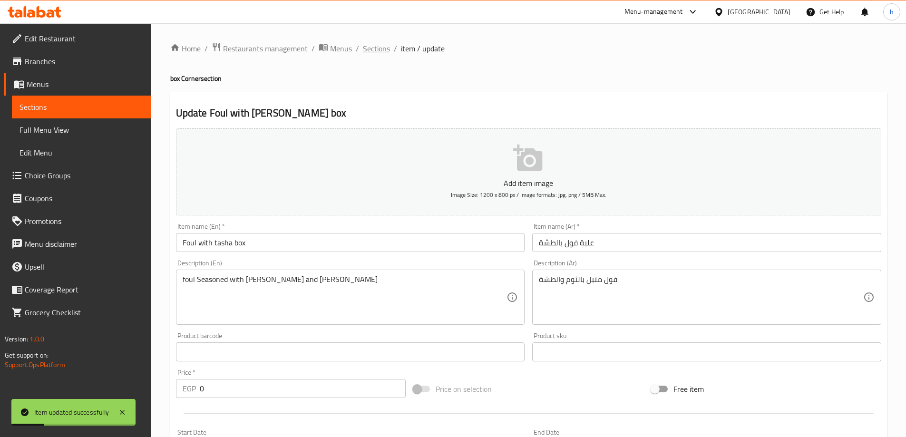
click at [384, 54] on span "Sections" at bounding box center [376, 48] width 27 height 11
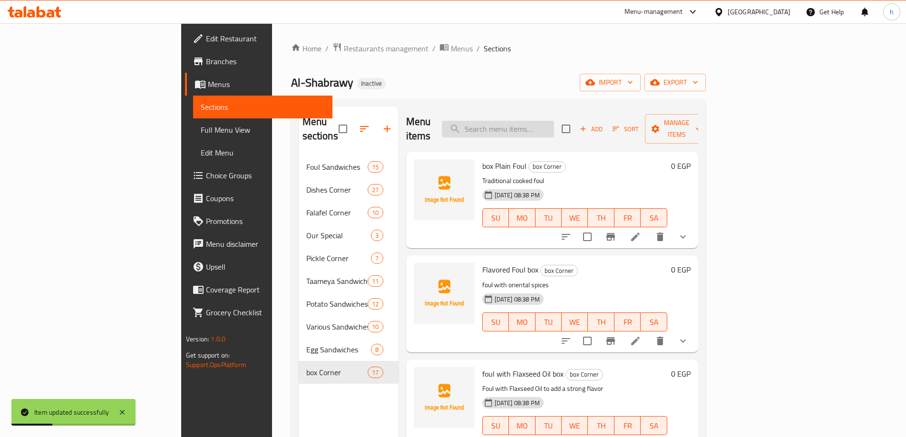
click at [554, 121] on input "search" at bounding box center [498, 129] width 112 height 17
paste input "Mesakaa Box"
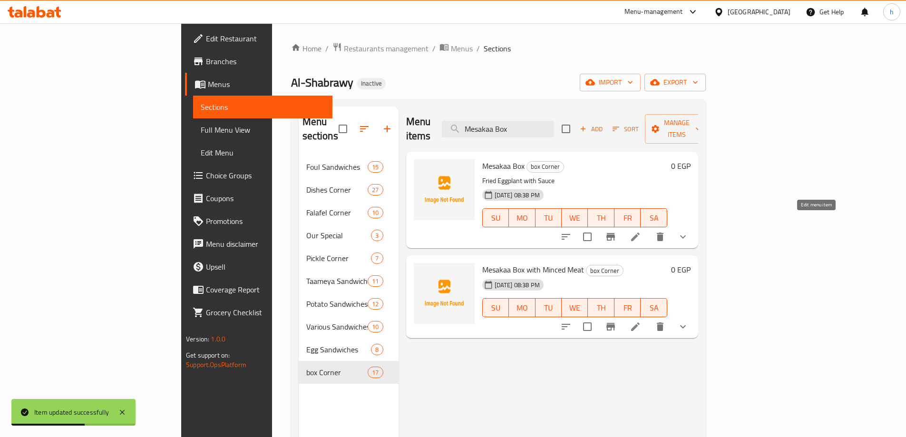
type input "Mesakaa Box"
click at [641, 231] on icon at bounding box center [635, 236] width 11 height 11
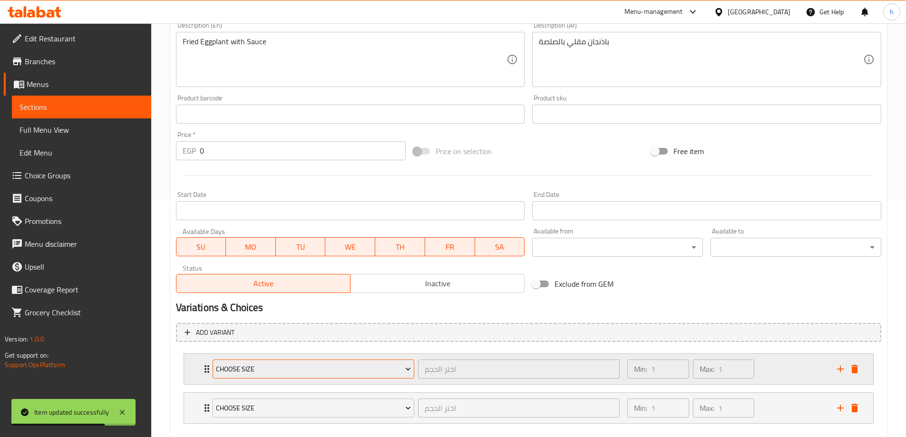
scroll to position [290, 0]
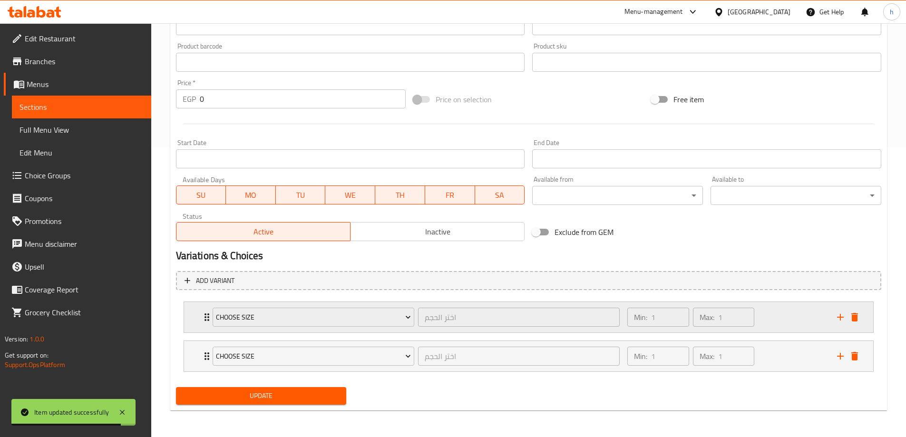
click at [794, 325] on div "Min: 1 ​ Max: 1 ​" at bounding box center [726, 317] width 209 height 30
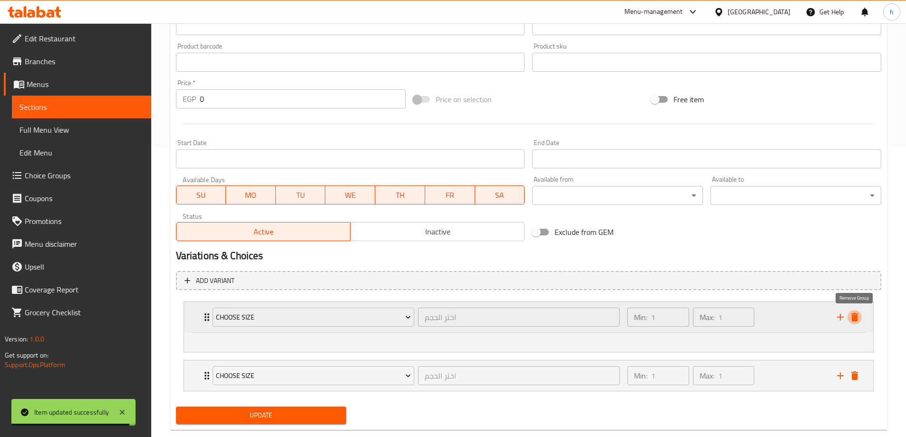
click at [851, 317] on icon "delete" at bounding box center [854, 317] width 11 height 11
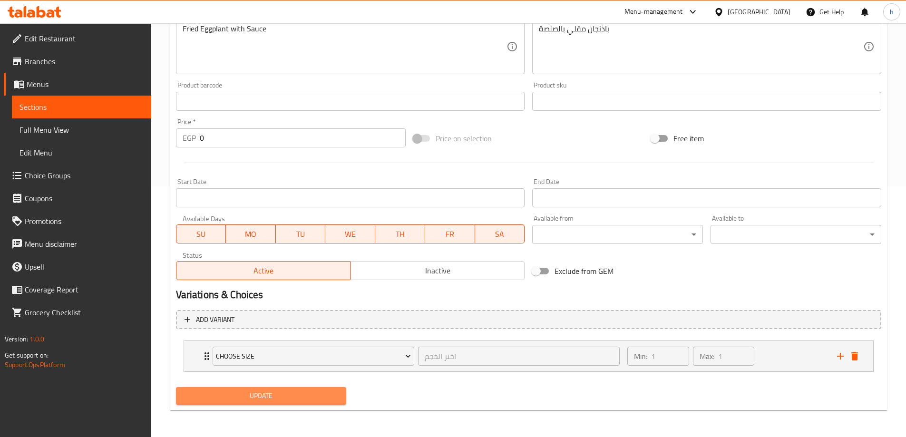
click at [315, 396] on span "Update" at bounding box center [262, 396] width 156 height 12
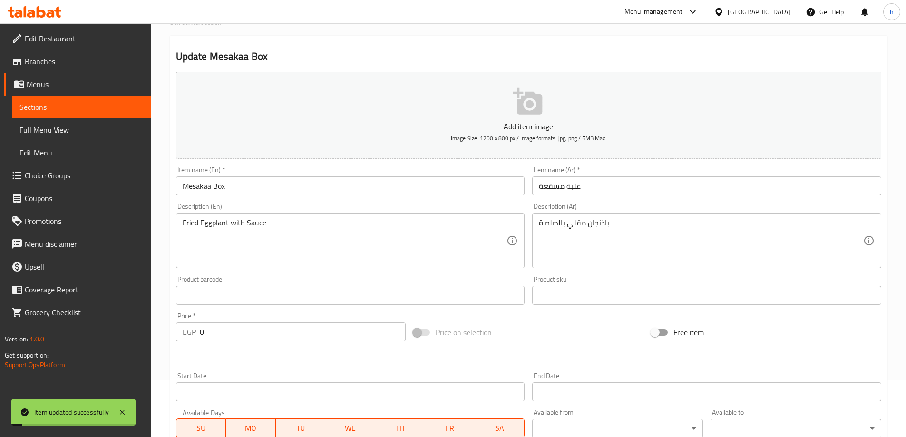
scroll to position [13, 0]
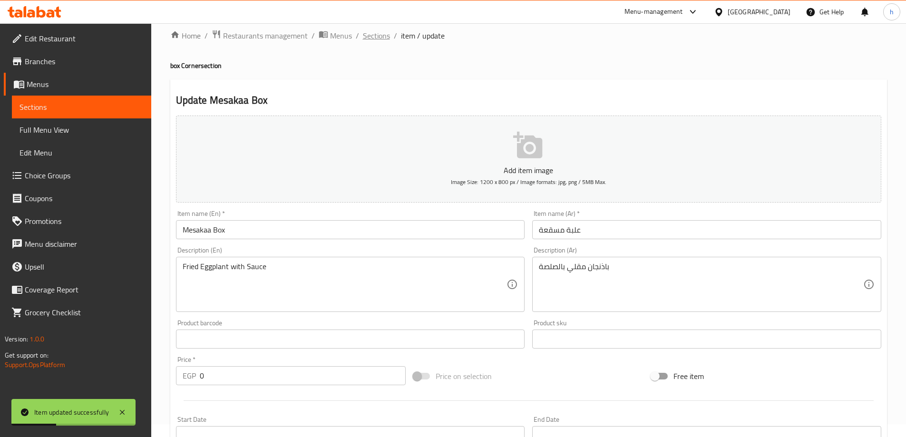
click at [383, 37] on span "Sections" at bounding box center [376, 35] width 27 height 11
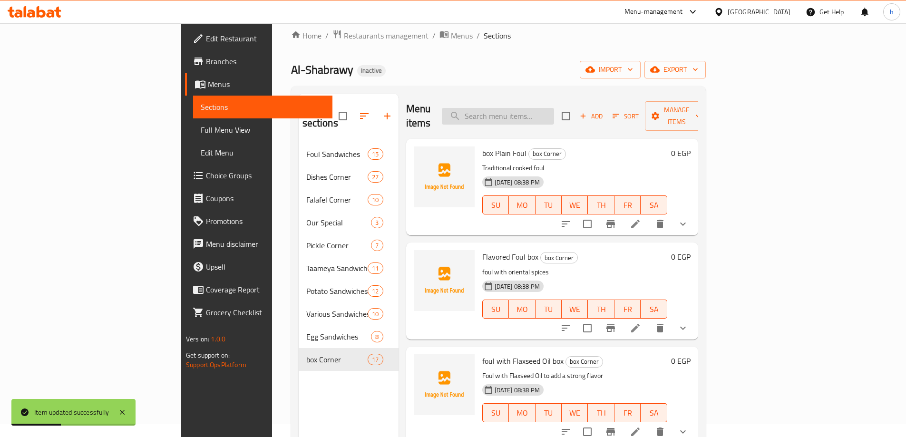
click at [547, 108] on input "search" at bounding box center [498, 116] width 112 height 17
paste input "Purée Potatoes Box"
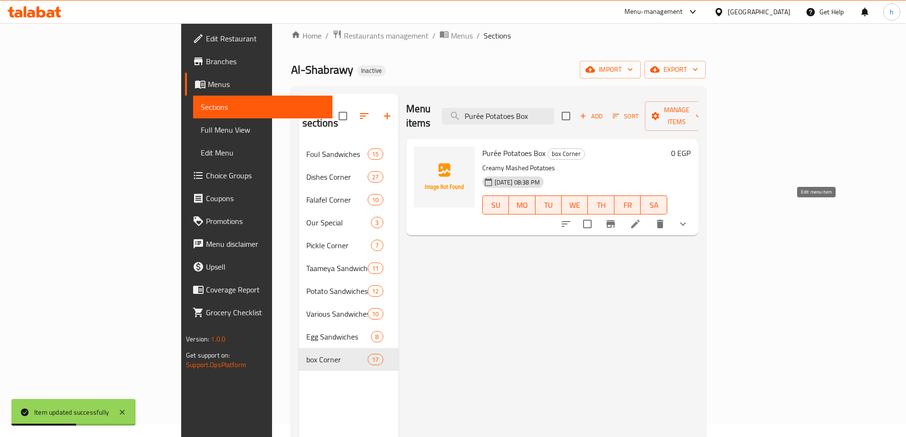
type input "Purée Potatoes Box"
click at [641, 218] on icon at bounding box center [635, 223] width 11 height 11
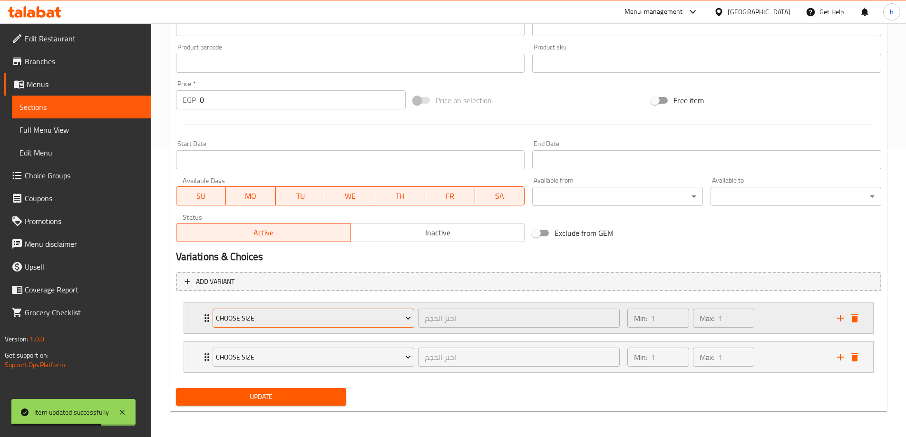
scroll to position [290, 0]
click at [797, 322] on div "Min: 1 ​ Max: 1 ​" at bounding box center [726, 317] width 209 height 30
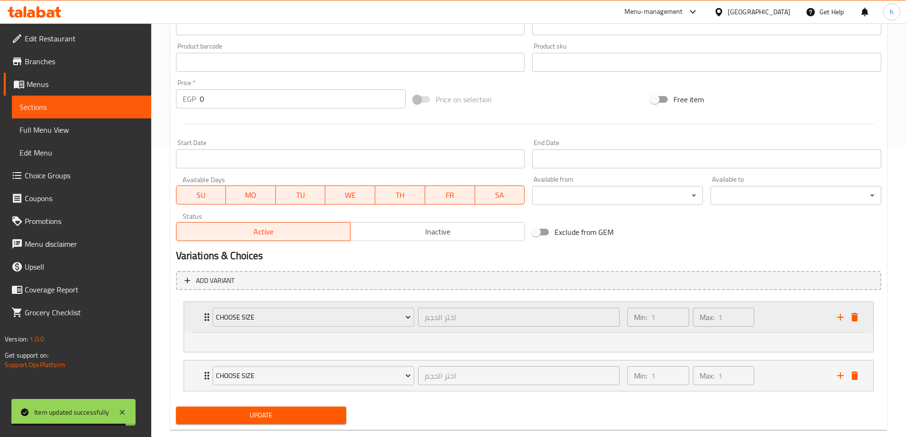
click at [854, 326] on div "Choose size اختر الحجم ​ Min: 1 ​ Max: 1 ​" at bounding box center [531, 317] width 661 height 30
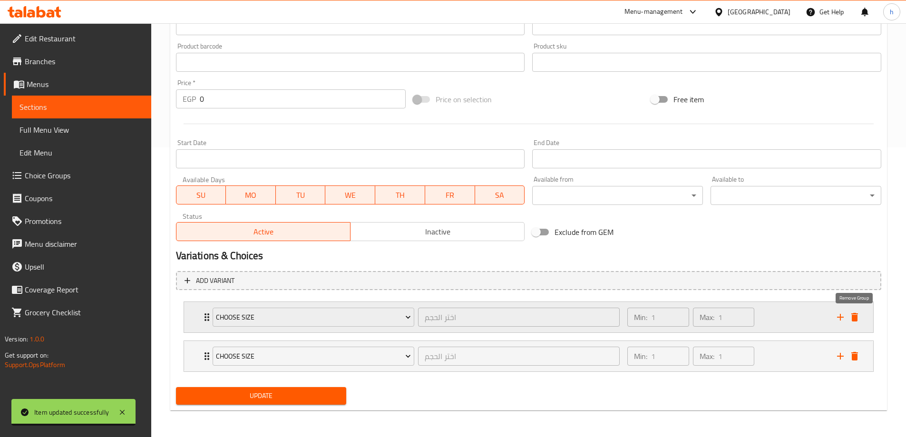
click at [854, 323] on icon "delete" at bounding box center [854, 317] width 11 height 11
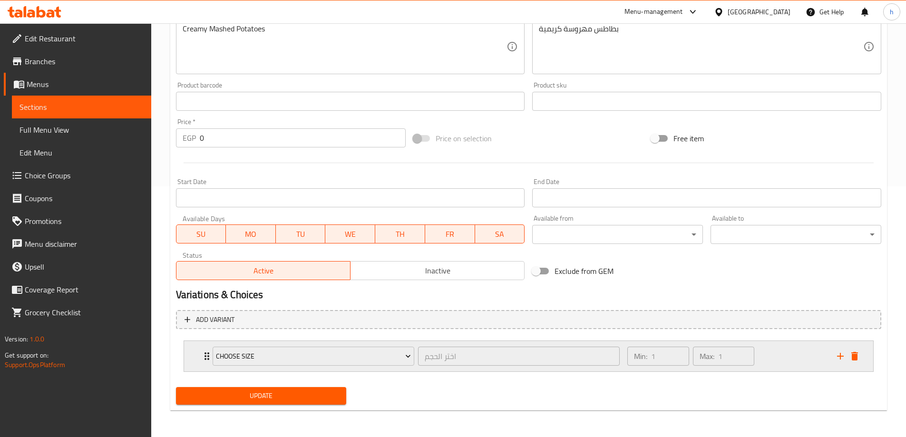
scroll to position [251, 0]
click at [244, 400] on span "Update" at bounding box center [262, 396] width 156 height 12
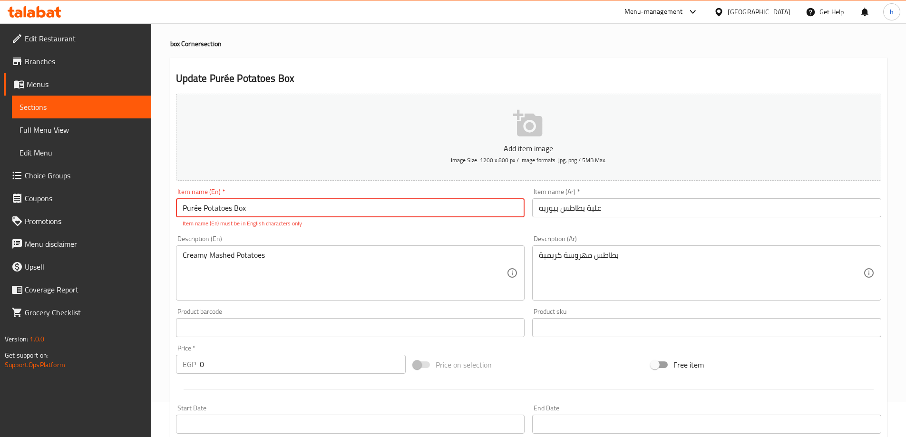
scroll to position [0, 0]
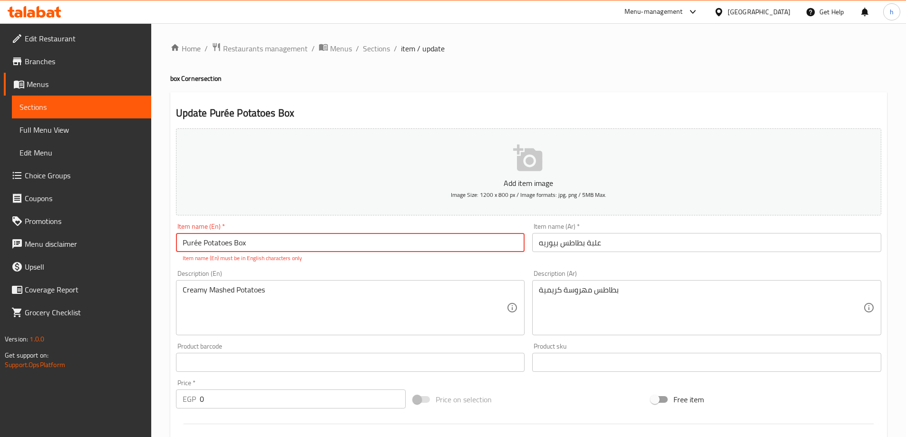
click at [196, 247] on input "Purée Potatoes Box" at bounding box center [350, 242] width 349 height 19
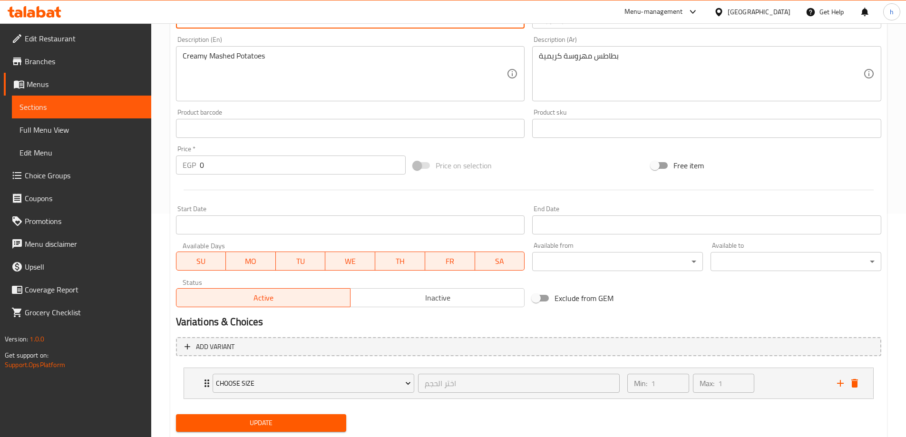
scroll to position [251, 0]
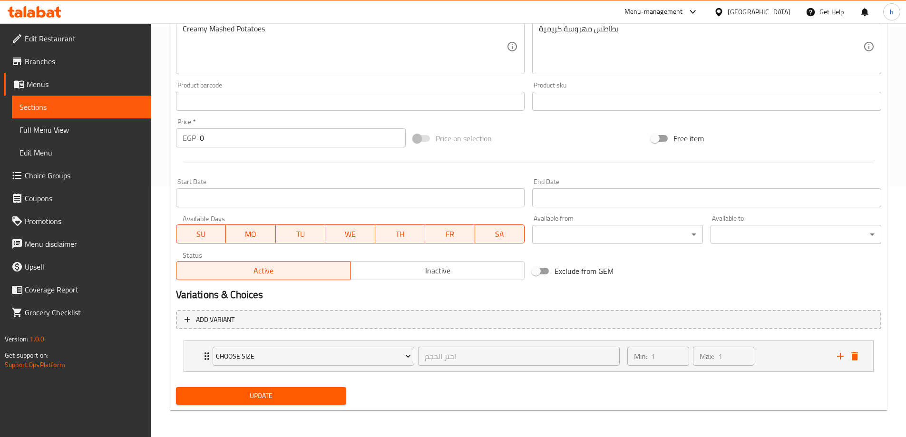
type input "Puree Potatoes Box"
click at [236, 397] on span "Update" at bounding box center [262, 396] width 156 height 12
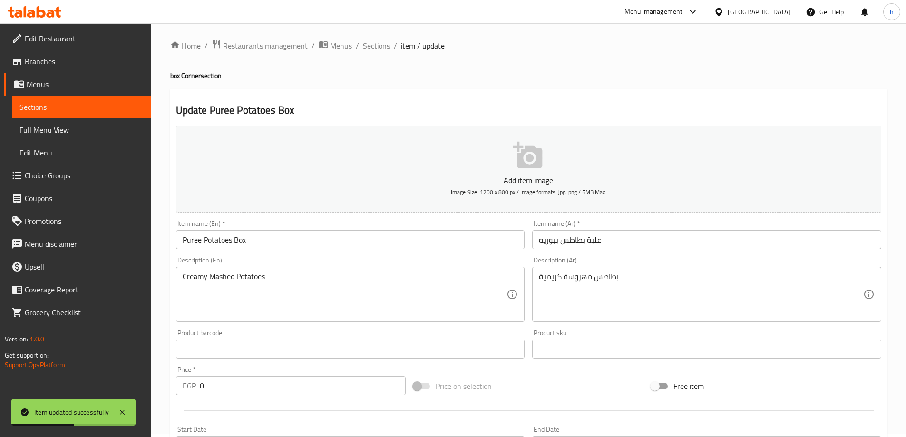
scroll to position [0, 0]
click at [379, 49] on span "Sections" at bounding box center [376, 48] width 27 height 11
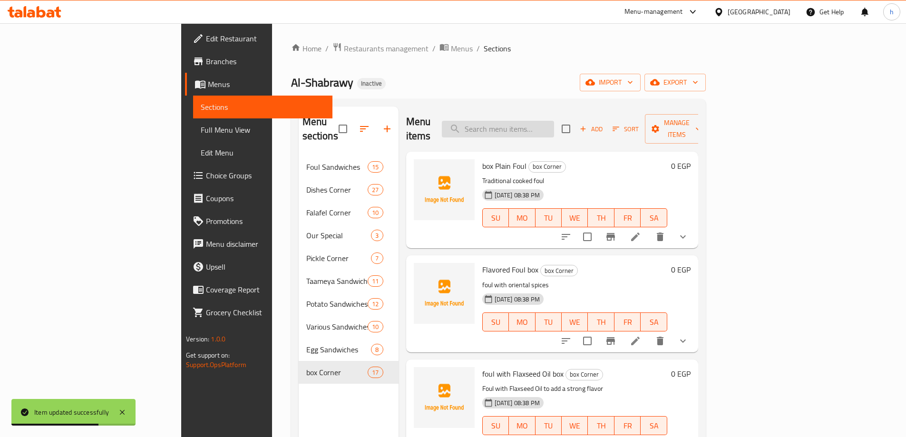
click at [533, 122] on input "search" at bounding box center [498, 129] width 112 height 17
paste input "[PERSON_NAME] Box"
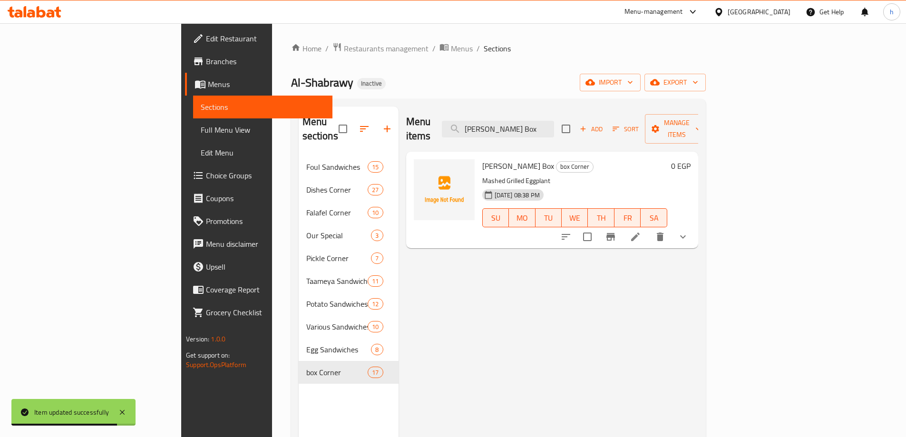
type input "[PERSON_NAME] Box"
click at [649, 228] on li at bounding box center [635, 236] width 27 height 17
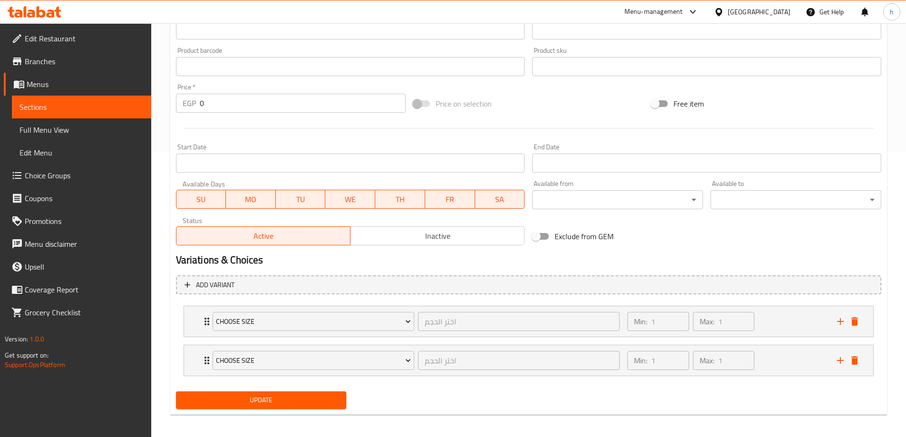
scroll to position [290, 0]
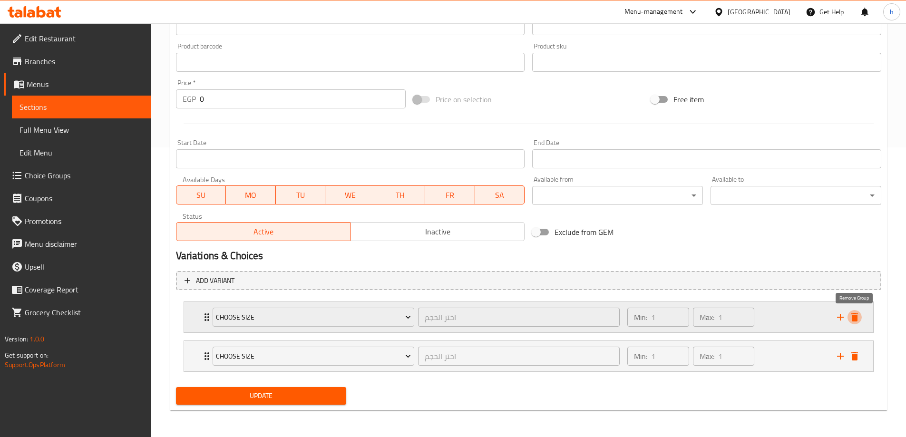
click at [856, 317] on icon "delete" at bounding box center [855, 317] width 7 height 9
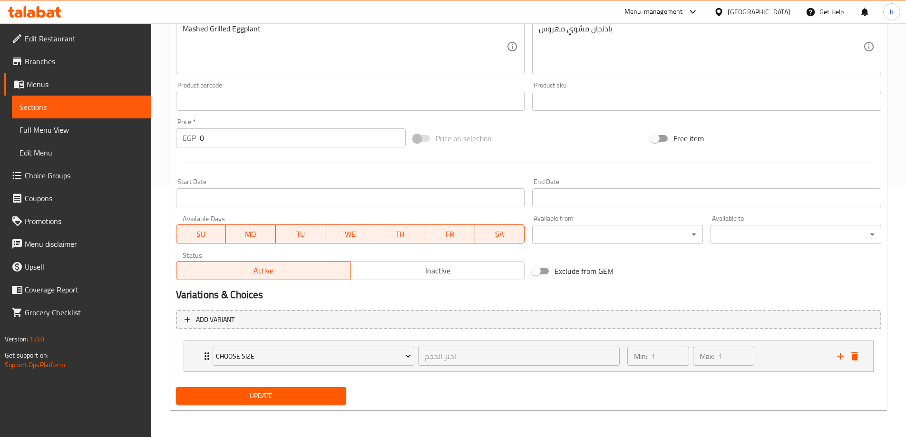
click at [279, 395] on span "Update" at bounding box center [262, 396] width 156 height 12
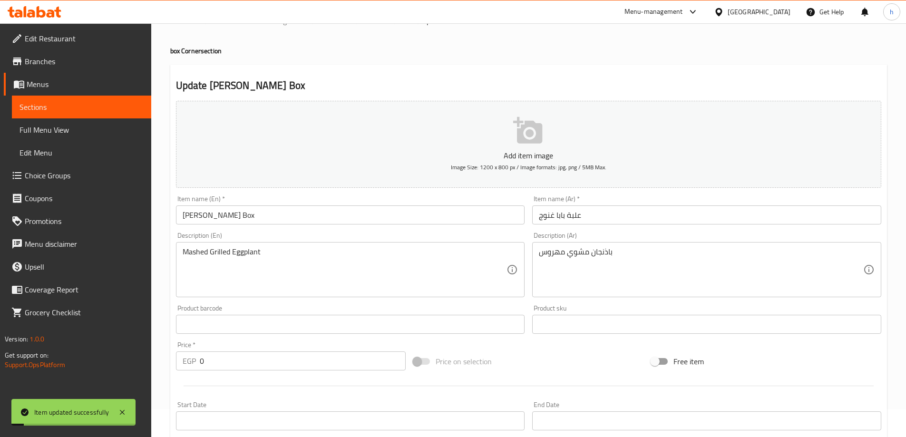
scroll to position [0, 0]
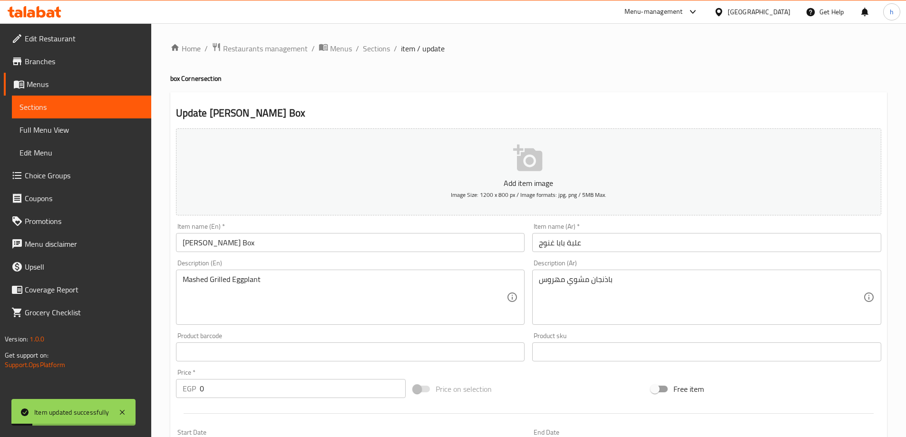
click at [386, 56] on div "Home / Restaurants management / Menus / Sections / item / update box Corner sec…" at bounding box center [528, 355] width 717 height 627
click at [380, 49] on span "Sections" at bounding box center [376, 48] width 27 height 11
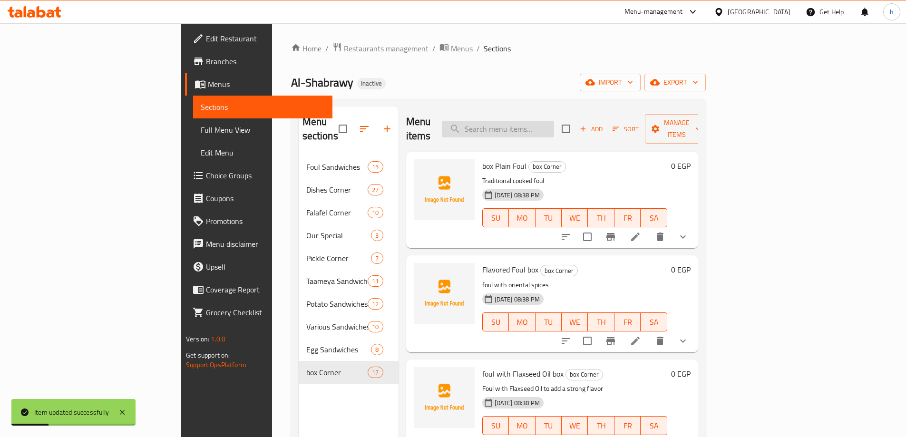
click at [554, 121] on input "search" at bounding box center [498, 129] width 112 height 17
paste input "Shakshouka Box"
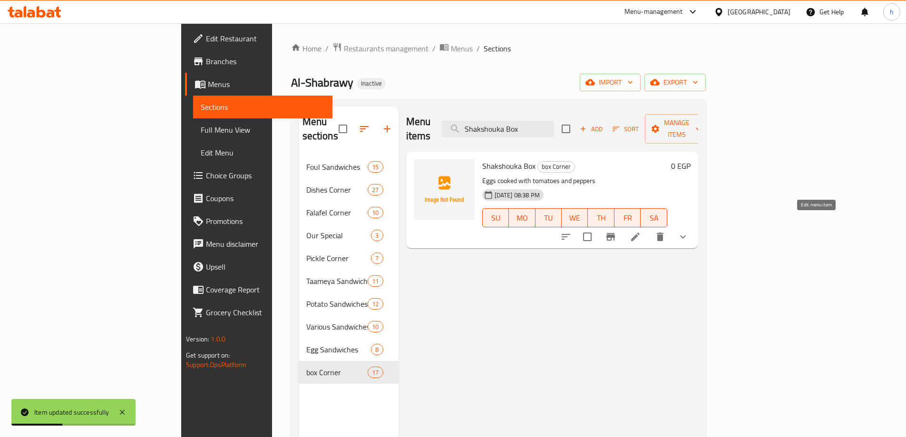
type input "Shakshouka Box"
click at [640, 233] on icon at bounding box center [635, 237] width 9 height 9
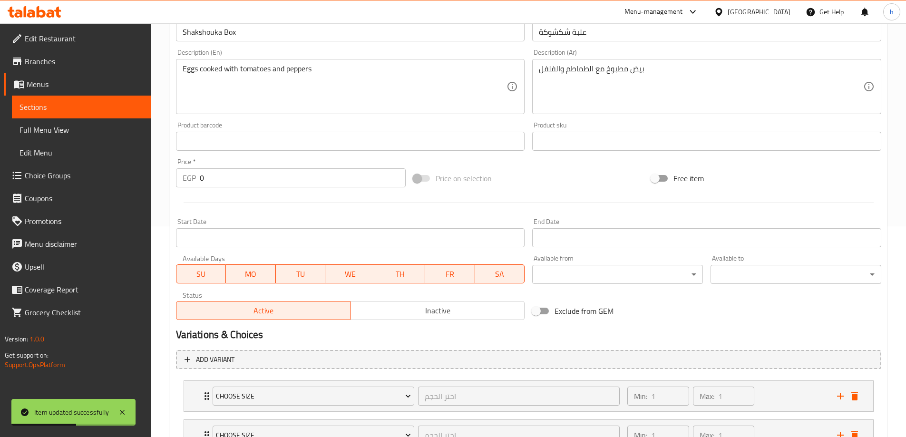
scroll to position [290, 0]
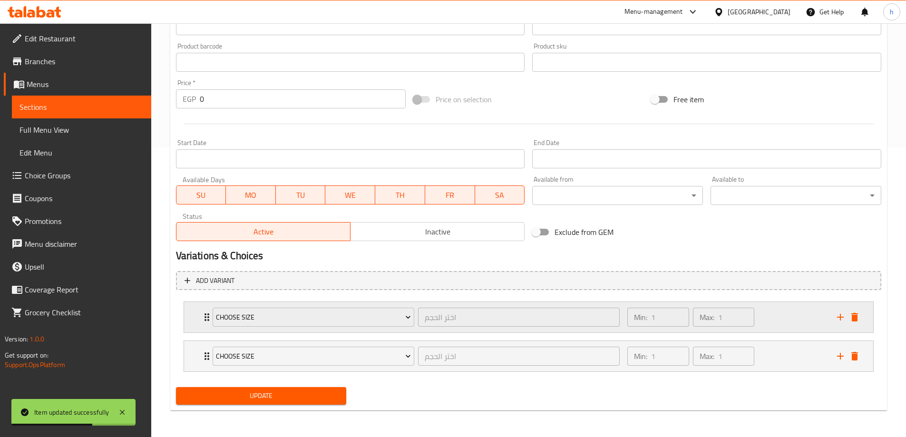
click at [780, 324] on div "Min: 1 ​ Max: 1 ​" at bounding box center [726, 317] width 209 height 30
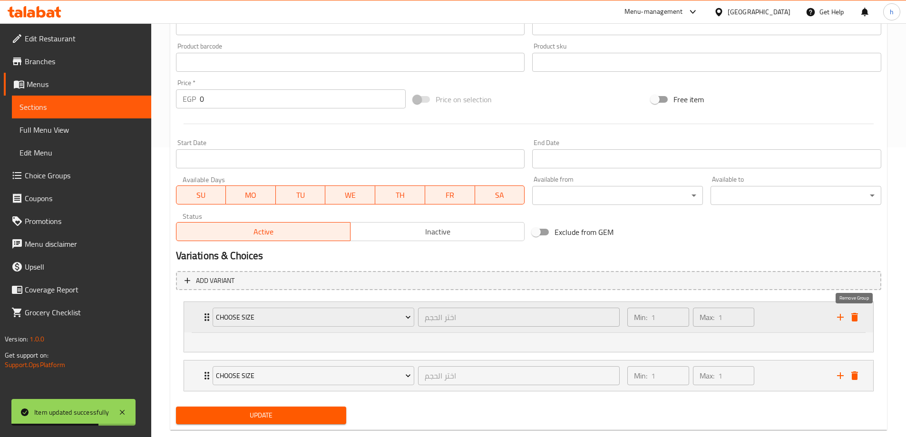
click at [859, 321] on icon "delete" at bounding box center [854, 317] width 11 height 11
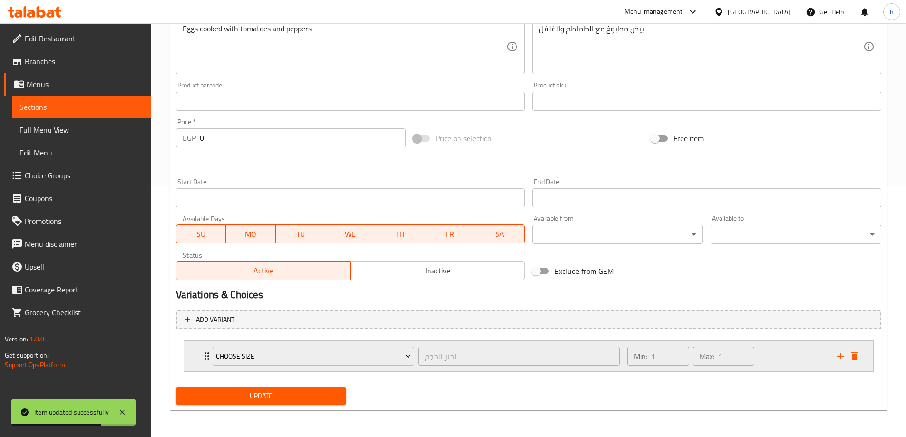
scroll to position [251, 0]
click at [282, 403] on button "Update" at bounding box center [261, 396] width 171 height 18
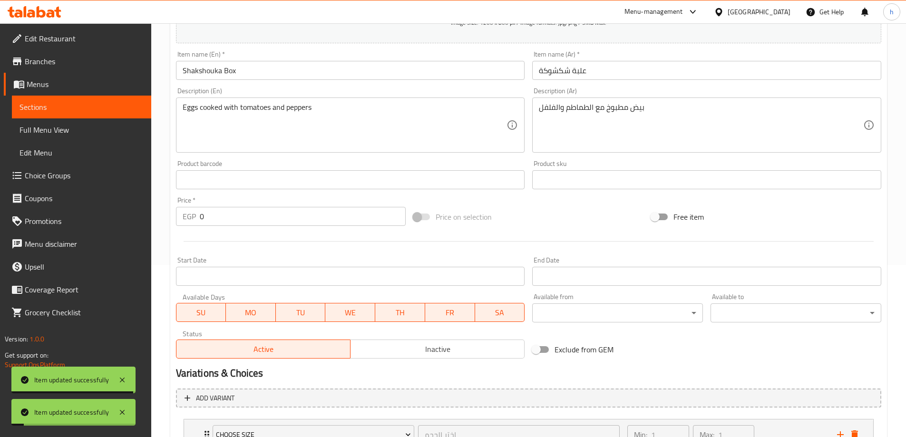
scroll to position [0, 0]
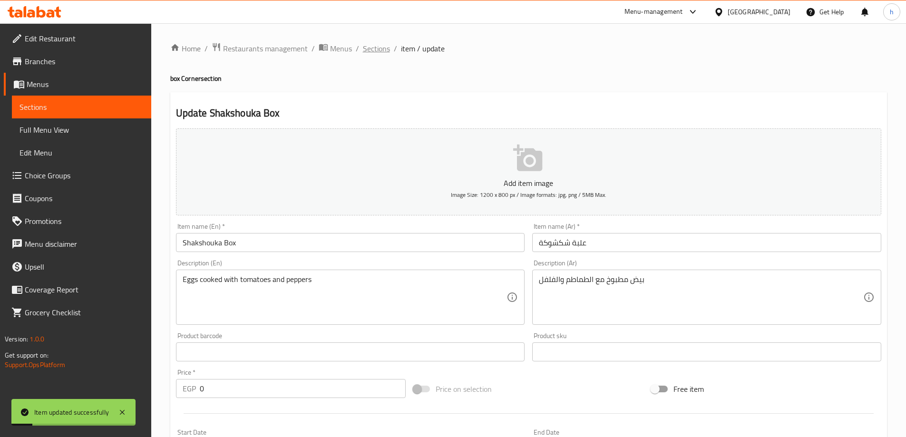
click at [383, 50] on span "Sections" at bounding box center [376, 48] width 27 height 11
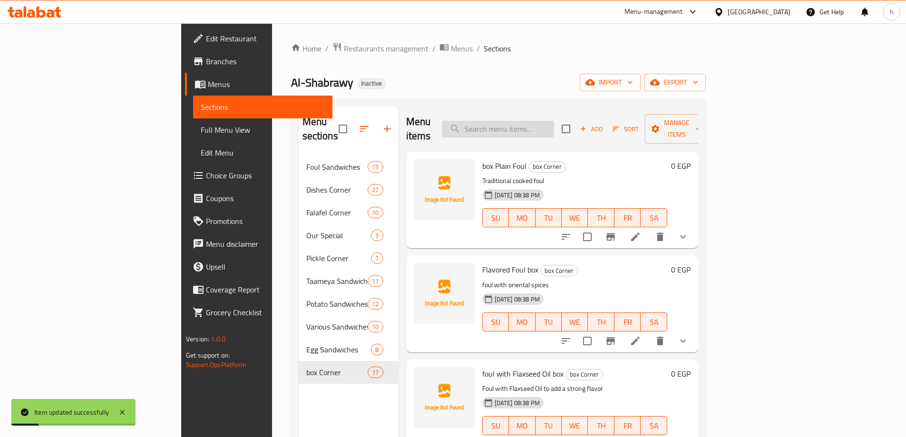
click at [554, 127] on input "search" at bounding box center [498, 129] width 112 height 17
paste input "Mesakaa Box with Minced Meat"
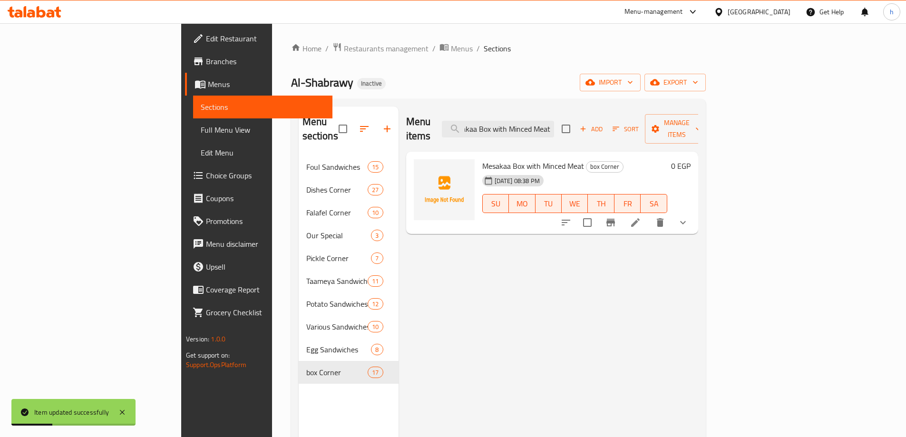
type input "Mesakaa Box with Minced Meat"
click at [640, 218] on icon at bounding box center [635, 222] width 9 height 9
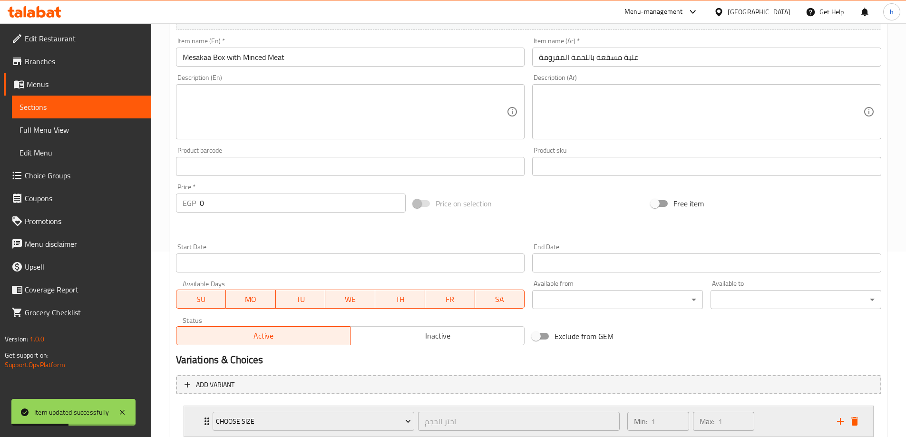
scroll to position [285, 0]
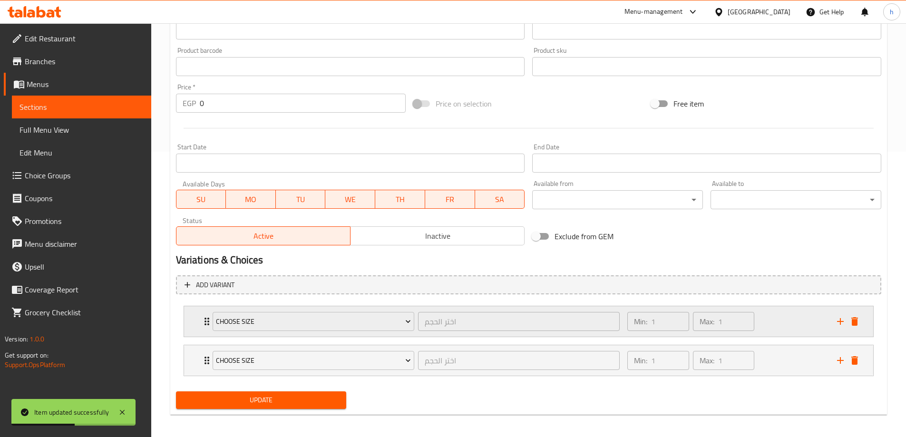
click at [818, 333] on div "Min: 1 ​ Max: 1 ​" at bounding box center [726, 321] width 209 height 30
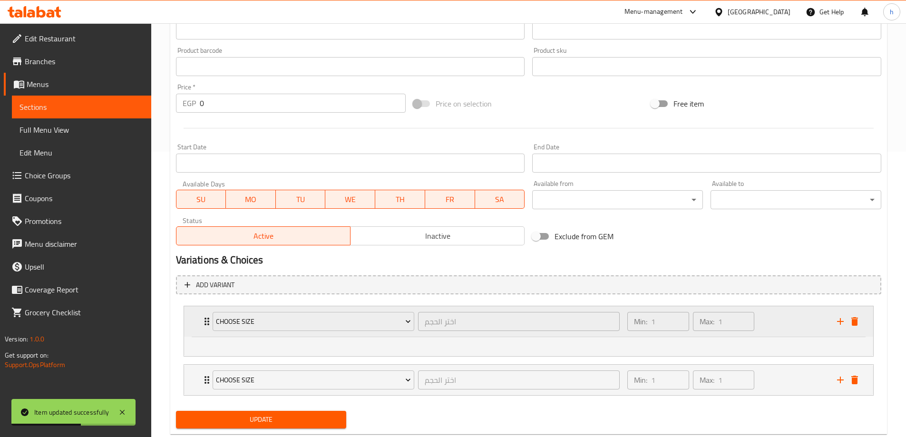
click at [862, 325] on div "Expand" at bounding box center [848, 322] width 29 height 14
click at [857, 324] on icon "delete" at bounding box center [855, 321] width 7 height 9
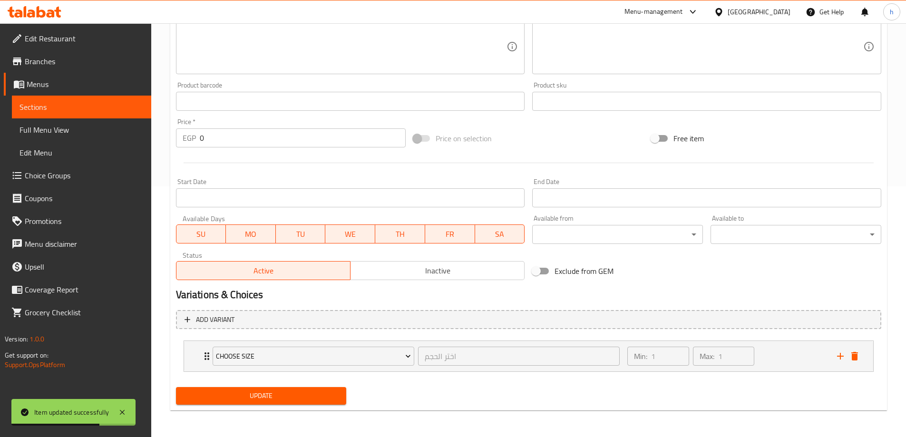
click at [326, 400] on span "Update" at bounding box center [262, 396] width 156 height 12
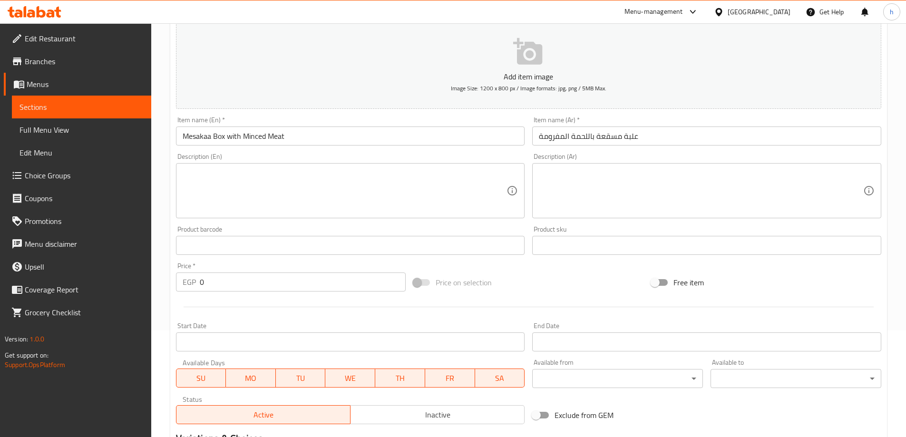
scroll to position [0, 0]
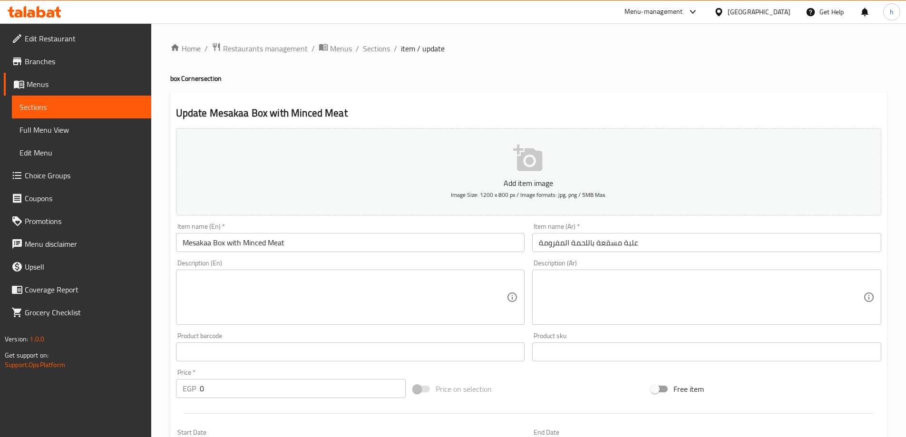
click at [394, 50] on li "/" at bounding box center [395, 48] width 3 height 11
click at [385, 47] on span "Sections" at bounding box center [376, 48] width 27 height 11
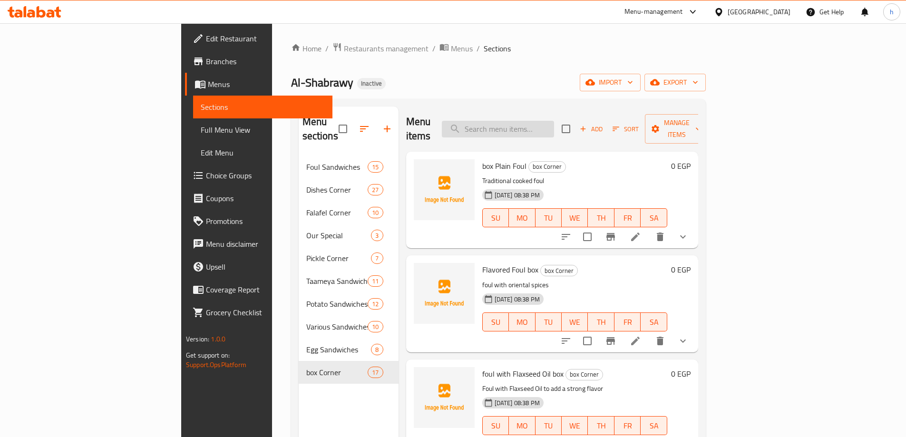
click at [546, 121] on input "search" at bounding box center [498, 129] width 112 height 17
paste input "علبة فول بالطشة"
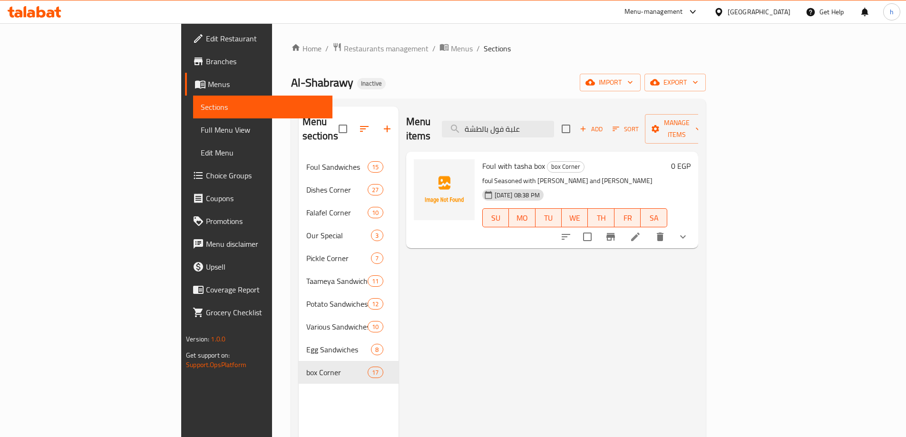
type input "علبة فول بالطشة"
click at [649, 228] on li at bounding box center [635, 236] width 27 height 17
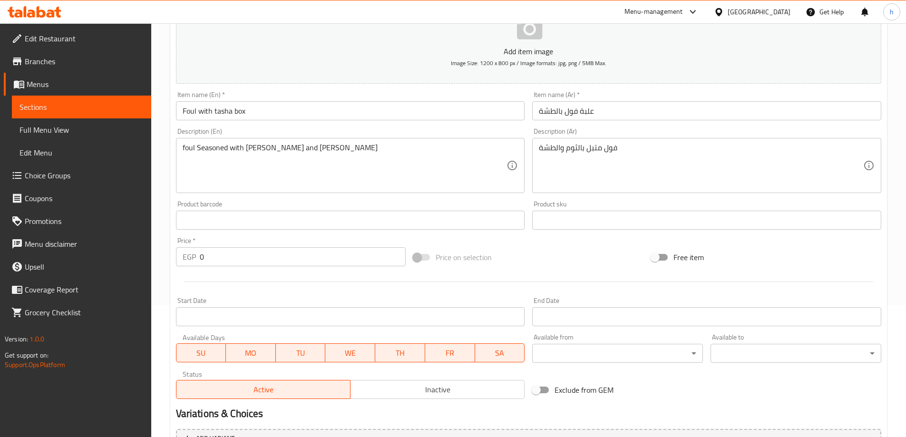
scroll to position [251, 0]
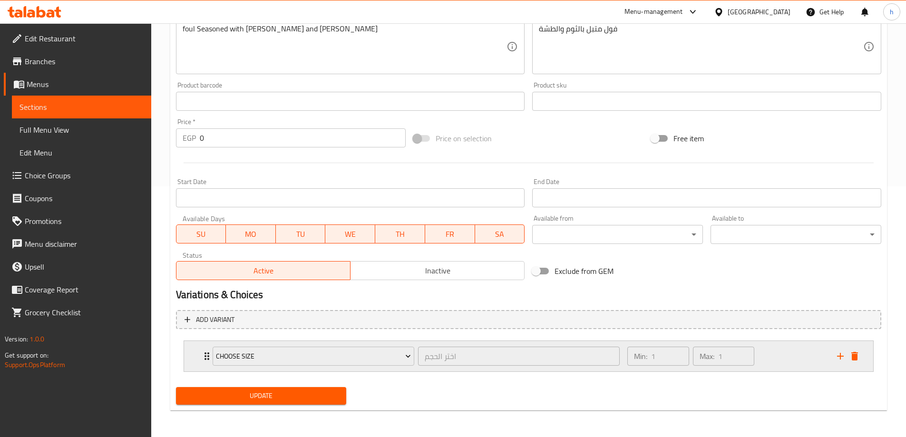
click at [770, 353] on div "Min: 1 ​ Max: 1 ​" at bounding box center [726, 356] width 209 height 30
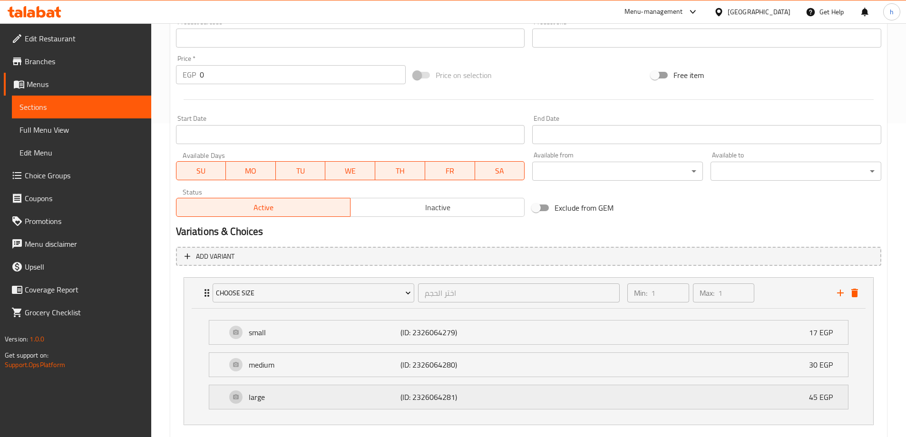
scroll to position [367, 0]
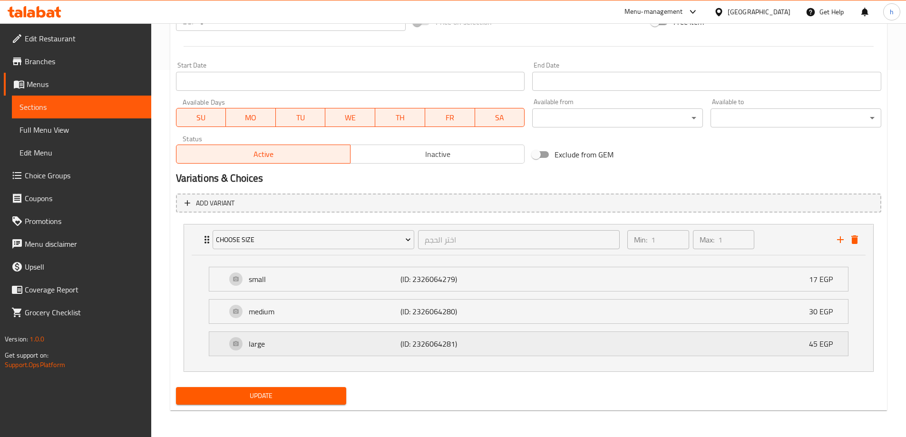
click at [740, 338] on div "large (ID: 2326064281) 45 EGP" at bounding box center [531, 344] width 610 height 24
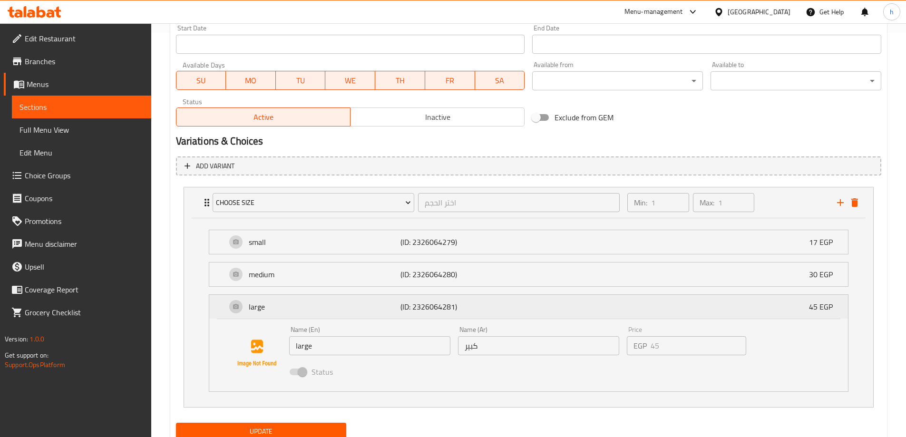
scroll to position [440, 0]
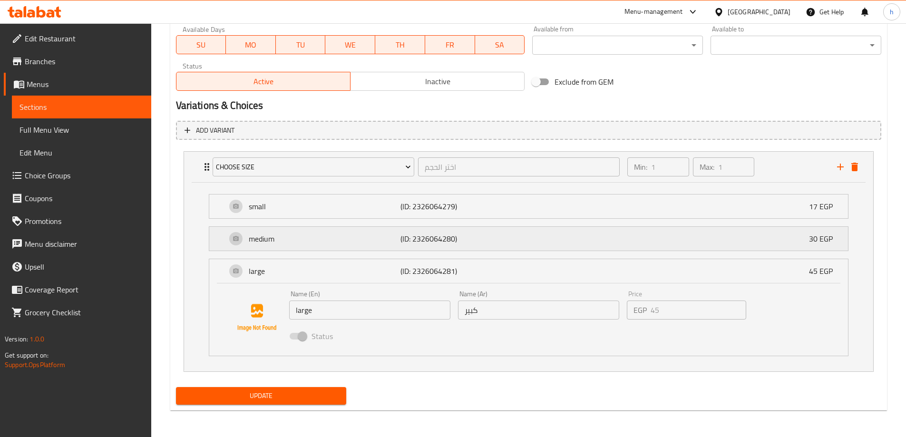
click at [419, 240] on p "(ID: 2326064280)" at bounding box center [451, 238] width 101 height 11
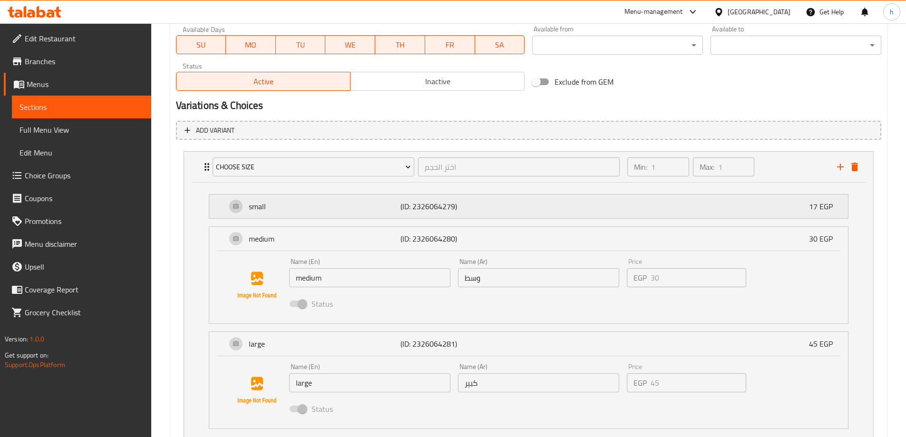
click at [405, 215] on div "small (ID: 2326064279) 17 EGP" at bounding box center [531, 207] width 610 height 24
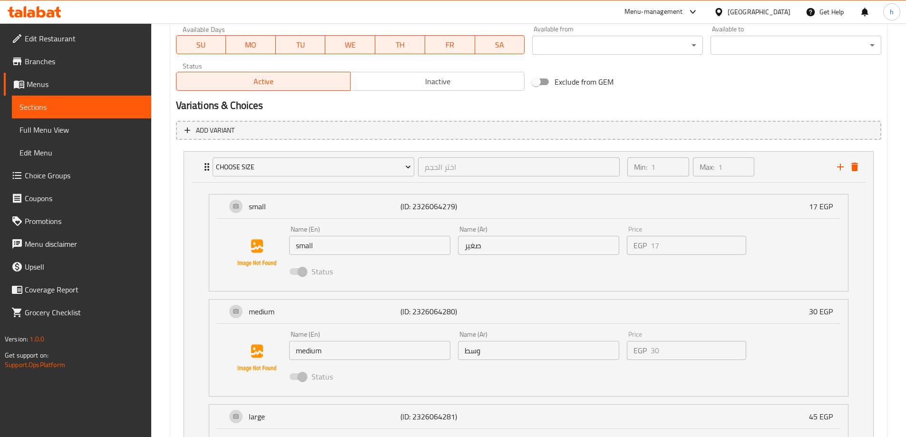
click at [340, 247] on input "small" at bounding box center [369, 245] width 161 height 19
click at [551, 239] on input "صغير" at bounding box center [538, 245] width 161 height 19
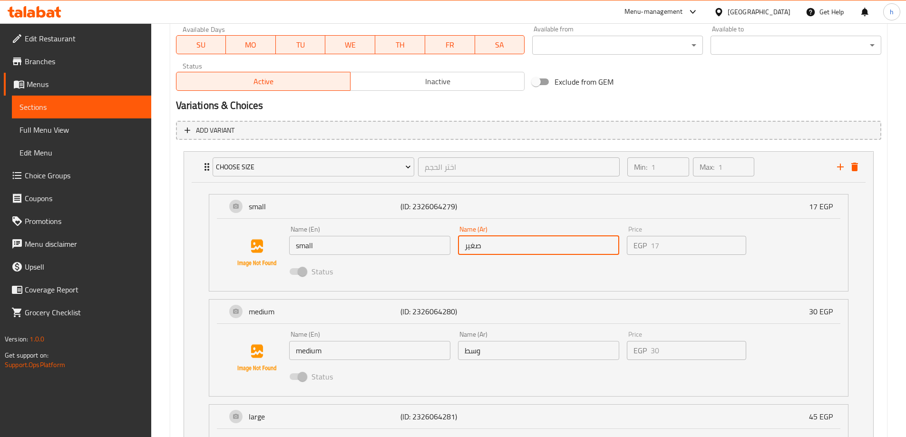
click at [355, 348] on input "medium" at bounding box center [369, 350] width 161 height 19
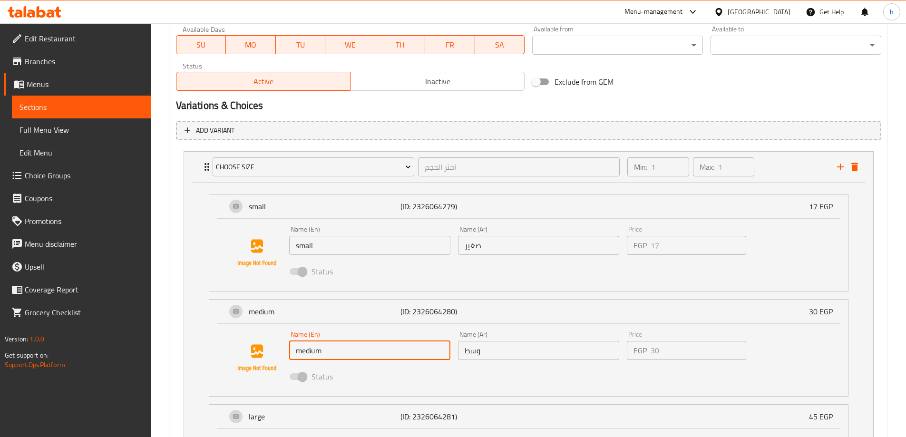
click at [355, 348] on input "medium" at bounding box center [369, 350] width 161 height 19
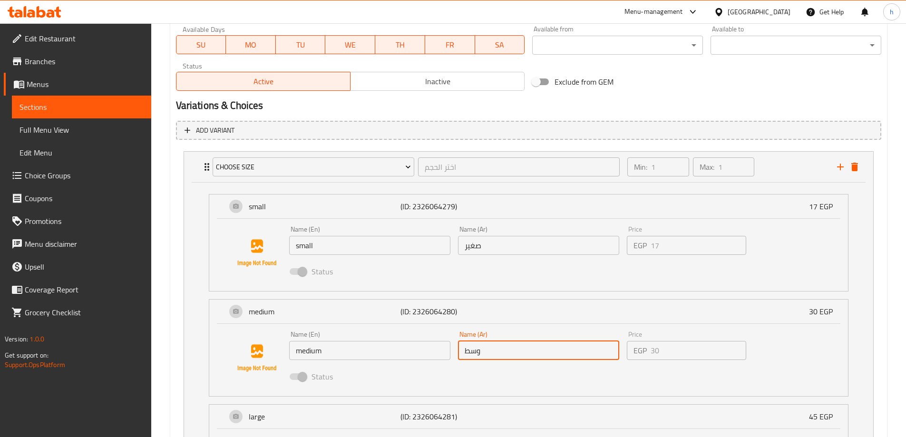
click at [516, 357] on input "وسط" at bounding box center [538, 350] width 161 height 19
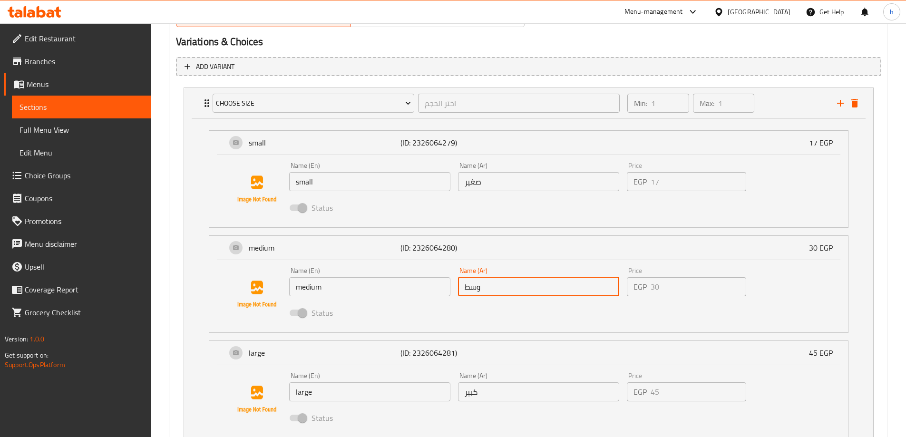
scroll to position [586, 0]
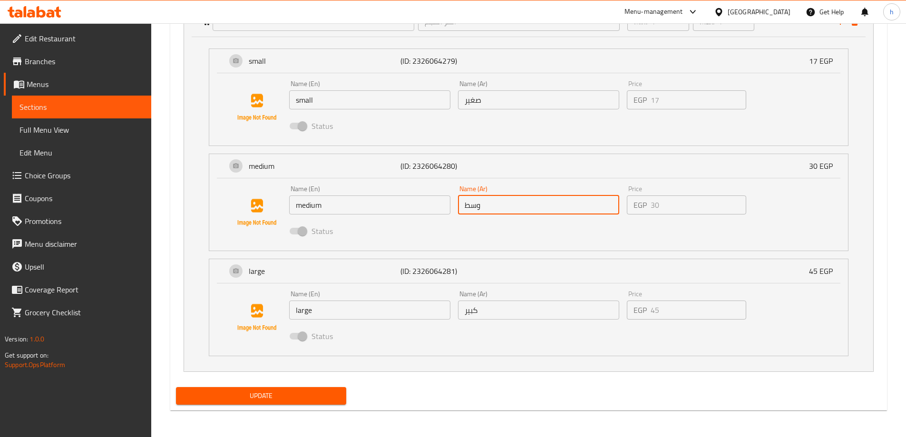
click at [352, 304] on input "large" at bounding box center [369, 310] width 161 height 19
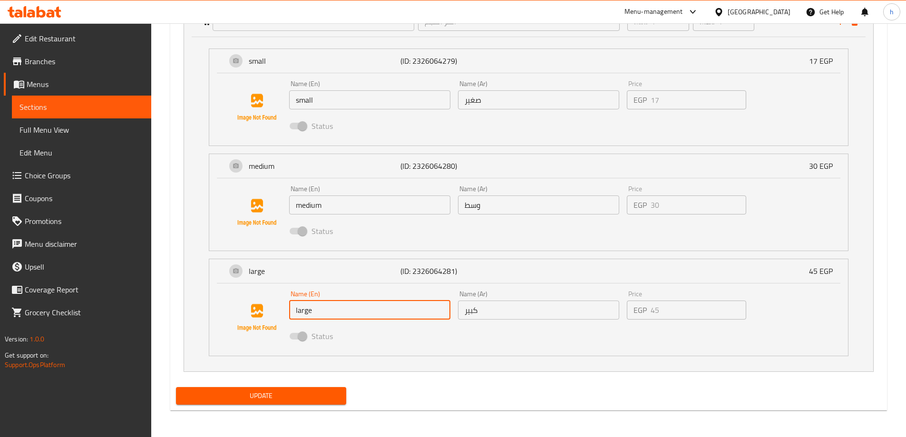
click at [352, 304] on input "large" at bounding box center [369, 310] width 161 height 19
click at [520, 310] on input "كبير" at bounding box center [538, 310] width 161 height 19
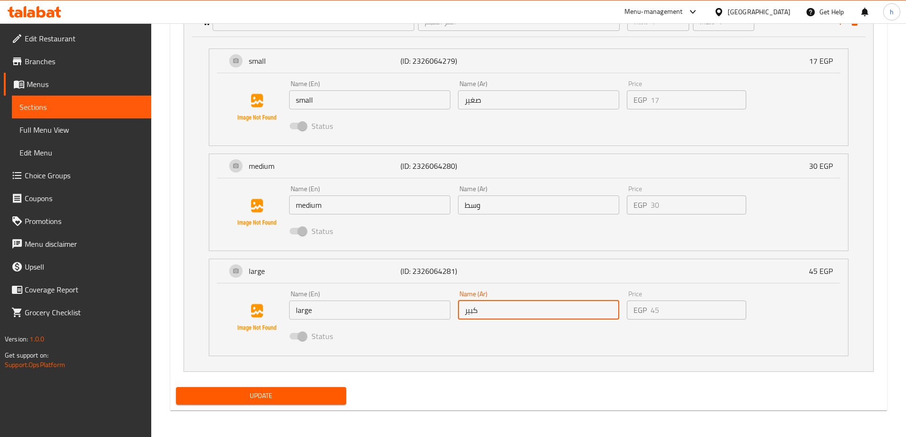
click at [520, 310] on input "كبير" at bounding box center [538, 310] width 161 height 19
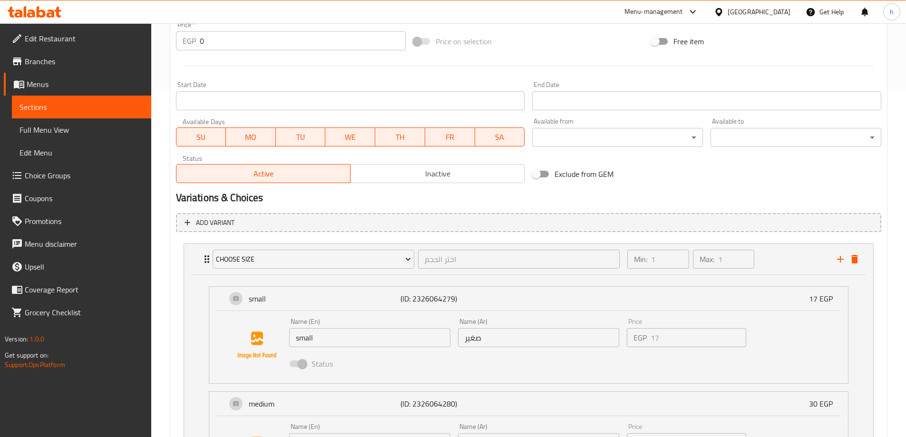
click at [854, 261] on icon "delete" at bounding box center [855, 259] width 7 height 9
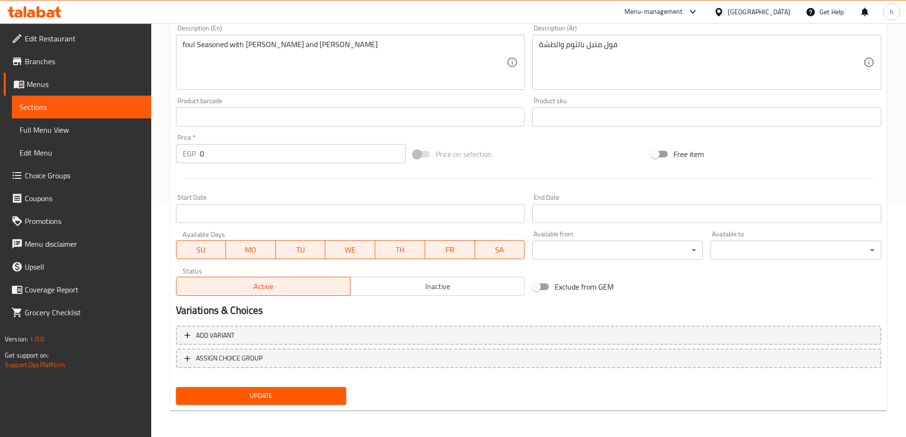
scroll to position [235, 0]
click at [265, 394] on span "Update" at bounding box center [262, 396] width 156 height 12
click at [46, 175] on span "Choice Groups" at bounding box center [84, 175] width 119 height 11
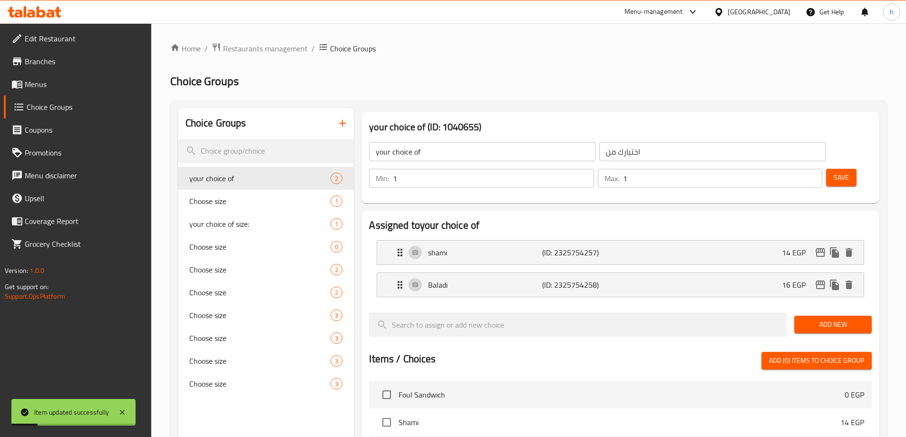
click at [342, 124] on icon "button" at bounding box center [342, 123] width 7 height 7
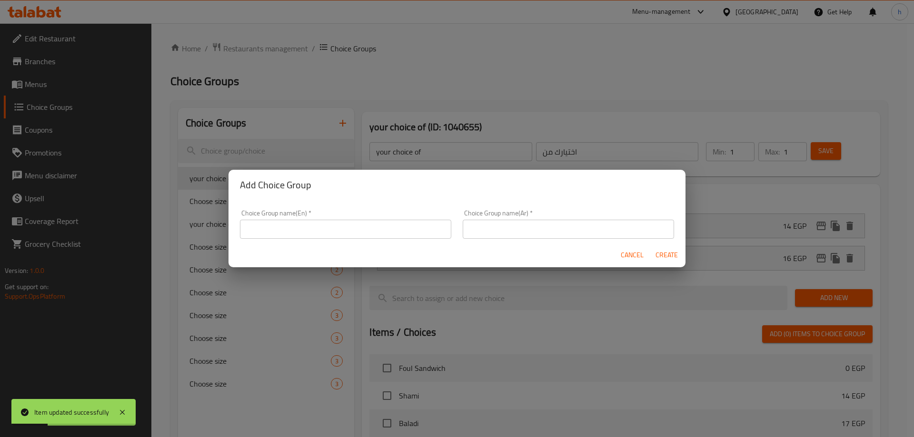
click at [374, 218] on div "Choice Group name(En)   * Choice Group name(En) *" at bounding box center [345, 224] width 211 height 29
click at [373, 230] on input "text" at bounding box center [345, 229] width 211 height 19
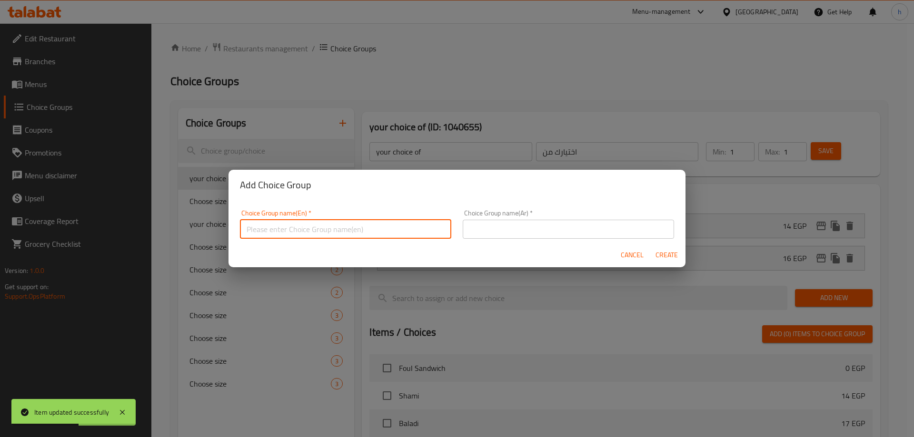
type input "your choice of :"
click at [534, 210] on div "Choice Group name(Ar)   * Choice Group name(Ar) *" at bounding box center [568, 224] width 223 height 40
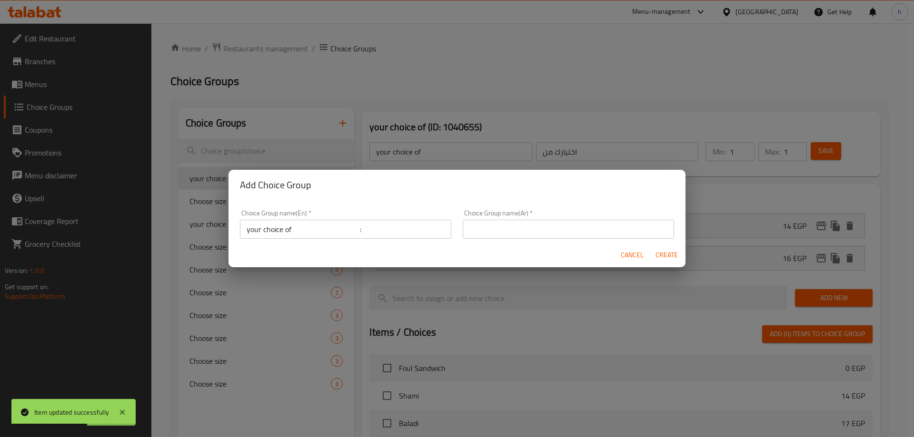
click at [521, 226] on input "text" at bounding box center [567, 229] width 211 height 19
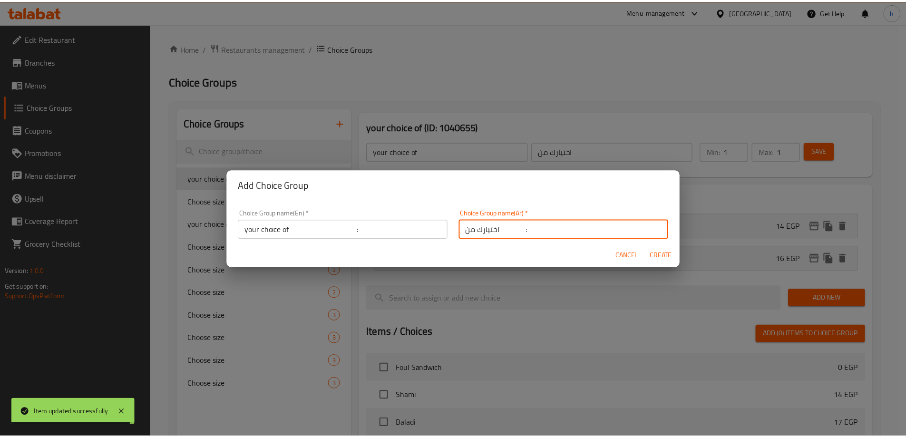
scroll to position [3, 0]
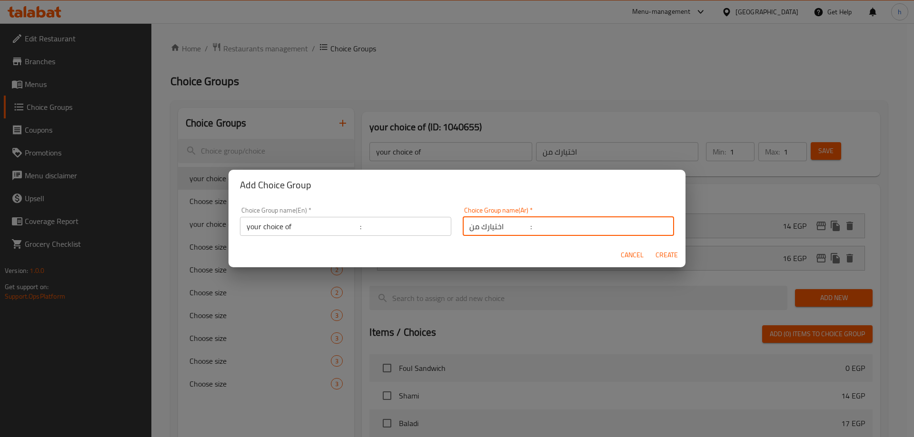
drag, startPoint x: 521, startPoint y: 235, endPoint x: 501, endPoint y: 227, distance: 21.6
click at [501, 227] on input "اختيارك من :" at bounding box center [567, 226] width 211 height 19
type input "اختيارك من :"
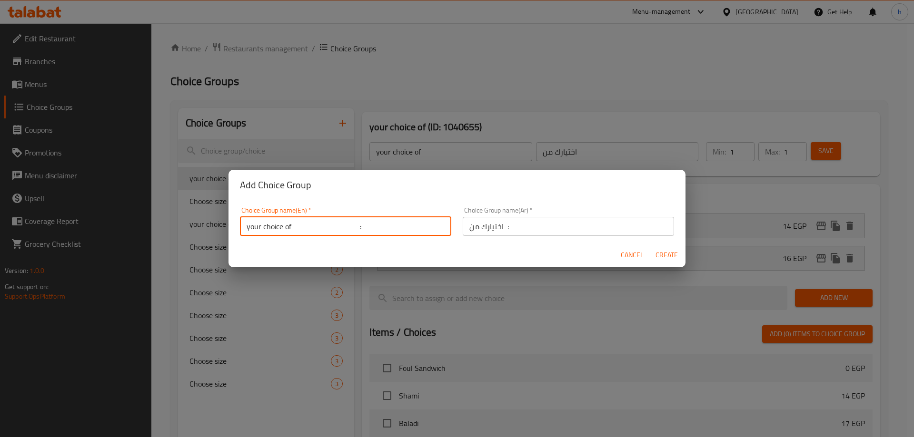
drag, startPoint x: 339, startPoint y: 229, endPoint x: 294, endPoint y: 228, distance: 45.2
click at [294, 227] on input "your choice of :" at bounding box center [345, 226] width 211 height 19
drag, startPoint x: 304, startPoint y: 228, endPoint x: 293, endPoint y: 228, distance: 10.5
click at [293, 228] on input "your choice of :" at bounding box center [345, 226] width 211 height 19
type input "your choice of :"
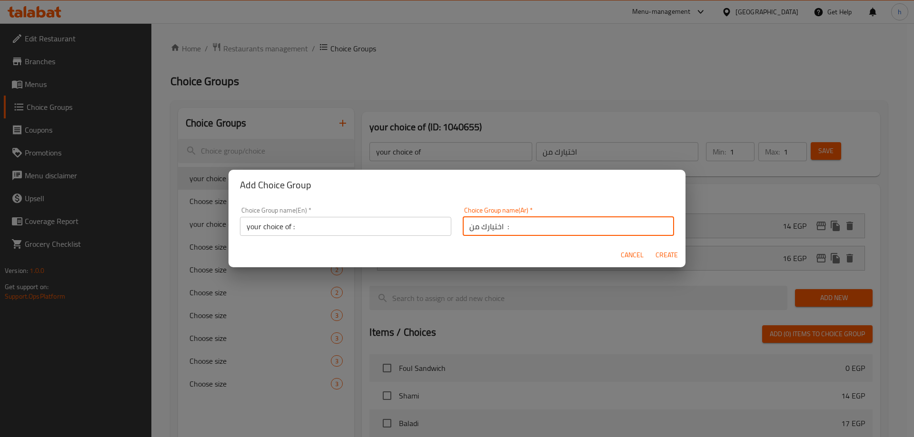
click at [500, 226] on input "اختيارك من :" at bounding box center [567, 226] width 211 height 19
click at [516, 226] on input "اختيارك من :" at bounding box center [567, 226] width 211 height 19
type input "اختيارك من :"
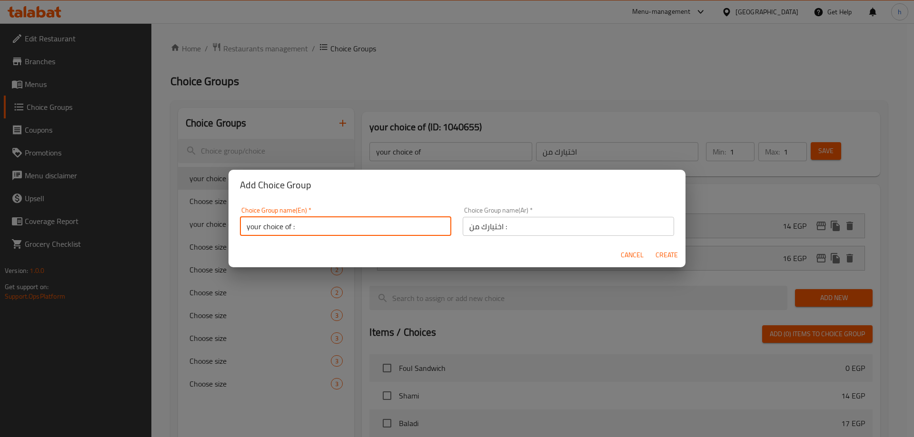
click at [406, 231] on input "your choice of :" at bounding box center [345, 226] width 211 height 19
type input "your choice of :"
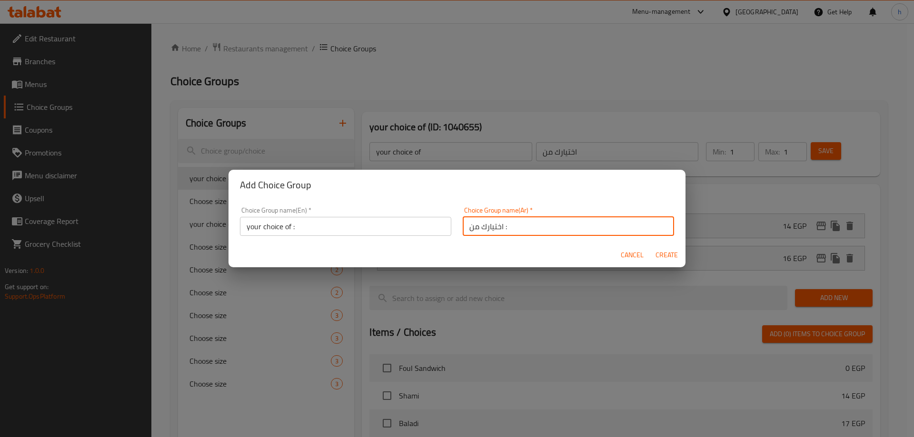
click at [522, 219] on input "اختيارك من :" at bounding box center [567, 226] width 211 height 19
click at [666, 253] on span "Create" at bounding box center [666, 255] width 23 height 12
type input "your choice of :"
type input "اختيارك من :"
type input "0"
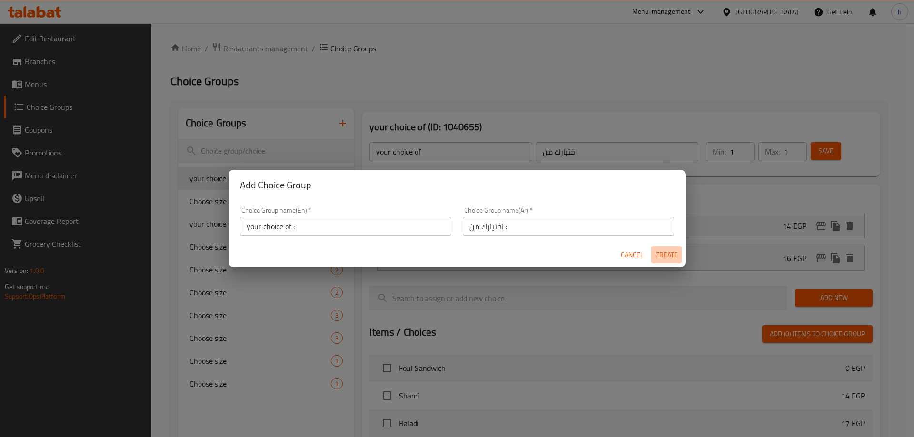
type input "0"
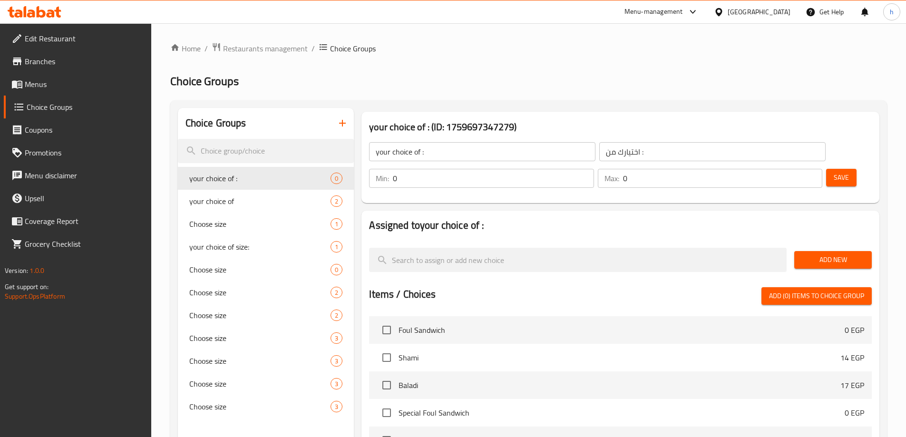
click at [594, 169] on input "0" at bounding box center [493, 178] width 201 height 19
type input "1"
click at [797, 169] on input "0" at bounding box center [722, 178] width 199 height 19
type input "1"
click at [797, 169] on input "1" at bounding box center [722, 178] width 199 height 19
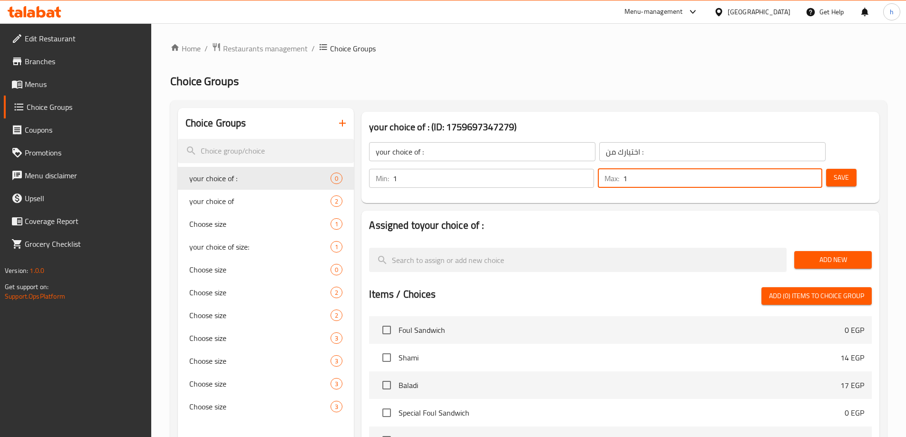
click at [826, 169] on button "Save" at bounding box center [841, 178] width 30 height 18
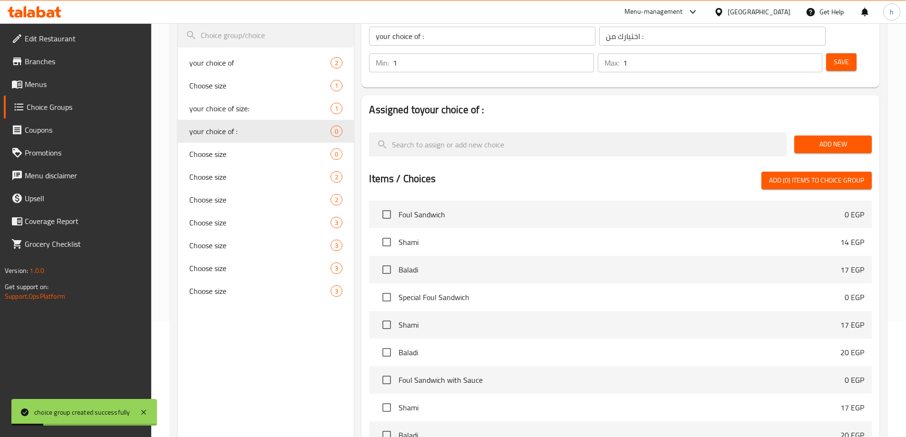
scroll to position [0, 0]
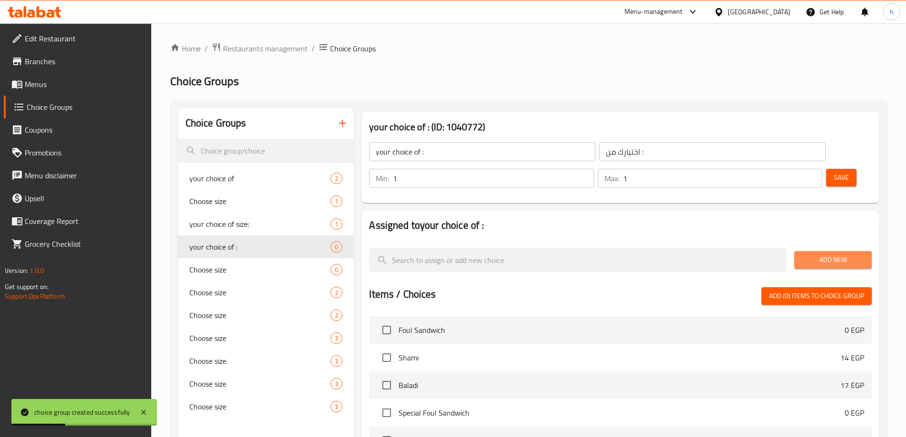
click at [813, 254] on span "Add New" at bounding box center [833, 260] width 62 height 12
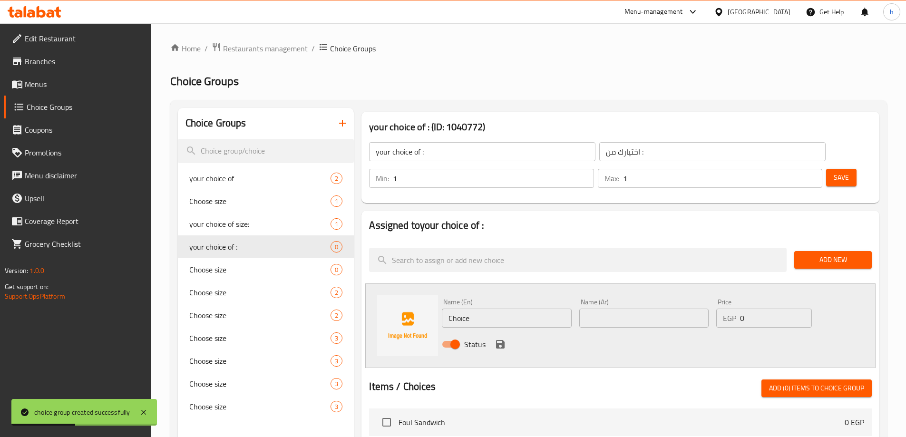
click at [834, 172] on span "Save" at bounding box center [841, 178] width 15 height 12
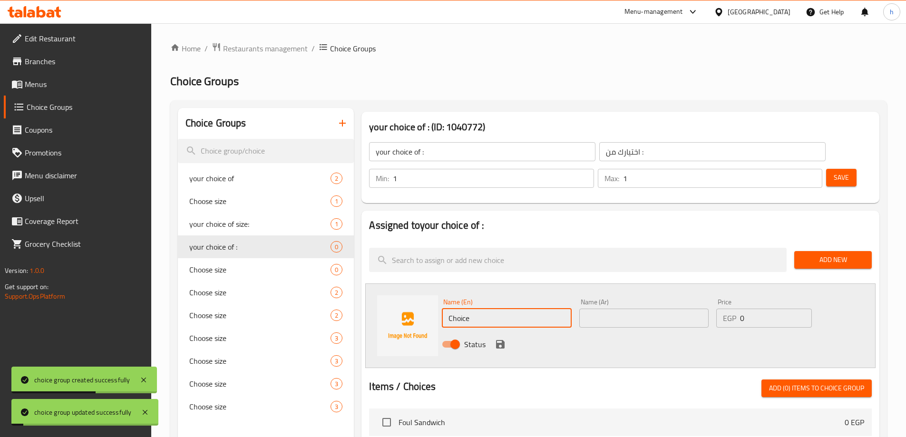
click at [519, 309] on input "Choice" at bounding box center [506, 318] width 129 height 19
paste input "small"
type input "small"
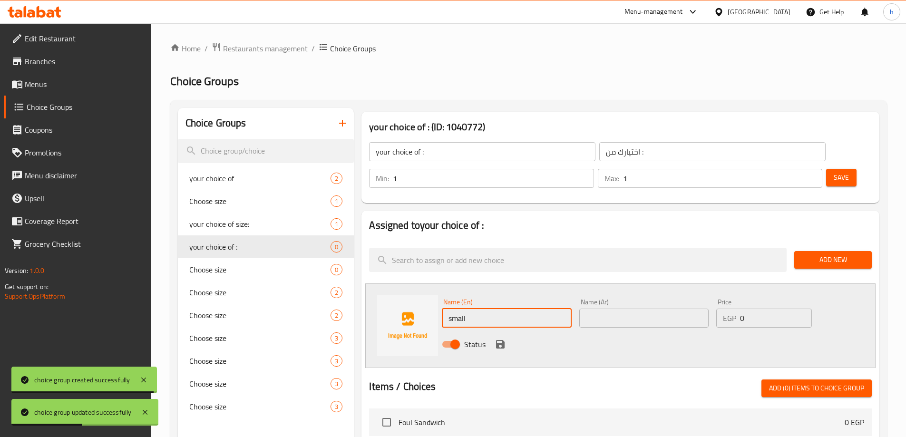
click at [592, 309] on input "text" at bounding box center [644, 318] width 129 height 19
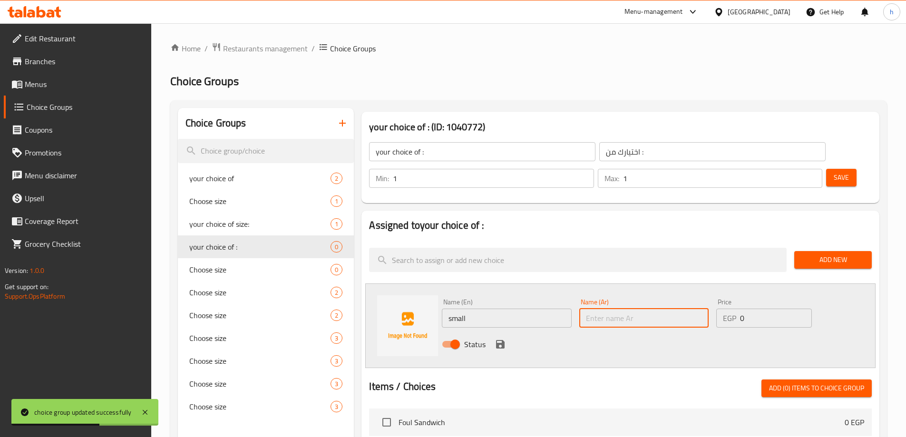
paste input "صغير"
type input "صغير"
click at [754, 309] on input "0" at bounding box center [775, 318] width 71 height 19
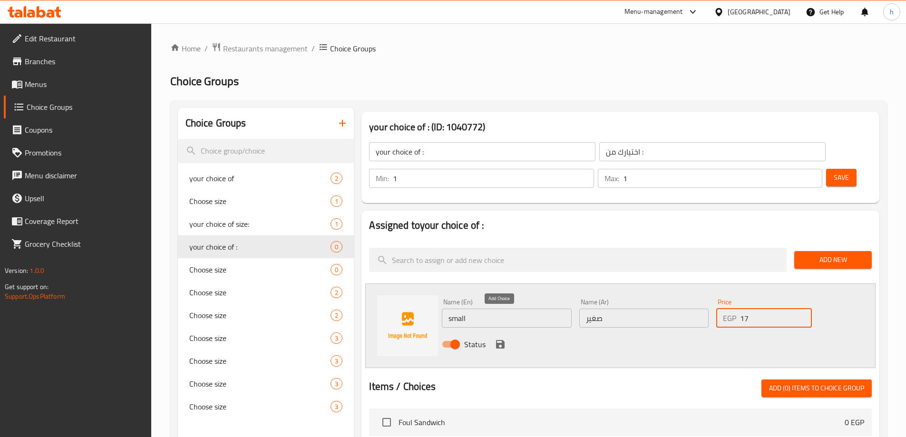
type input "17"
click at [499, 340] on icon "save" at bounding box center [500, 344] width 9 height 9
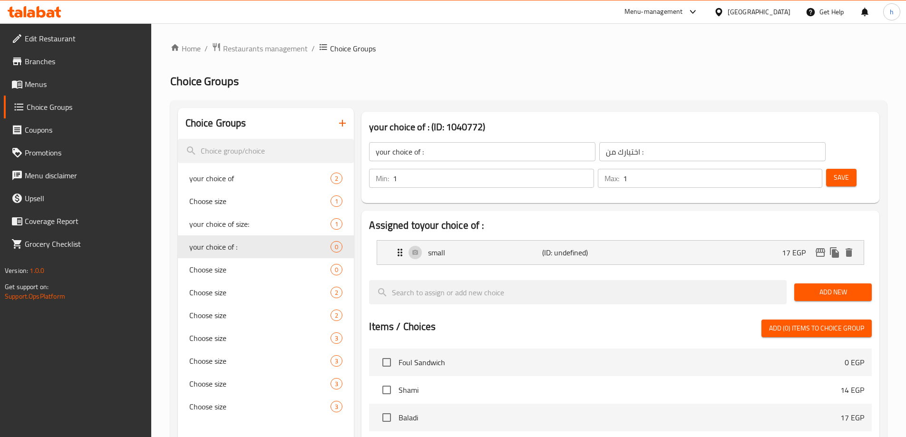
click at [830, 286] on span "Add New" at bounding box center [833, 292] width 62 height 12
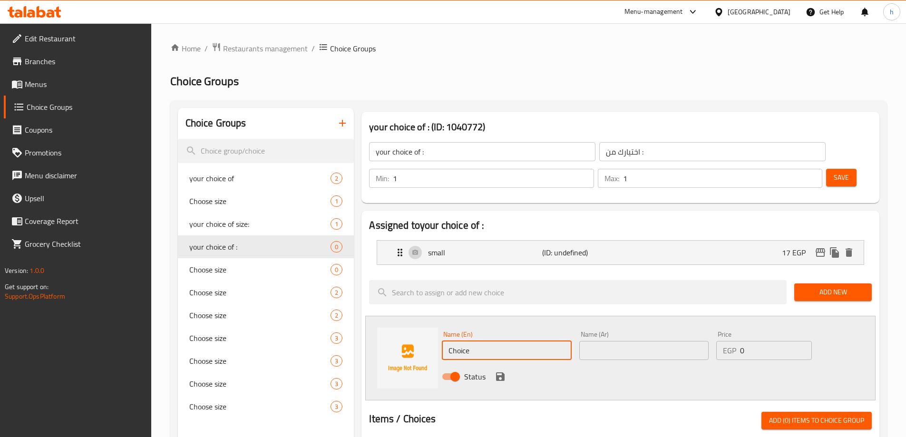
drag, startPoint x: 537, startPoint y: 321, endPoint x: 532, endPoint y: 315, distance: 7.7
click at [533, 341] on input "Choice" at bounding box center [506, 350] width 129 height 19
click at [532, 341] on input "Choice" at bounding box center [506, 350] width 129 height 19
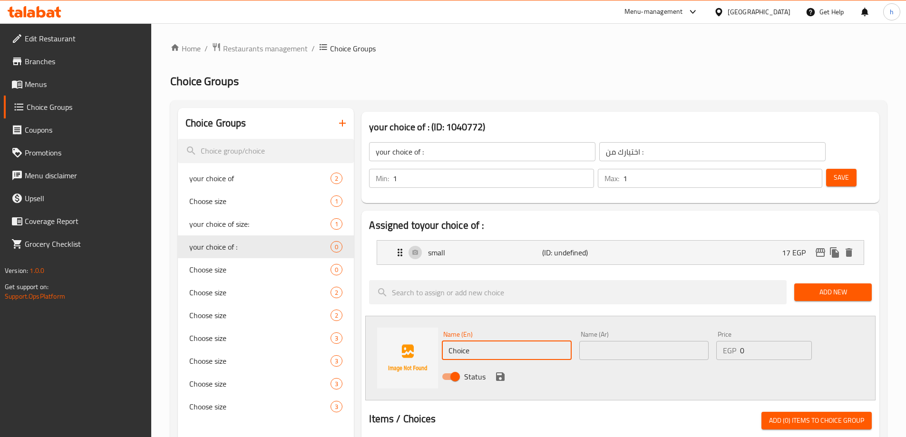
paste input "medium"
type input "medium"
click at [638, 341] on input "text" at bounding box center [644, 350] width 129 height 19
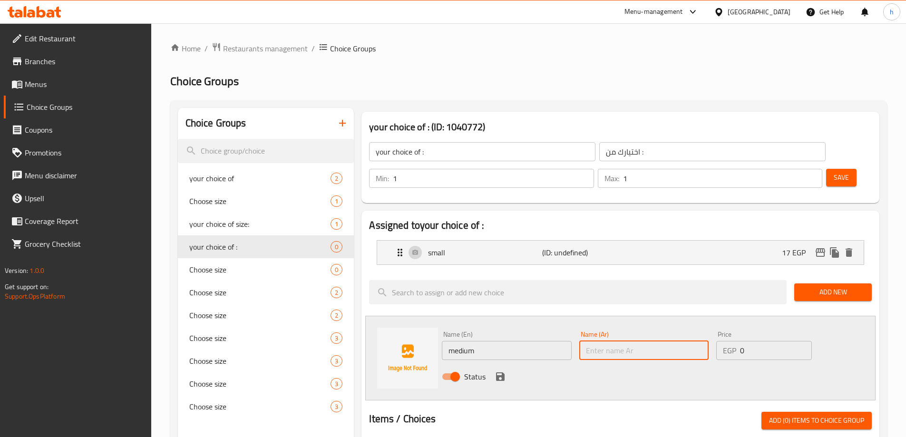
paste input "وسط"
type input "وسط"
click at [747, 341] on input "0" at bounding box center [775, 350] width 71 height 19
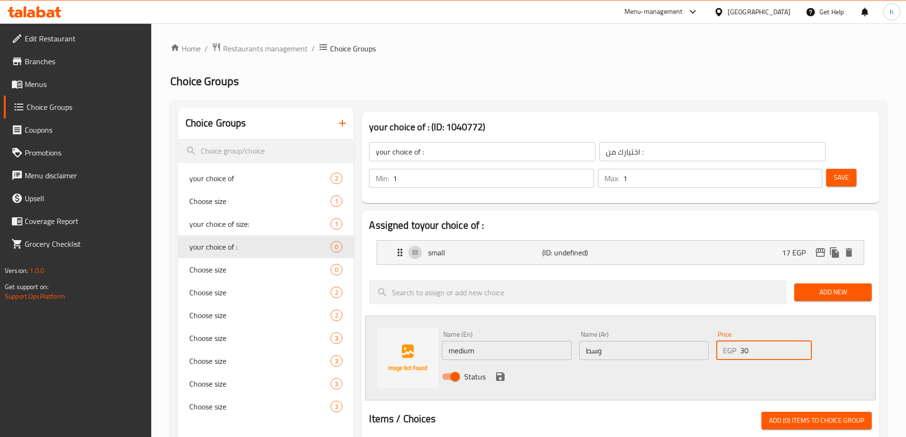
type input "30"
click at [501, 364] on div "Status" at bounding box center [644, 377] width 412 height 26
click at [503, 373] on icon "save" at bounding box center [500, 377] width 9 height 9
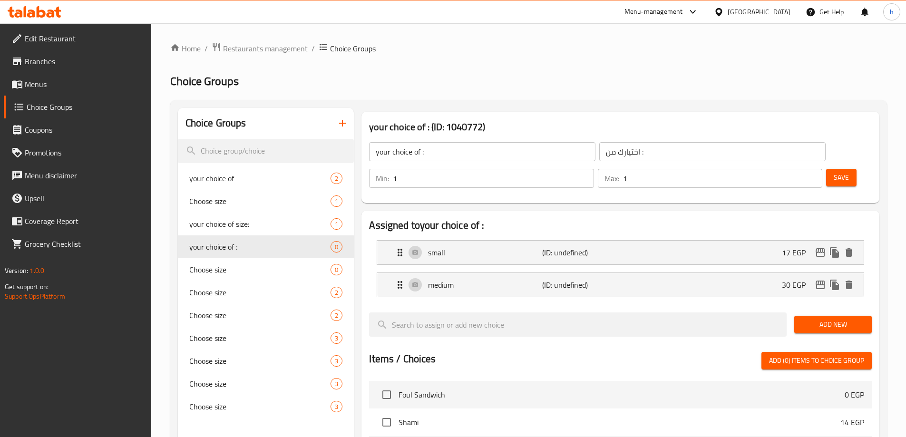
click at [806, 319] on span "Add New" at bounding box center [833, 325] width 62 height 12
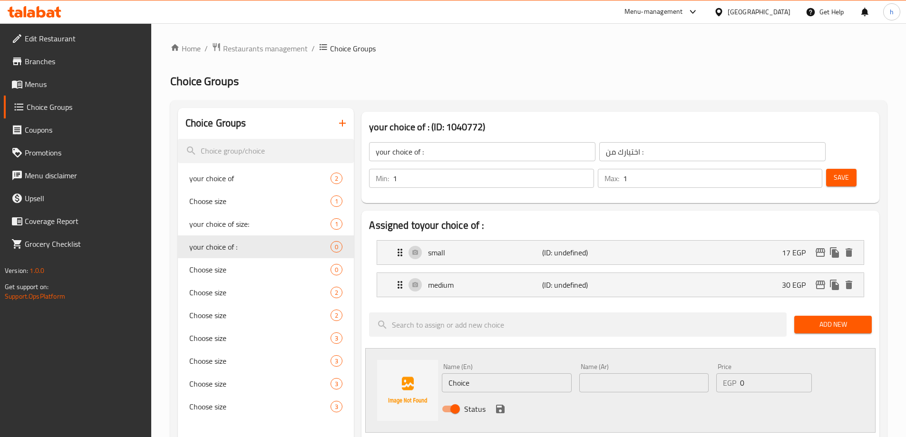
click at [529, 374] on input "Choice" at bounding box center [506, 383] width 129 height 19
paste input "larg"
type input "large"
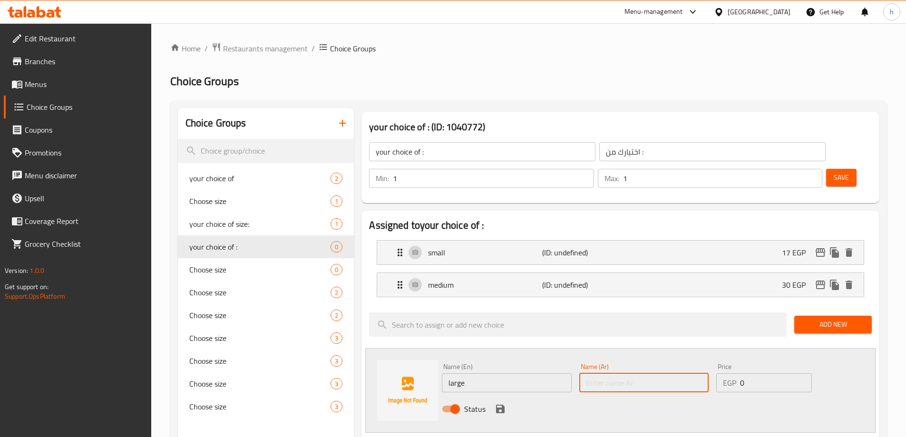
click at [599, 374] on input "text" at bounding box center [644, 383] width 129 height 19
paste input "كبير"
type input "كبير"
click at [633, 218] on h2 "Assigned to your choice of :" at bounding box center [620, 225] width 503 height 14
click at [765, 374] on input "0" at bounding box center [775, 383] width 71 height 19
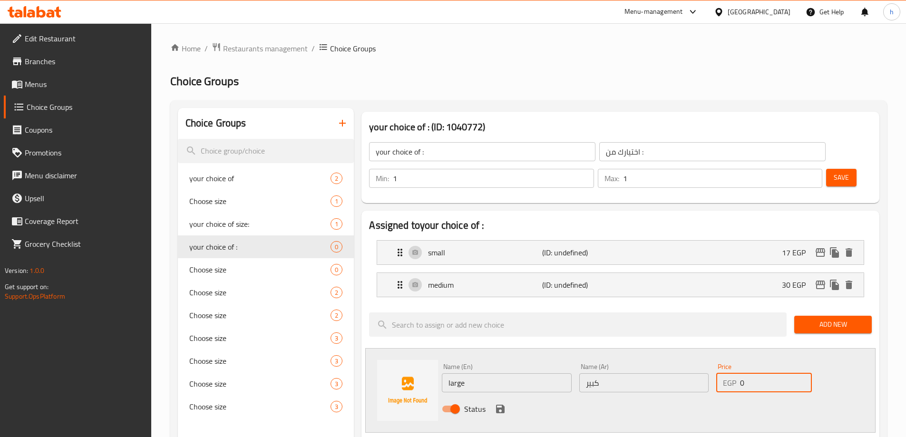
click at [765, 374] on input "0" at bounding box center [775, 383] width 71 height 19
type input "40"
click at [502, 405] on icon "save" at bounding box center [500, 409] width 9 height 9
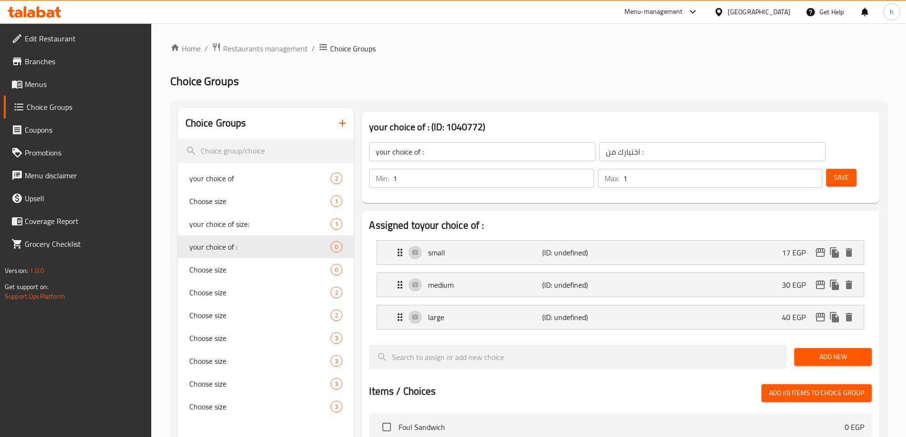
click at [834, 172] on span "Save" at bounding box center [841, 178] width 15 height 12
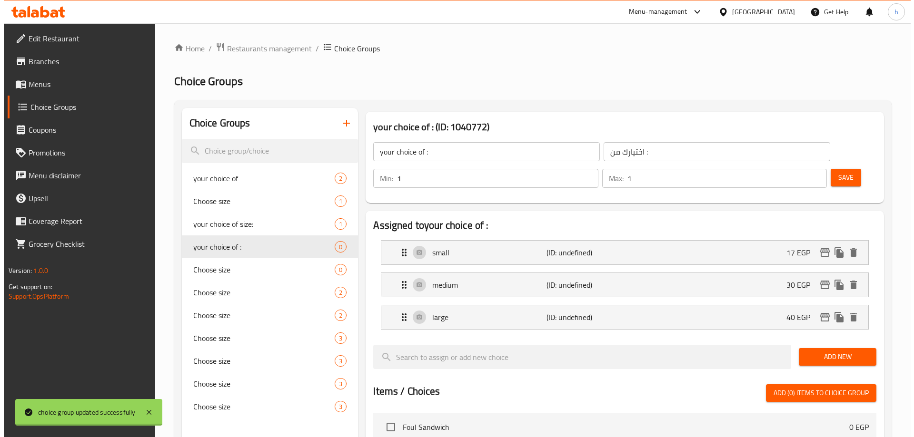
scroll to position [313, 0]
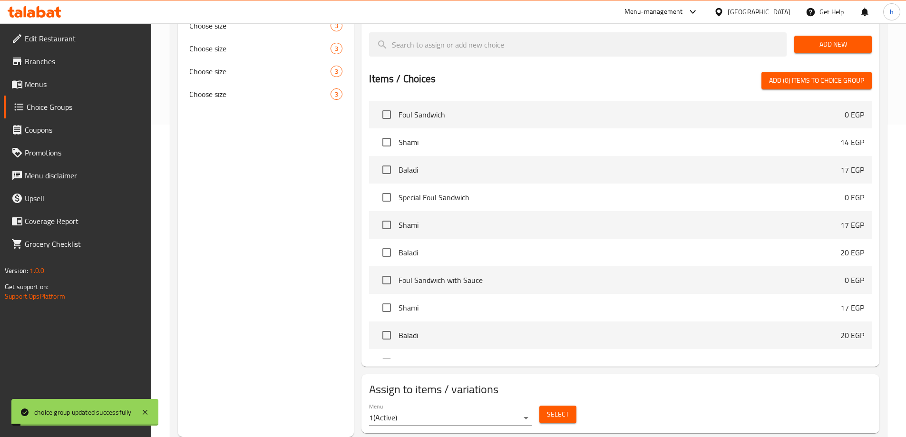
click at [560, 409] on span "Select" at bounding box center [558, 415] width 22 height 12
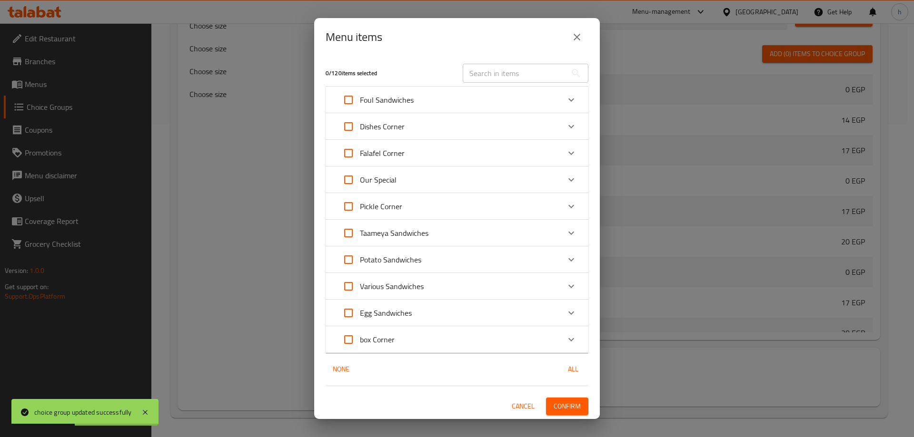
click at [387, 341] on p "box Corner" at bounding box center [377, 339] width 35 height 11
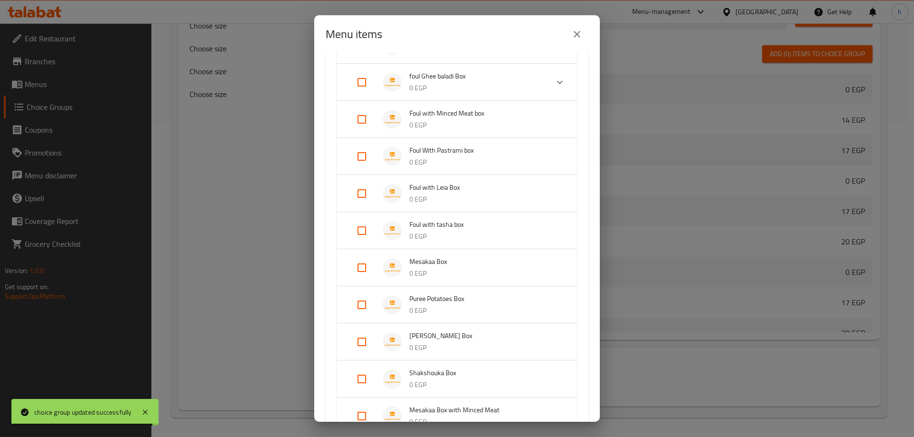
scroll to position [571, 0]
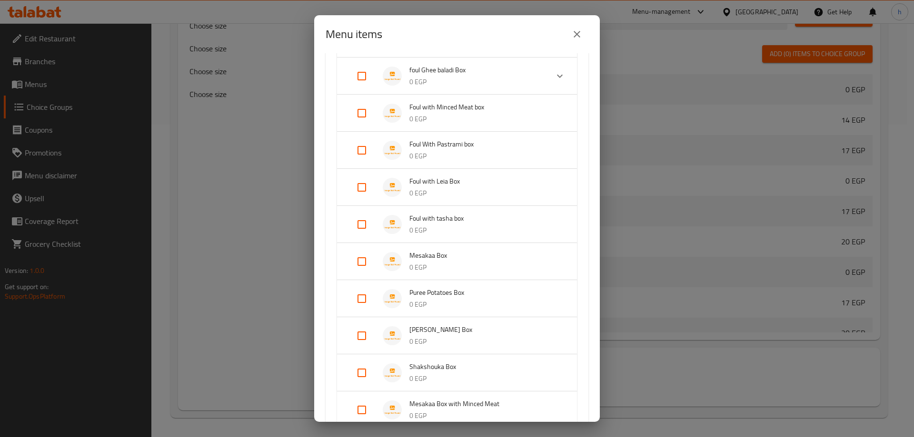
click at [440, 228] on p "0 EGP" at bounding box center [483, 231] width 148 height 12
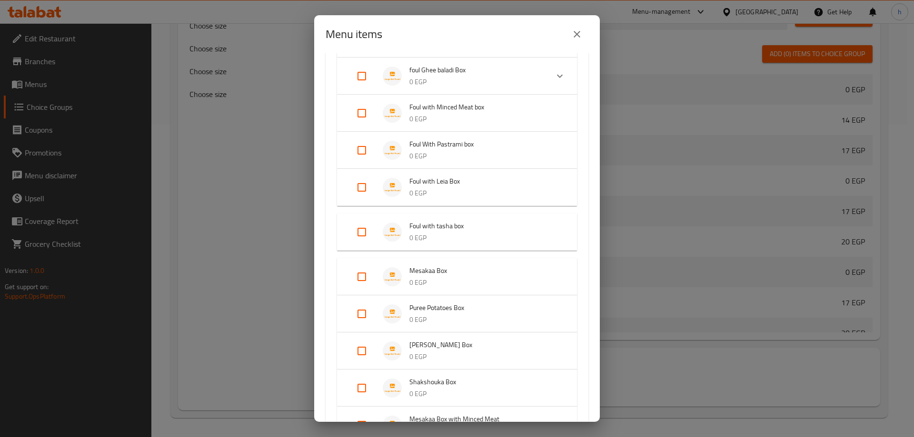
click at [365, 236] on input "Expand" at bounding box center [361, 232] width 23 height 23
checkbox input "true"
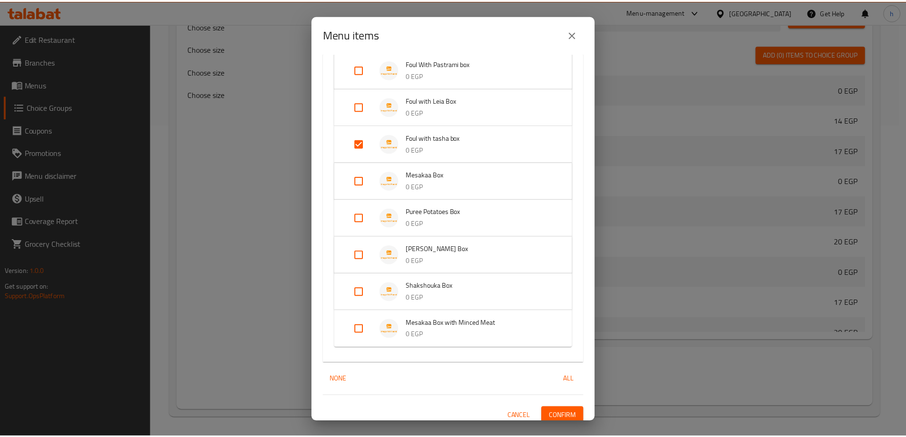
scroll to position [659, 0]
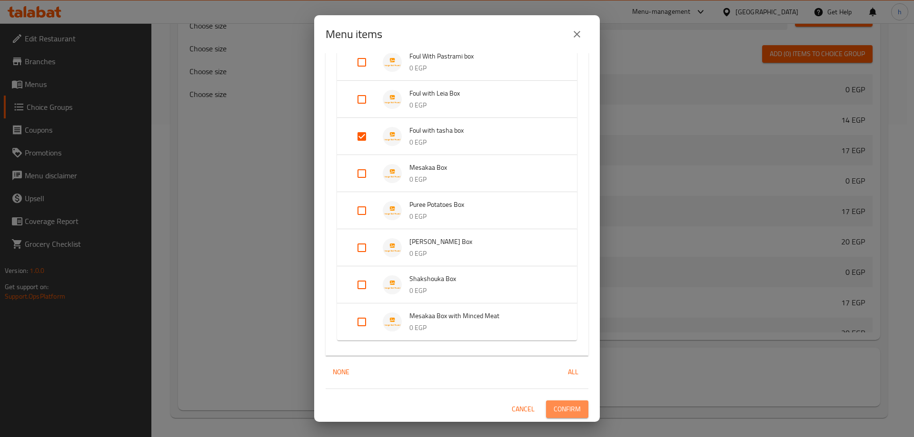
click at [559, 407] on span "Confirm" at bounding box center [566, 409] width 27 height 12
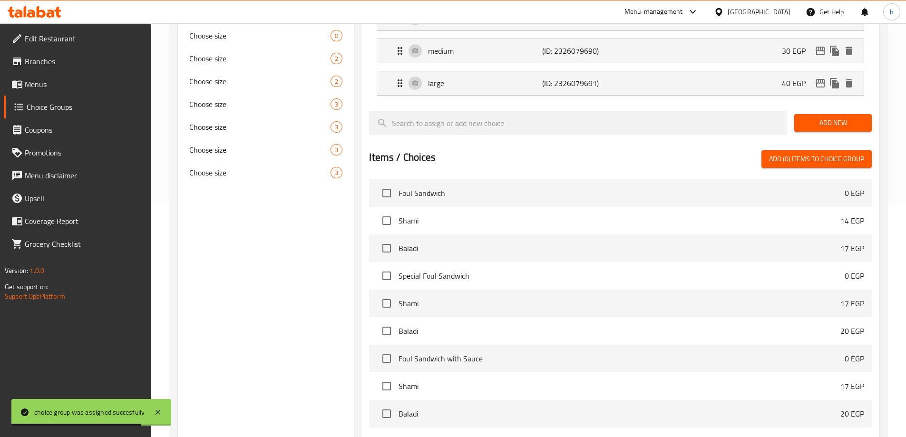
scroll to position [75, 0]
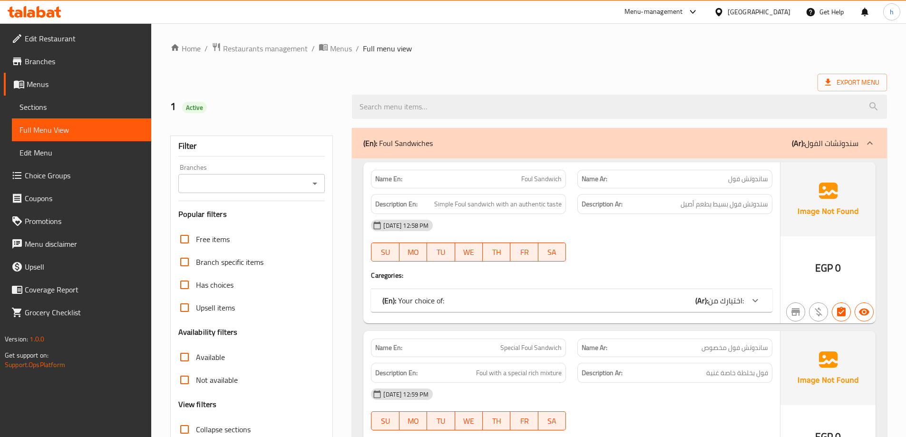
click at [185, 428] on input "Collapse sections" at bounding box center [184, 429] width 23 height 23
checkbox input "true"
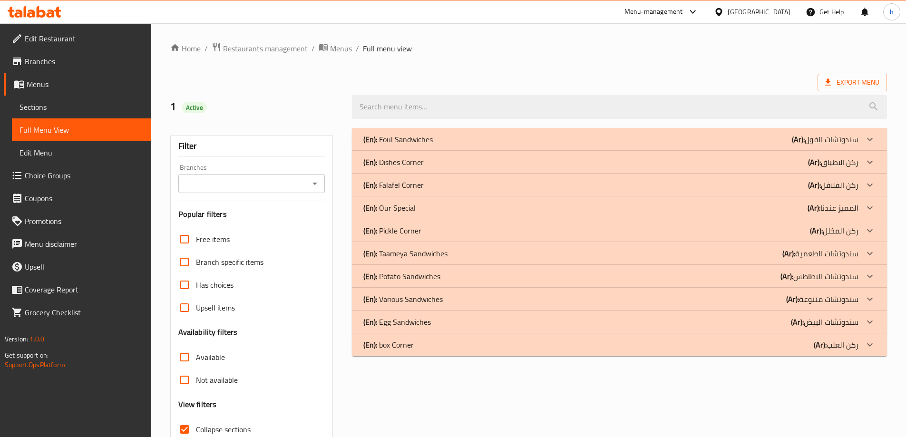
scroll to position [238, 0]
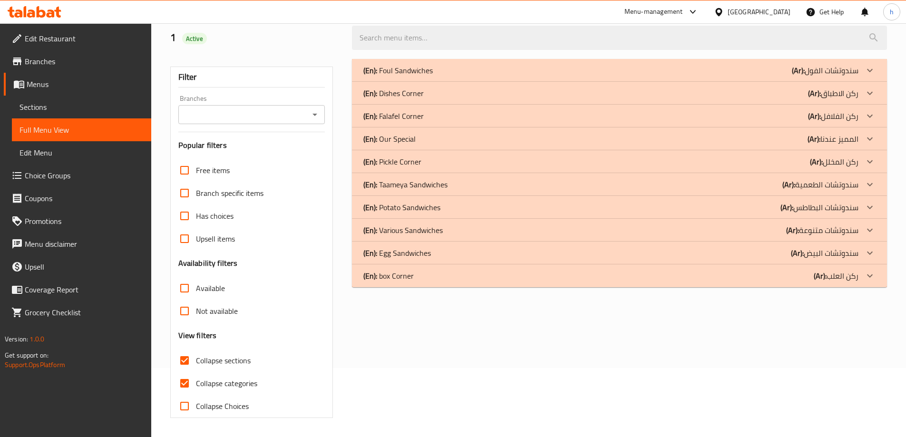
click at [185, 372] on input "Collapse categories" at bounding box center [184, 383] width 23 height 23
checkbox input "false"
click at [416, 278] on div "(En): box Corner (Ar): ركن العلب" at bounding box center [611, 275] width 495 height 11
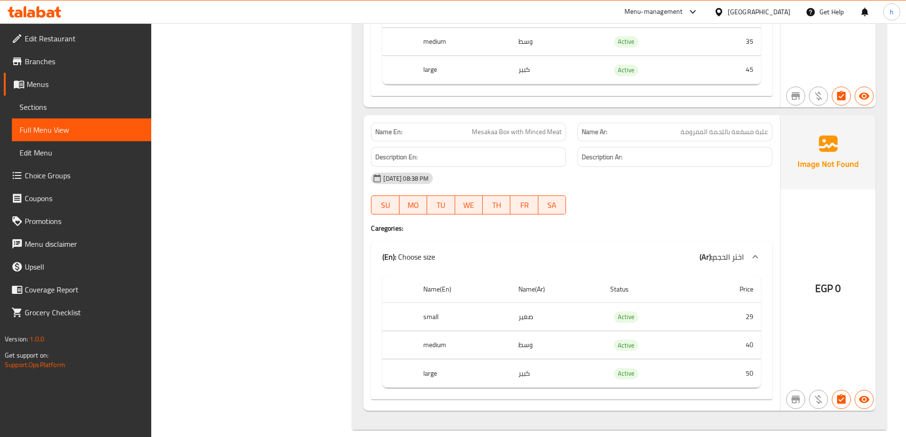
scroll to position [0, 0]
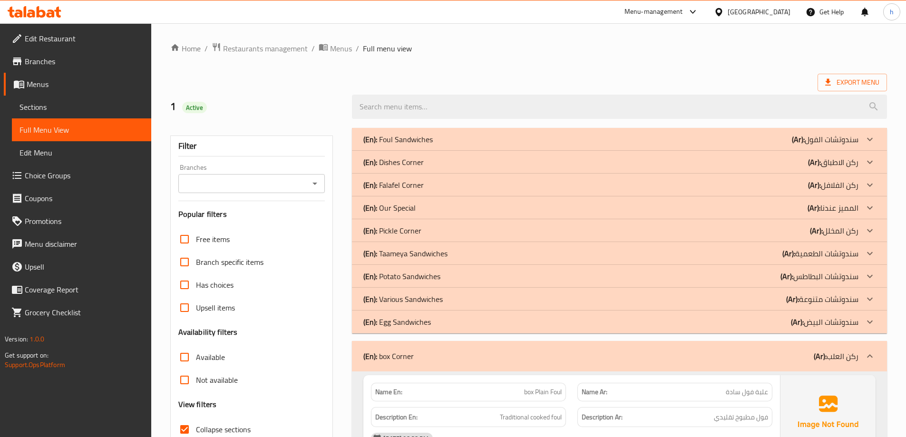
click at [424, 233] on div "(En): Pickle Corner (Ar): ركن المخلل" at bounding box center [611, 230] width 495 height 11
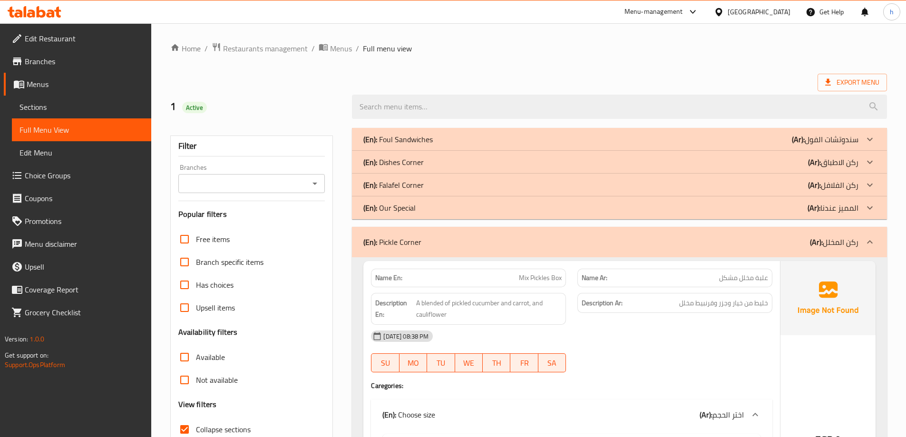
click at [438, 211] on div "(En): Our Special (Ar): المميز عندنا" at bounding box center [611, 207] width 495 height 11
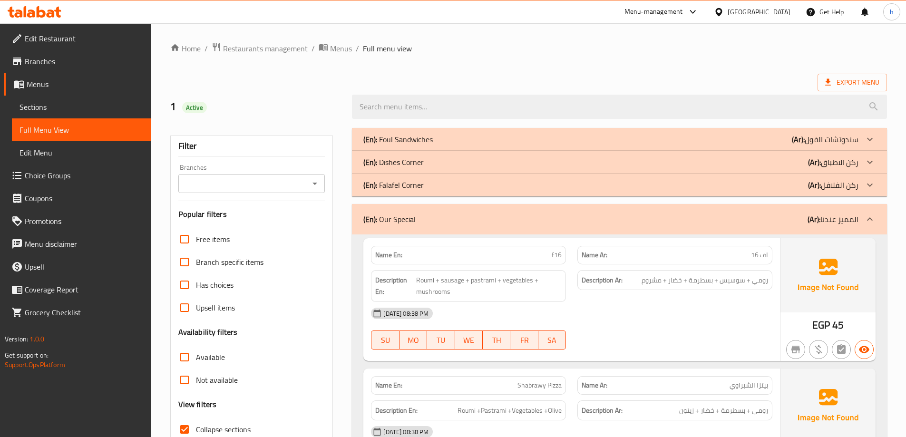
click at [491, 186] on div "(En): Falafel Corner (Ar): ركن الفلافل" at bounding box center [611, 184] width 495 height 11
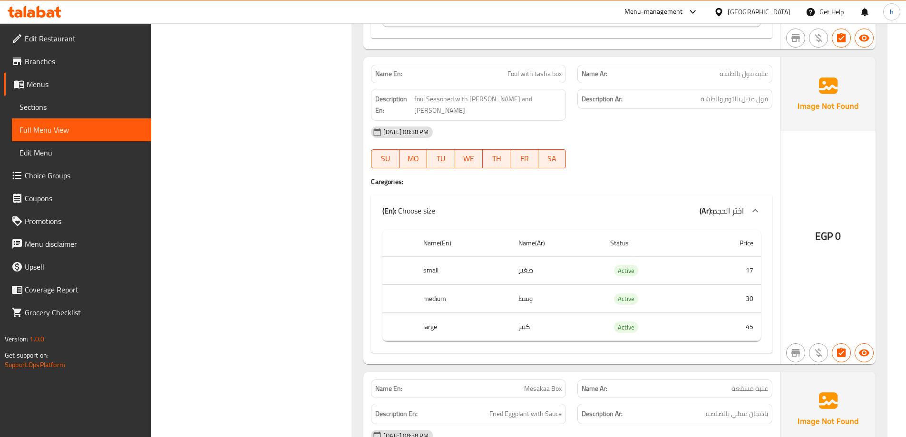
scroll to position [7847, 0]
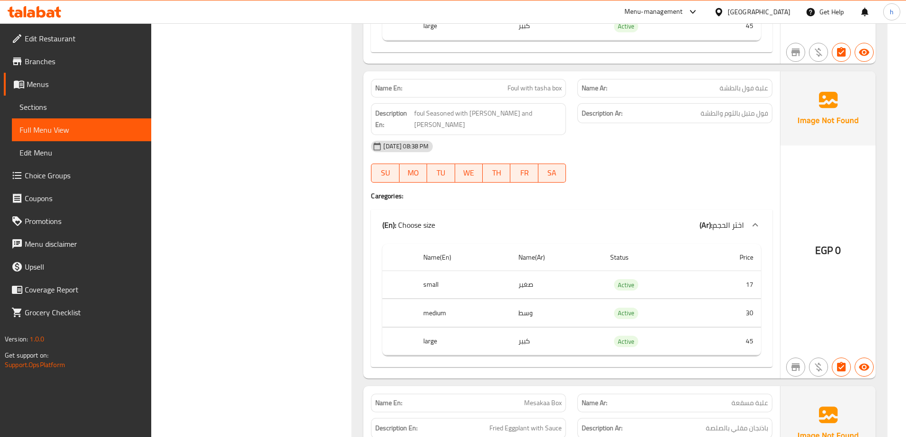
click at [728, 83] on span "علبة فول بالطشة" at bounding box center [744, 88] width 49 height 10
copy span "علبة فول بالطشة"
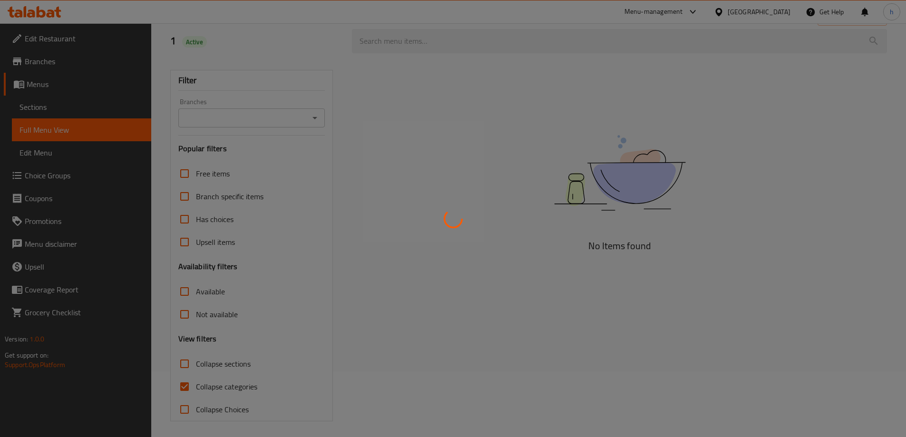
scroll to position [69, 0]
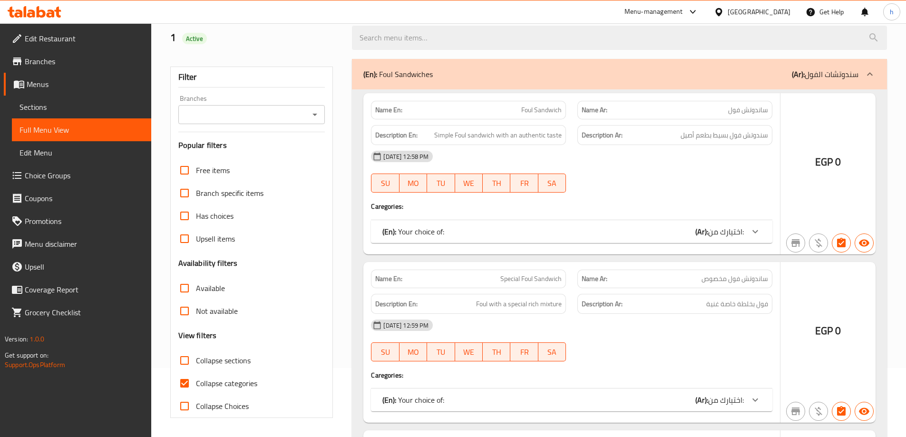
click at [180, 392] on div at bounding box center [453, 218] width 906 height 437
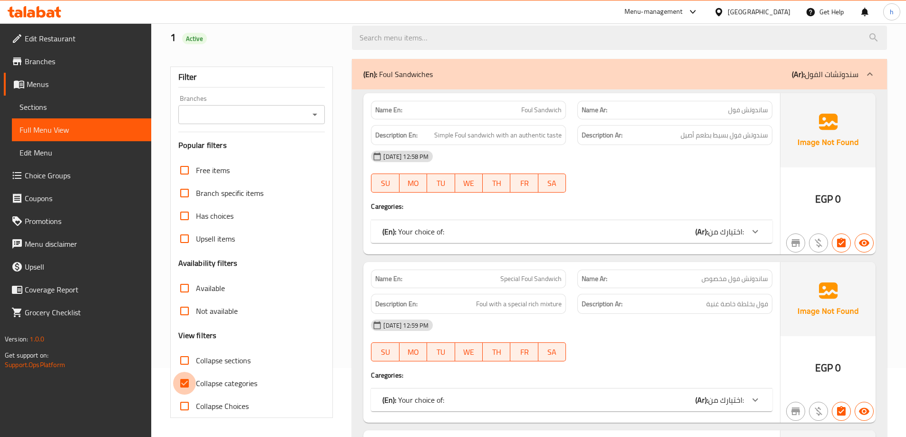
drag, startPoint x: 186, startPoint y: 381, endPoint x: 189, endPoint y: 357, distance: 23.5
click at [186, 381] on input "Collapse categories" at bounding box center [184, 383] width 23 height 23
click at [184, 380] on input "Collapse categories" at bounding box center [184, 383] width 23 height 23
checkbox input "true"
click at [189, 357] on input "Collapse sections" at bounding box center [184, 360] width 23 height 23
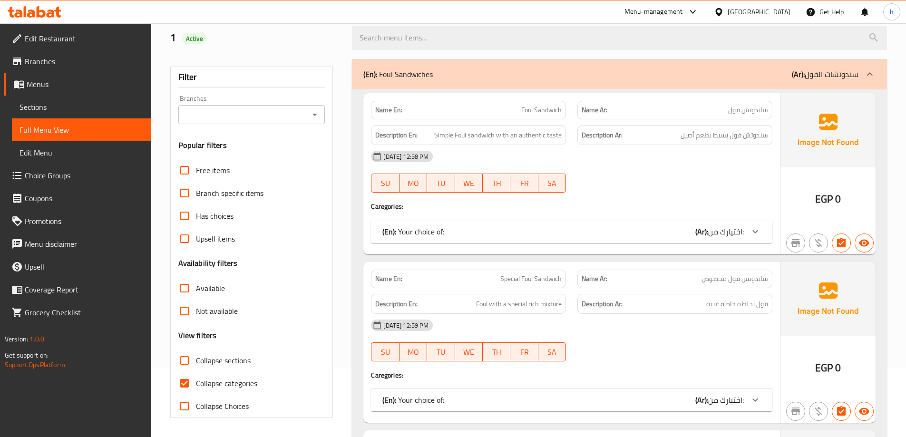
checkbox input "true"
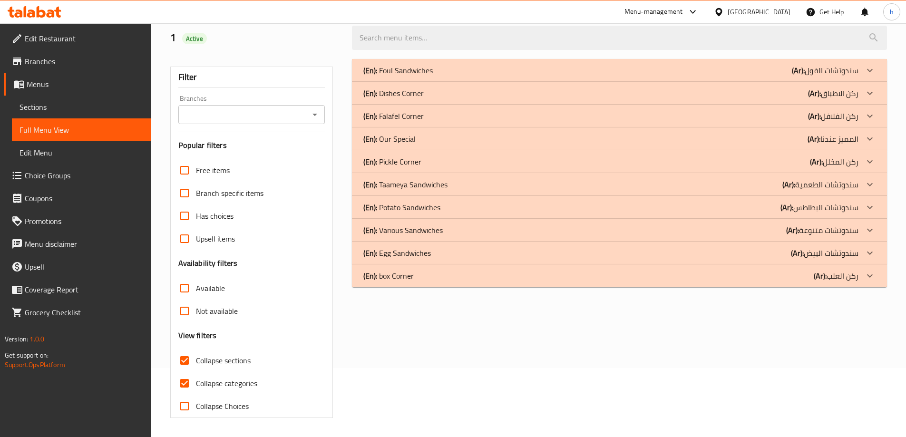
click at [188, 384] on input "Collapse categories" at bounding box center [184, 383] width 23 height 23
checkbox input "false"
click at [464, 277] on div "(En): box Corner (Ar): ركن العلب" at bounding box center [611, 275] width 495 height 11
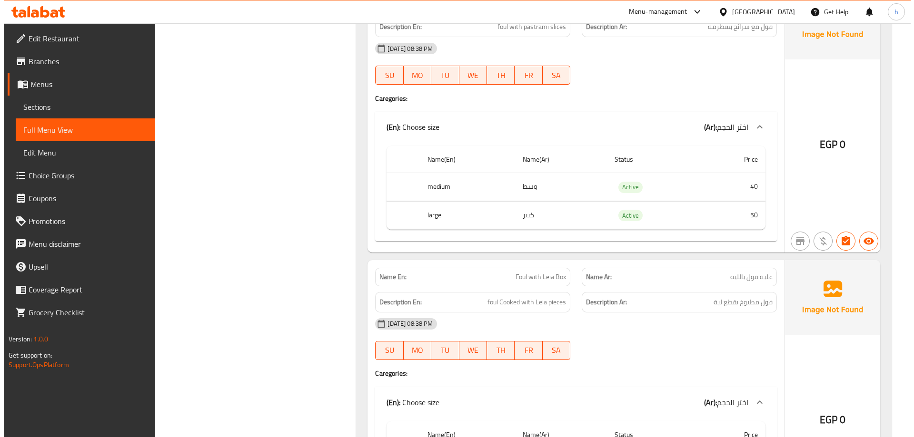
scroll to position [0, 0]
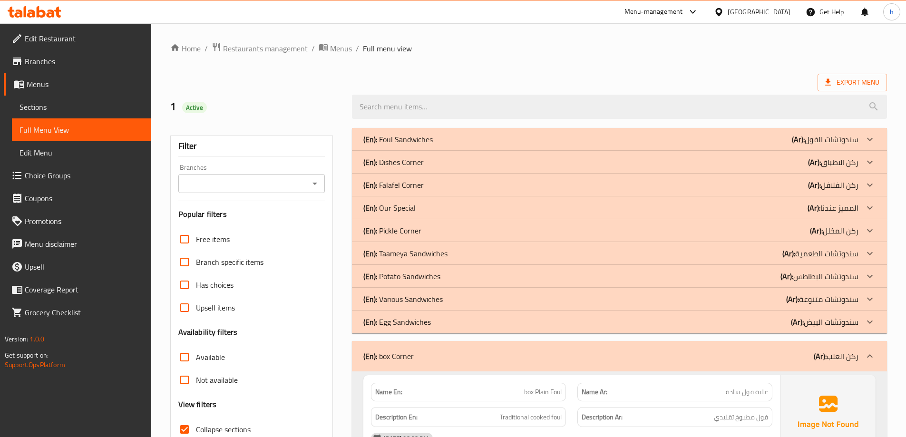
click at [434, 233] on div "(En): Pickle Corner (Ar): ركن المخلل" at bounding box center [611, 230] width 495 height 11
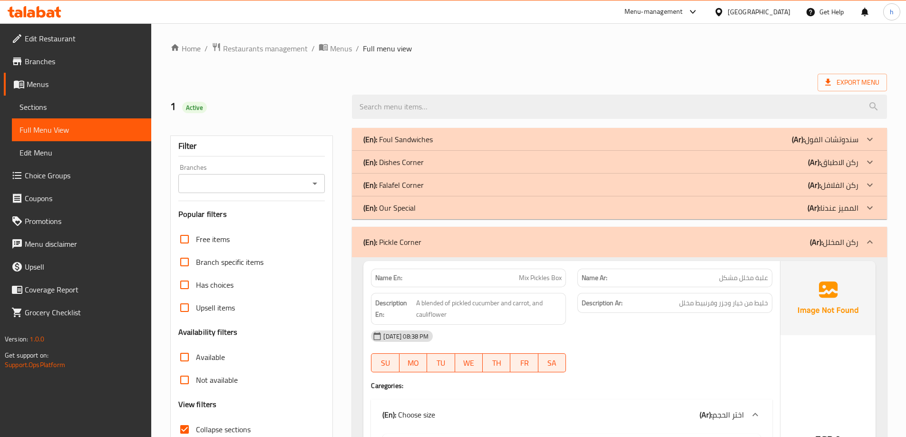
click at [454, 207] on div "(En): Our Special (Ar): المميز عندنا" at bounding box center [611, 207] width 495 height 11
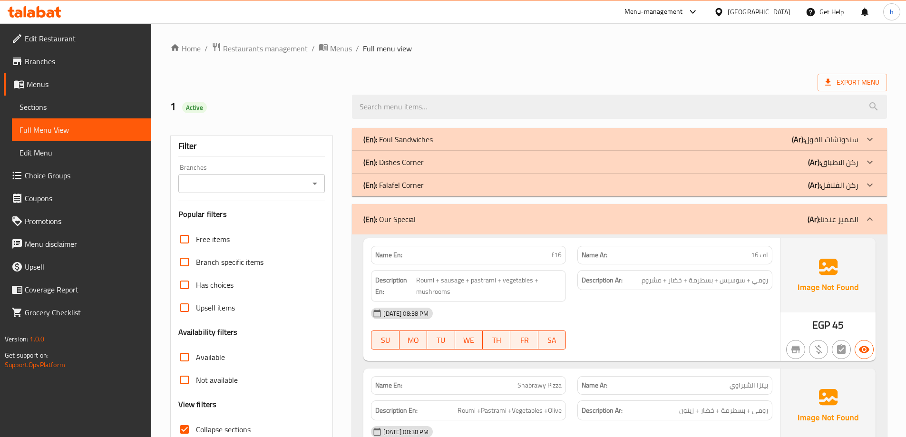
click at [467, 181] on div "(En): Falafel Corner (Ar): ركن الفلافل" at bounding box center [611, 184] width 495 height 11
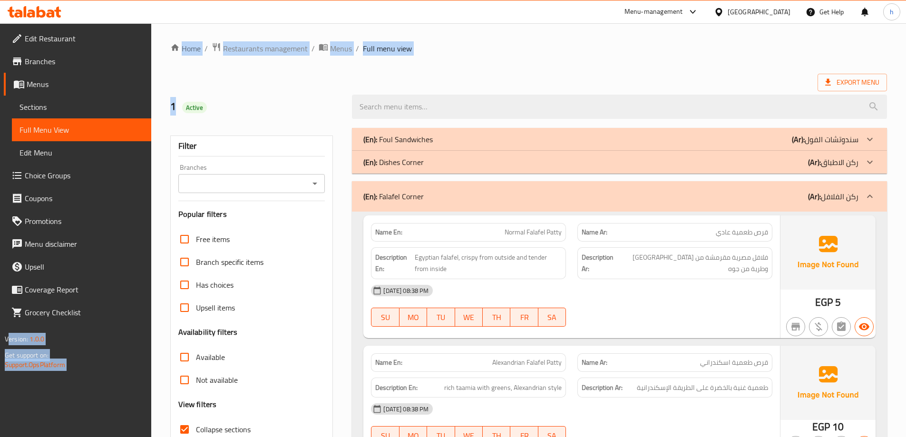
drag, startPoint x: 174, startPoint y: 110, endPoint x: 137, endPoint y: 111, distance: 37.1
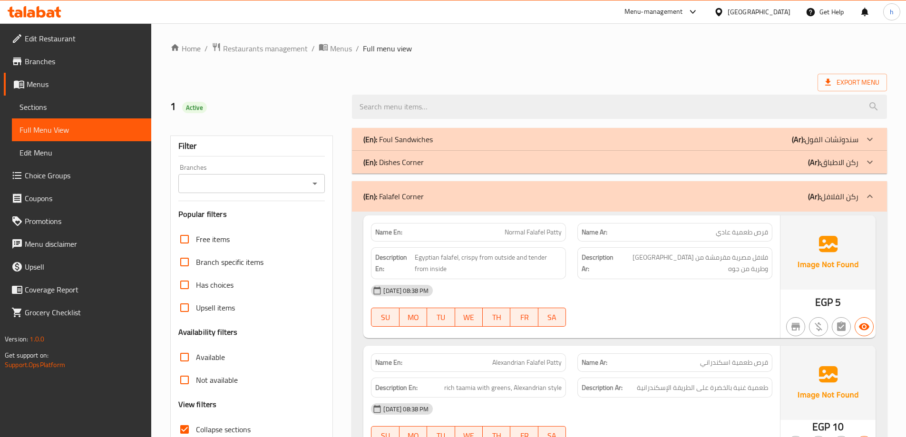
click at [242, 107] on h2 "1 Active" at bounding box center [255, 106] width 171 height 14
click at [78, 82] on span "Menus" at bounding box center [85, 84] width 117 height 11
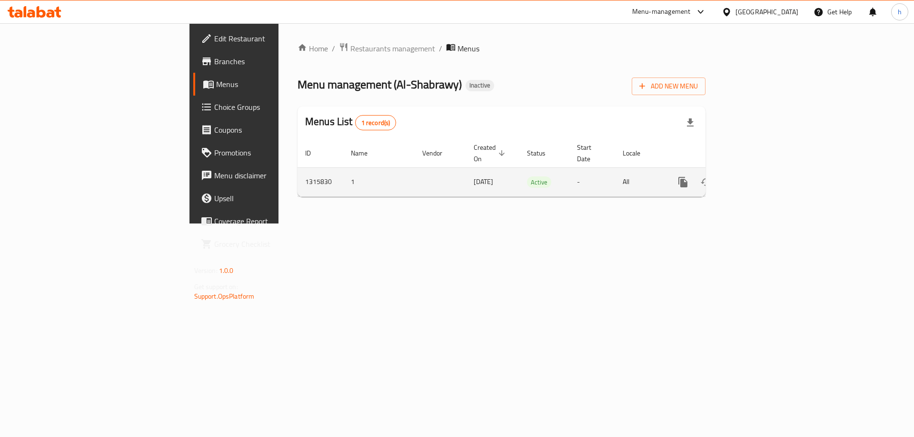
click at [763, 171] on div "enhanced table" at bounding box center [716, 182] width 91 height 23
click at [763, 177] on link "enhanced table" at bounding box center [751, 182] width 23 height 23
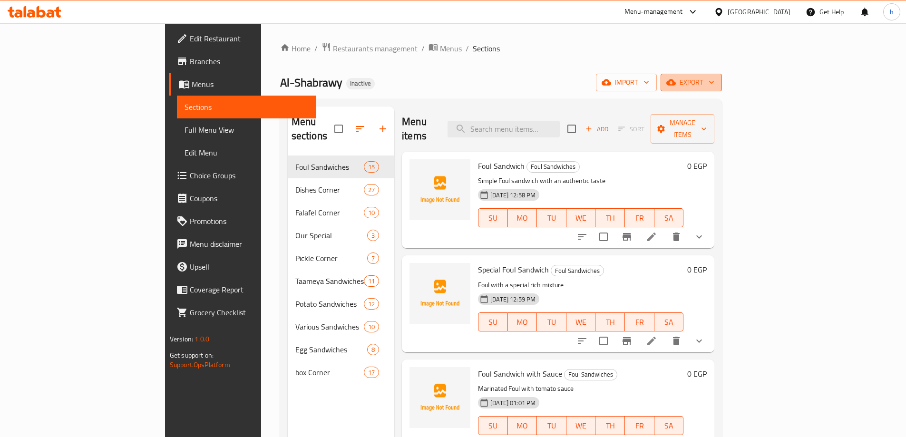
click at [676, 85] on icon "button" at bounding box center [672, 82] width 10 height 6
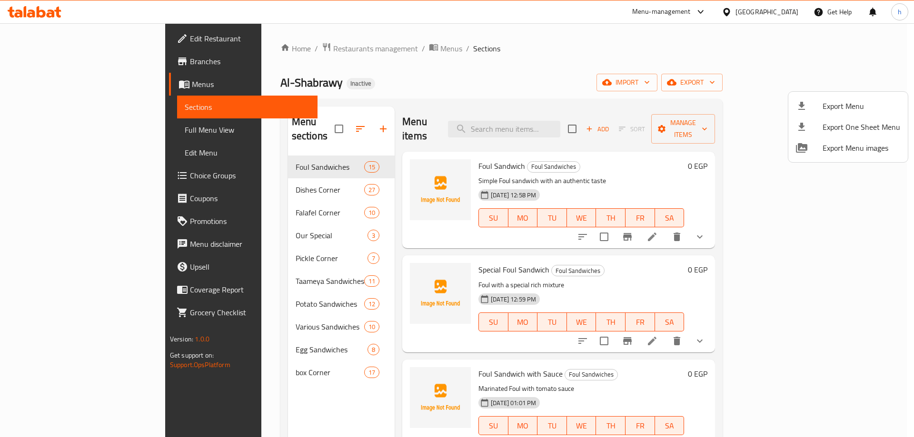
click at [831, 102] on span "Export Menu" at bounding box center [861, 105] width 78 height 11
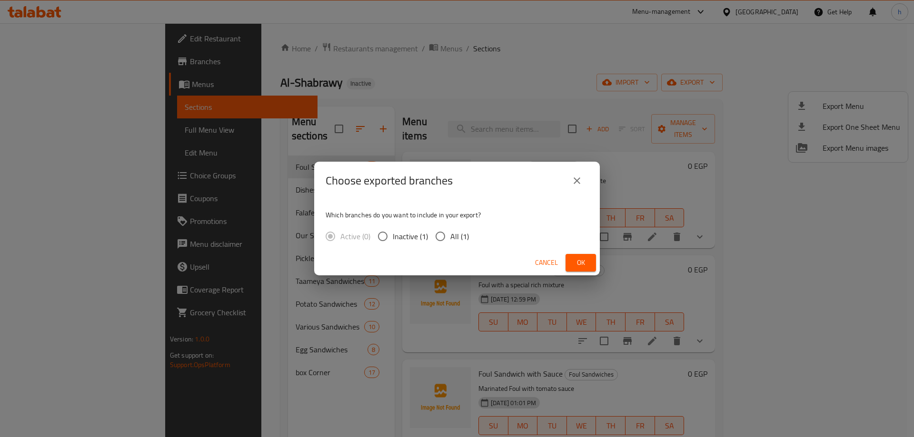
click at [445, 244] on input "All (1)" at bounding box center [440, 236] width 20 height 20
radio input "true"
drag, startPoint x: 578, startPoint y: 257, endPoint x: 574, endPoint y: 253, distance: 6.1
click at [579, 259] on span "Ok" at bounding box center [580, 263] width 15 height 12
